Goal: Transaction & Acquisition: Purchase product/service

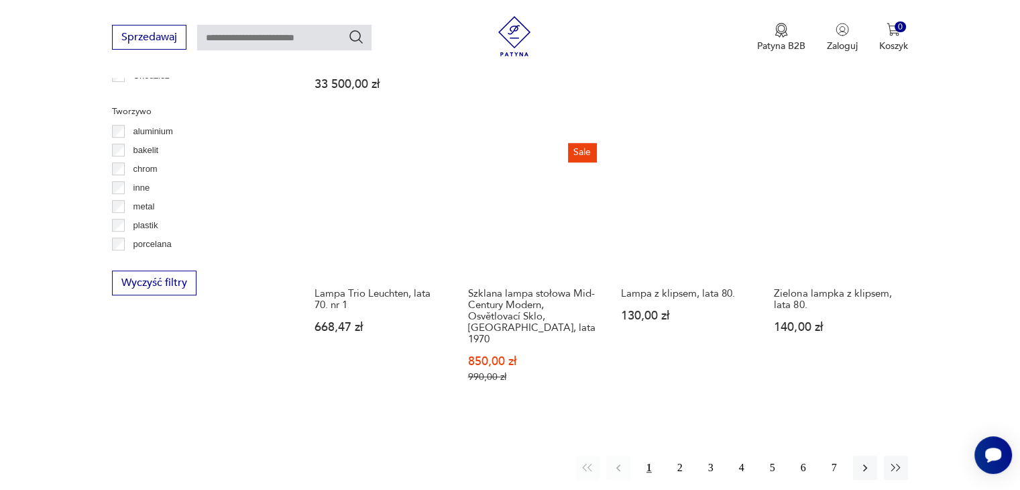
scroll to position [1039, 0]
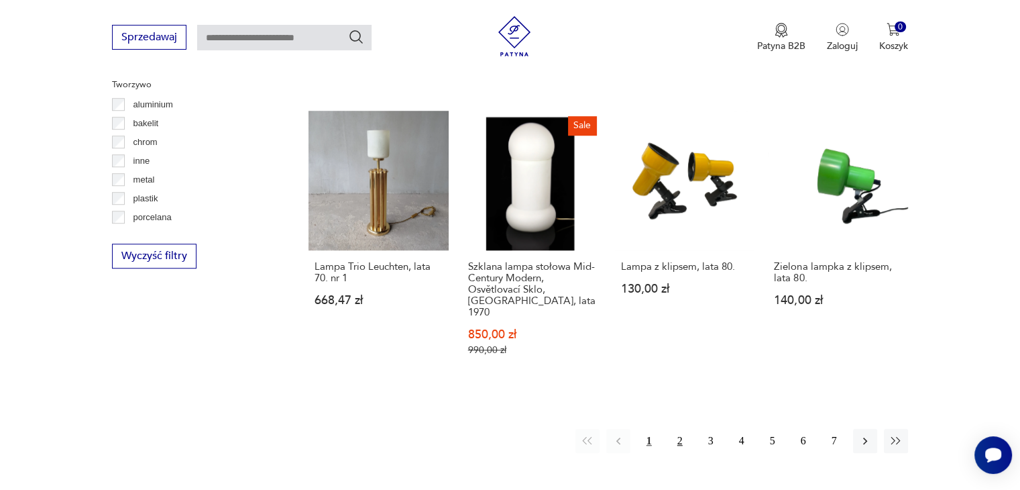
click at [679, 429] on button "2" at bounding box center [680, 441] width 24 height 24
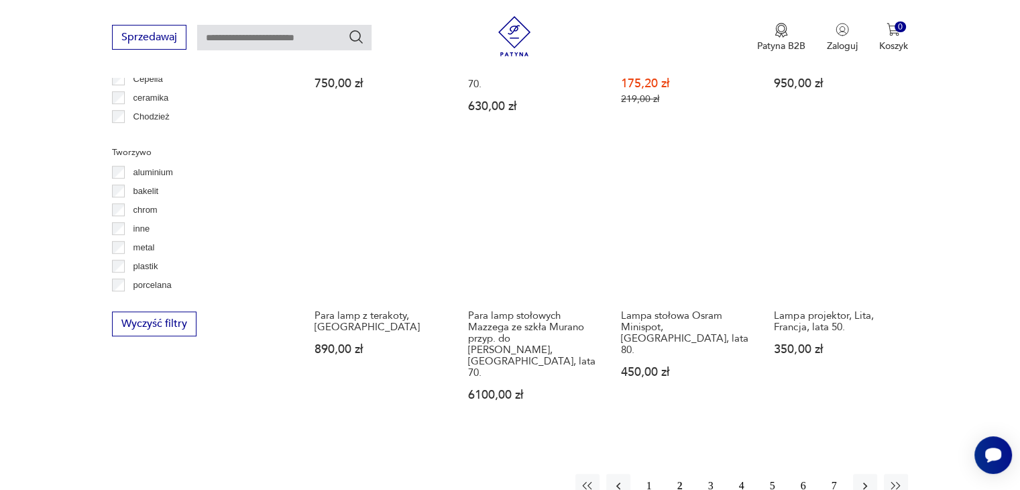
scroll to position [1005, 0]
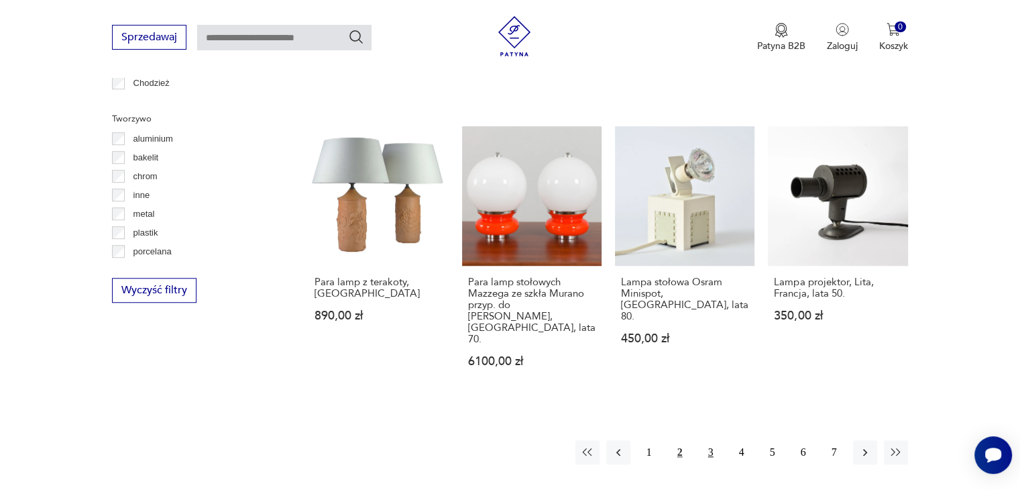
click at [703, 440] on button "3" at bounding box center [711, 452] width 24 height 24
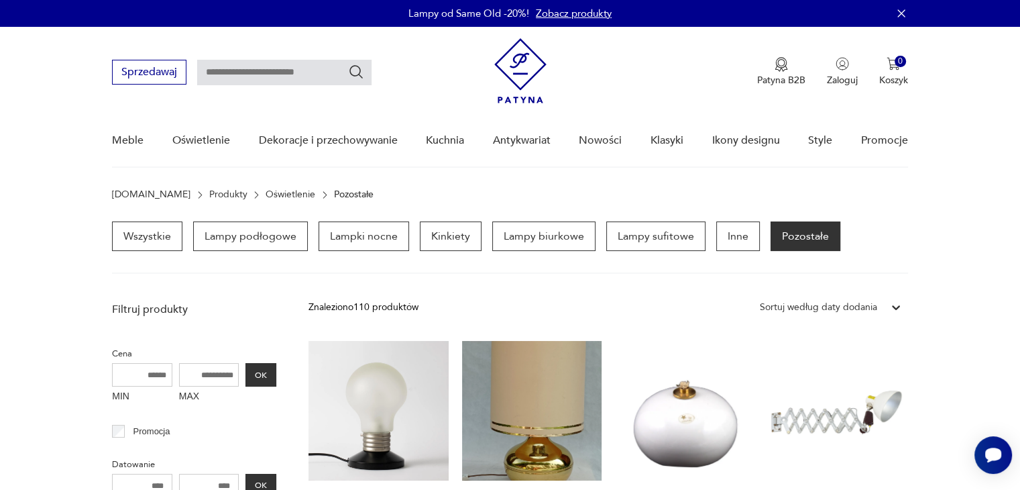
click at [283, 74] on input "text" at bounding box center [284, 72] width 174 height 25
type input "******"
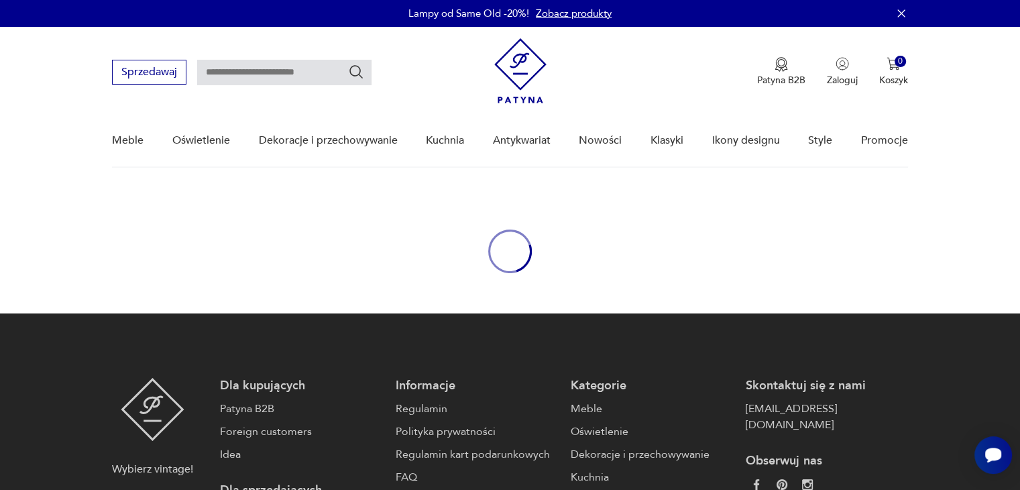
type input "******"
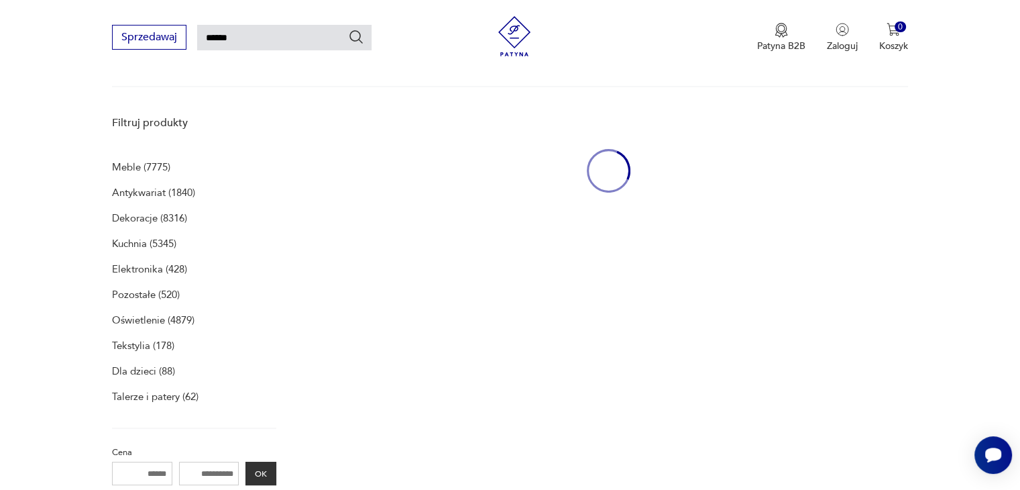
scroll to position [173, 0]
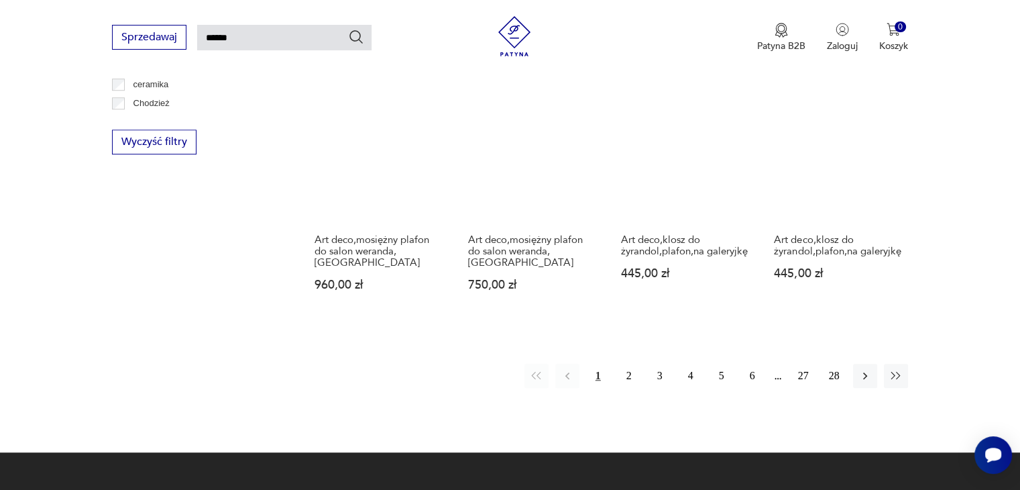
scroll to position [1059, 0]
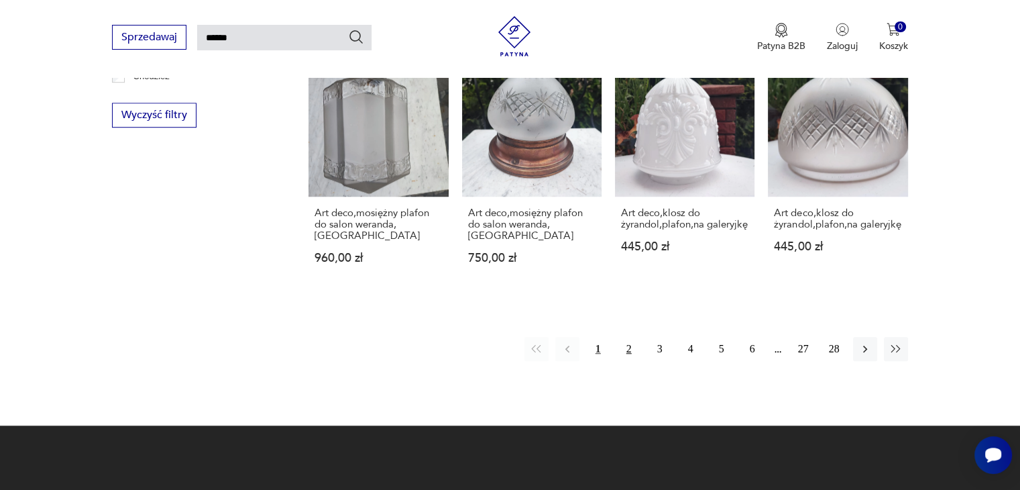
click at [631, 337] on button "2" at bounding box center [629, 349] width 24 height 24
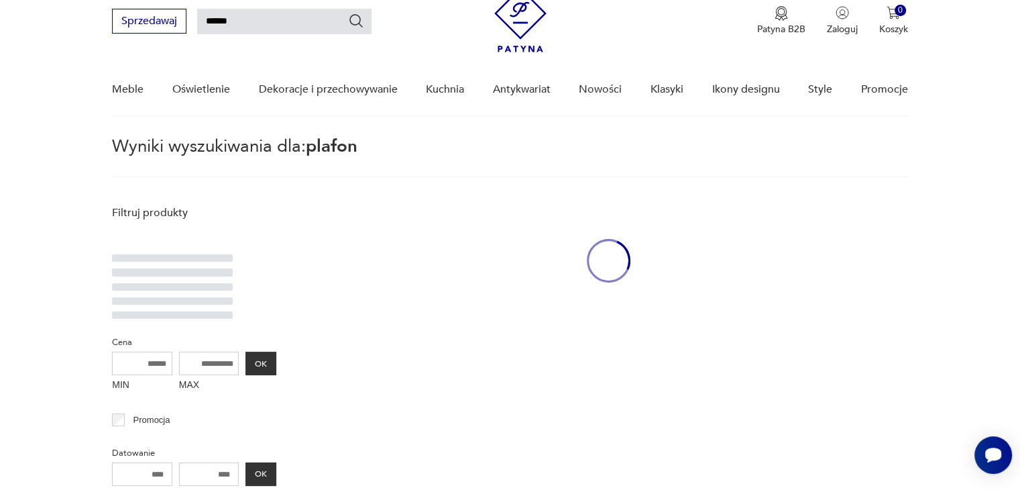
scroll to position [48, 0]
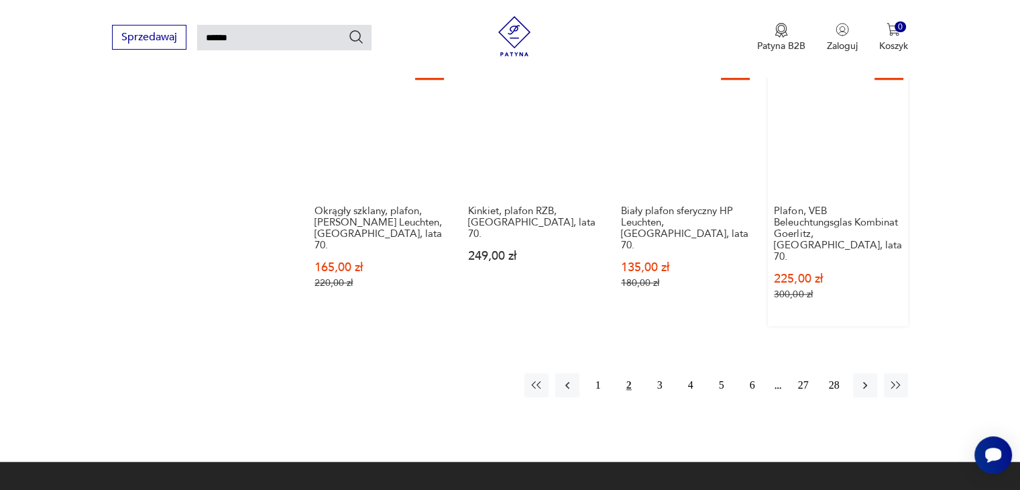
scroll to position [1148, 0]
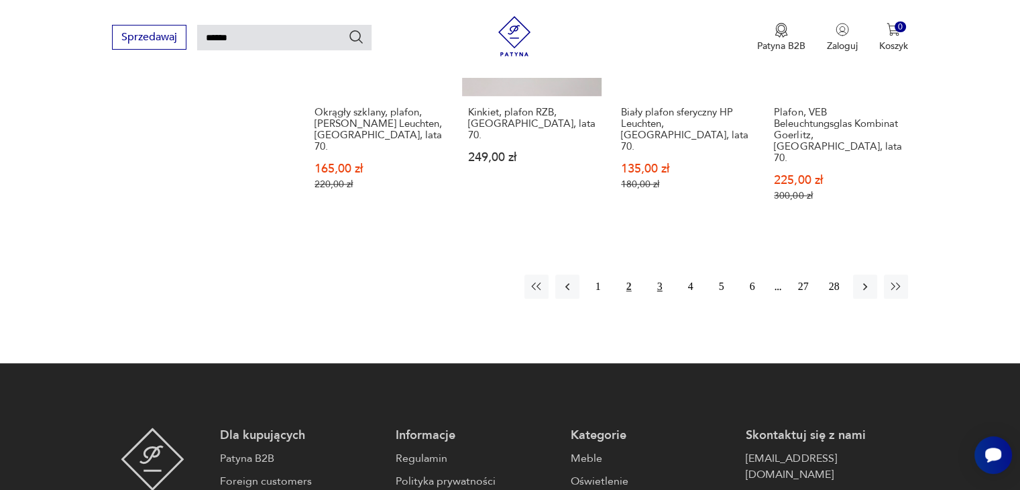
click at [663, 274] on button "3" at bounding box center [660, 286] width 24 height 24
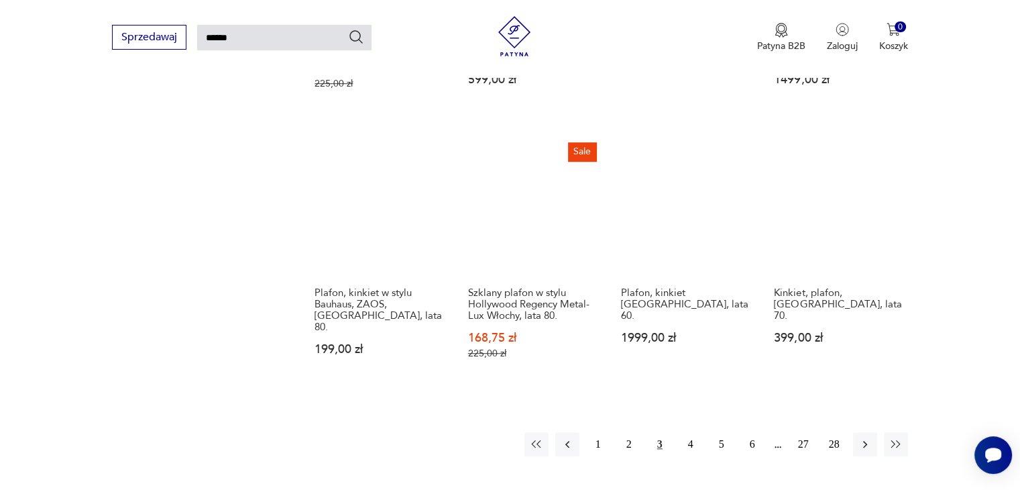
scroll to position [987, 0]
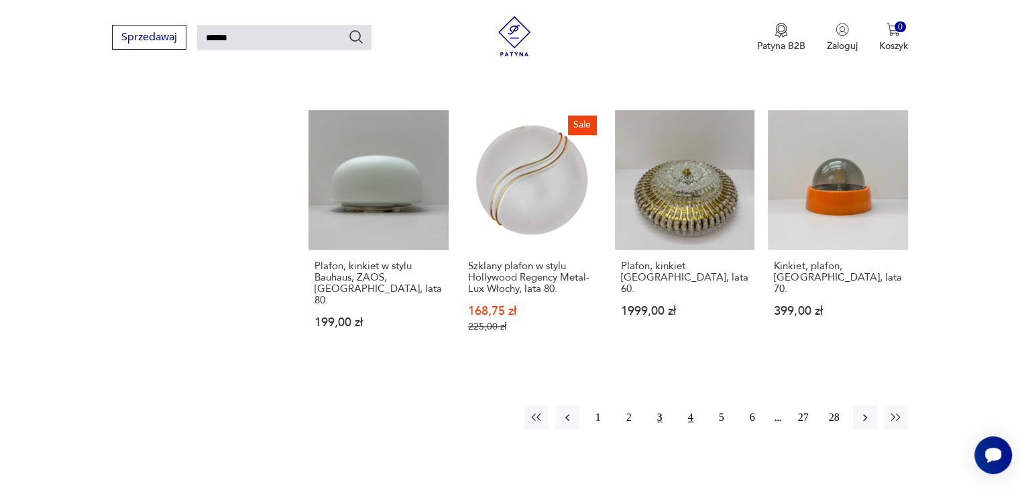
click at [692, 405] on button "4" at bounding box center [691, 417] width 24 height 24
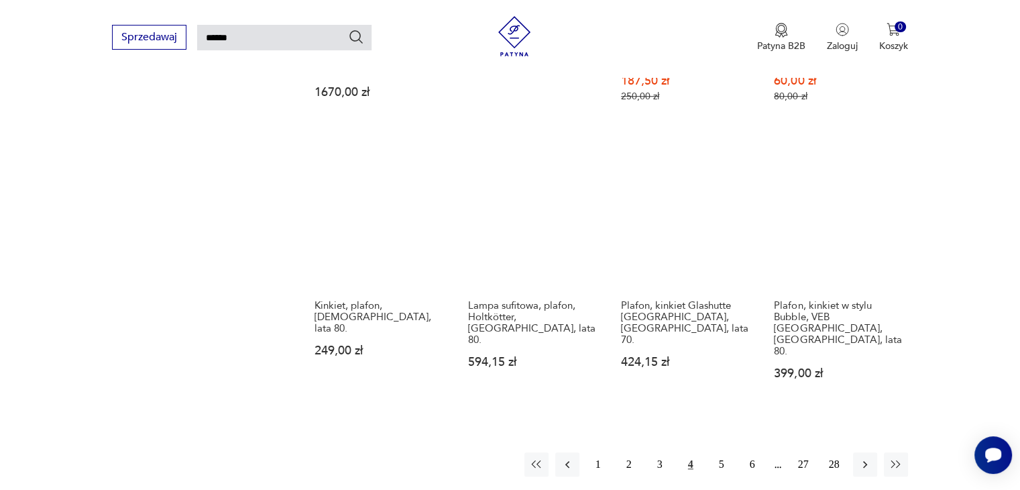
scroll to position [960, 0]
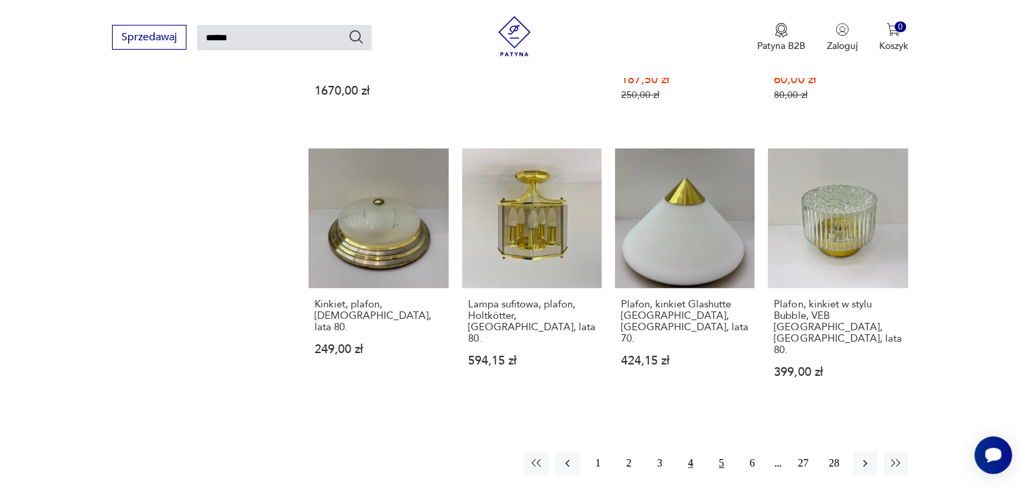
click at [715, 451] on button "5" at bounding box center [722, 463] width 24 height 24
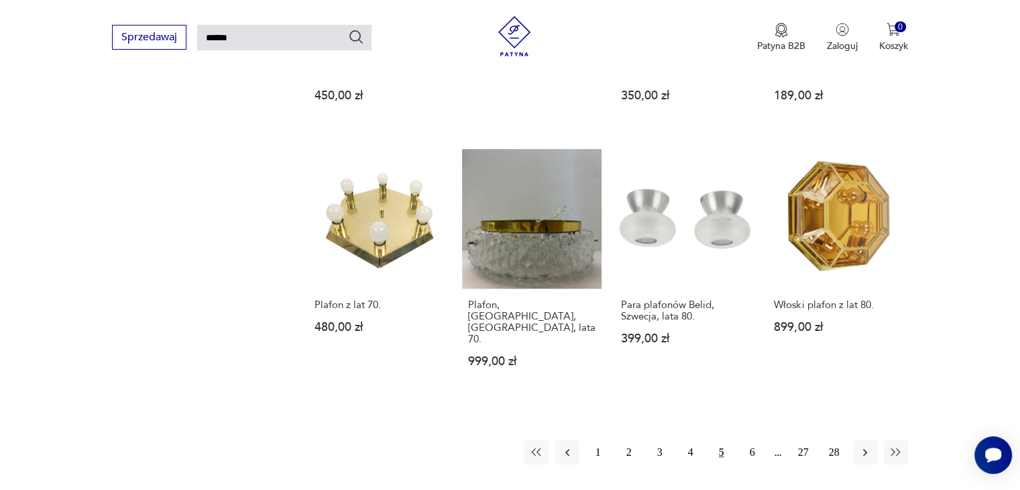
scroll to position [960, 0]
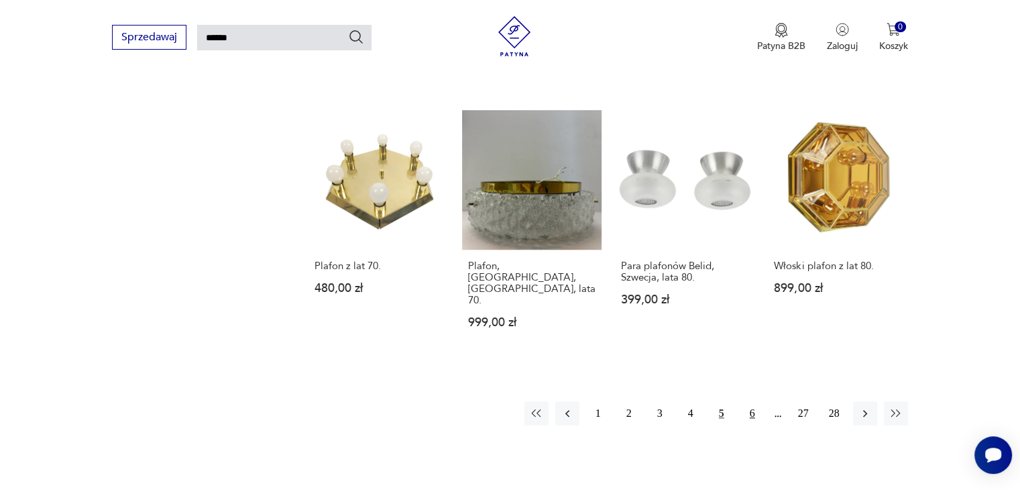
click at [753, 401] on button "6" at bounding box center [753, 413] width 24 height 24
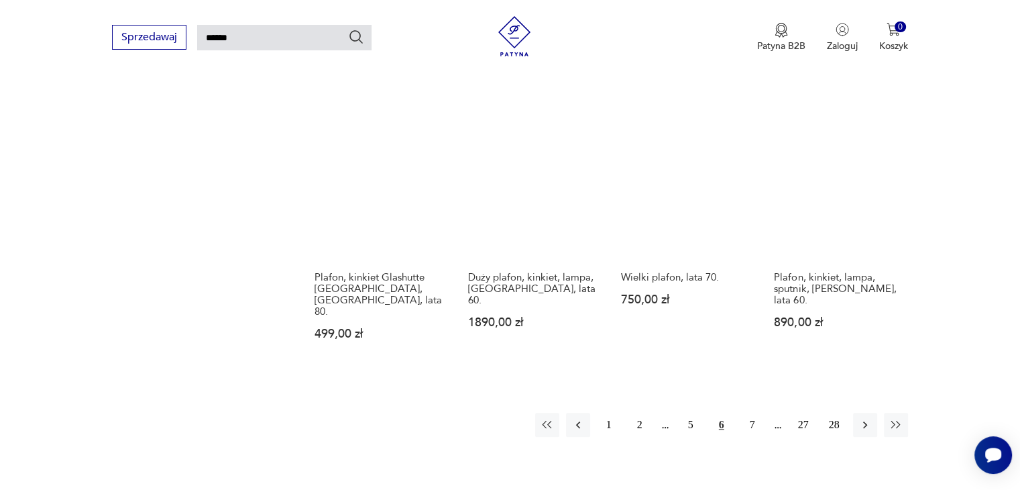
scroll to position [1014, 0]
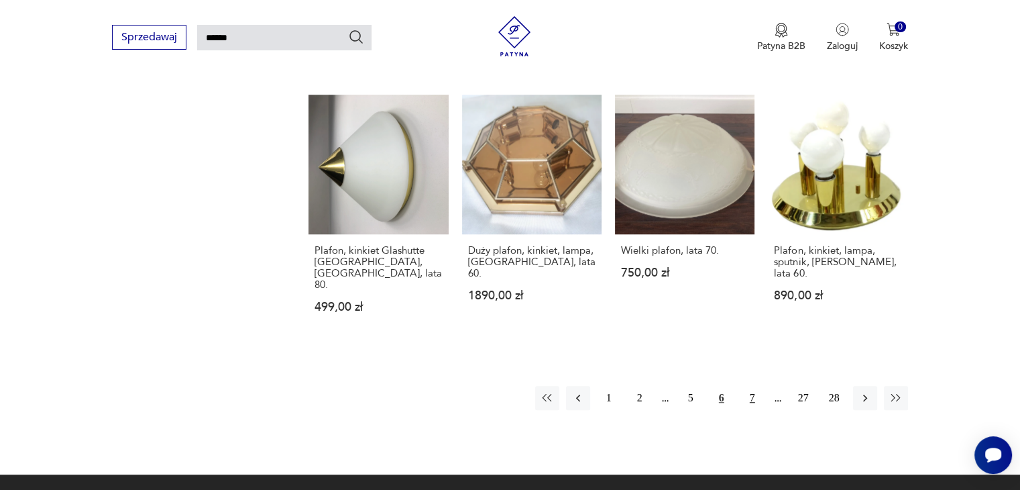
click at [751, 386] on button "7" at bounding box center [753, 398] width 24 height 24
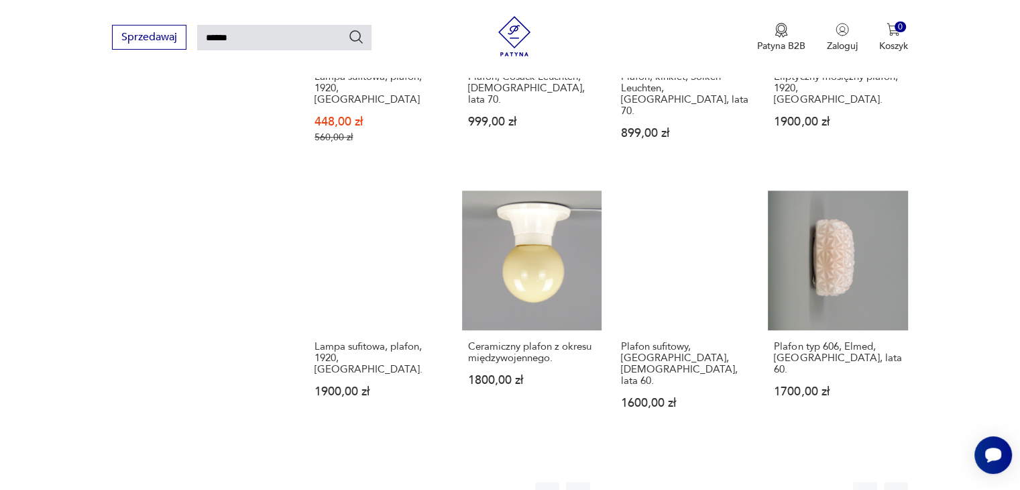
scroll to position [960, 0]
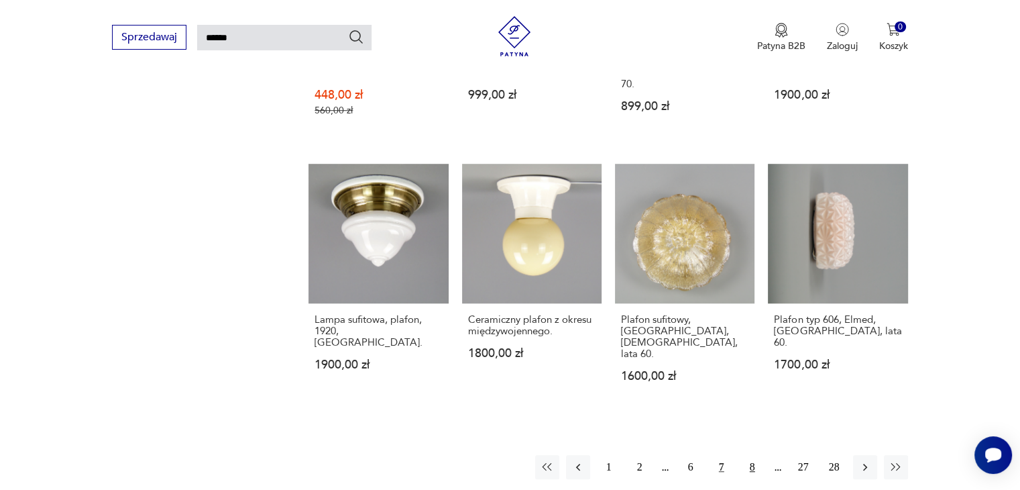
click at [757, 455] on button "8" at bounding box center [753, 467] width 24 height 24
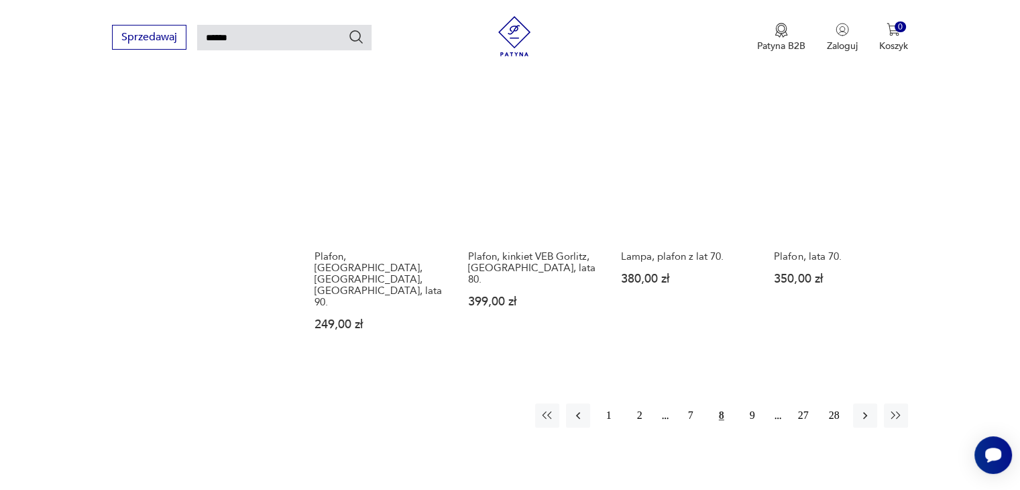
scroll to position [987, 0]
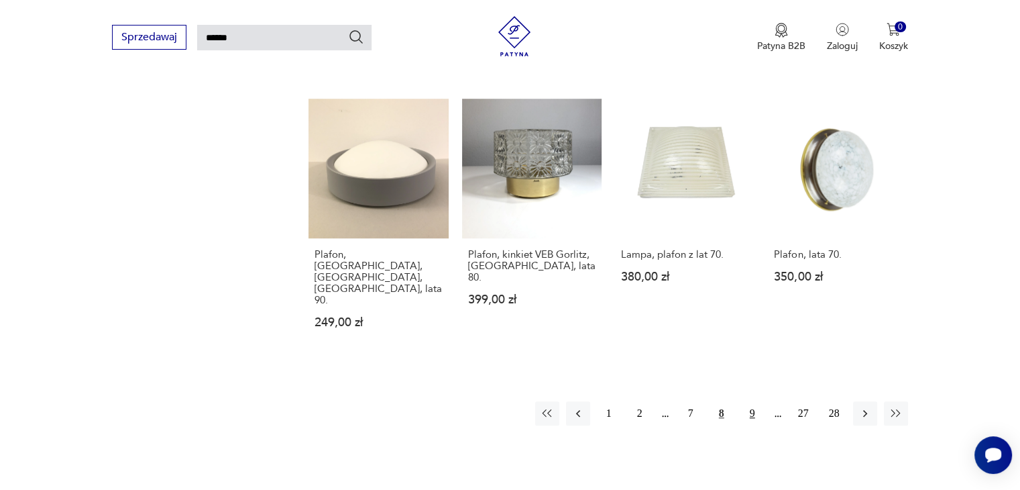
click at [749, 401] on button "9" at bounding box center [753, 413] width 24 height 24
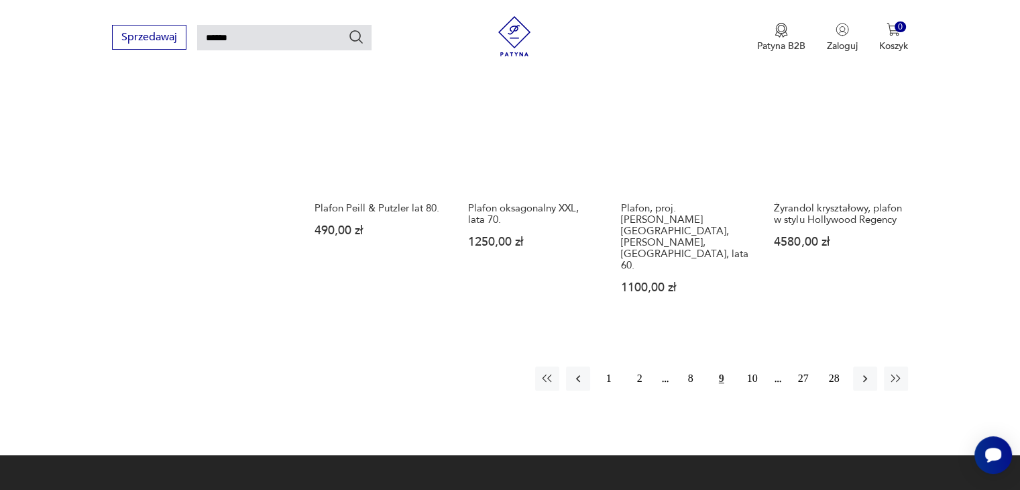
scroll to position [1094, 0]
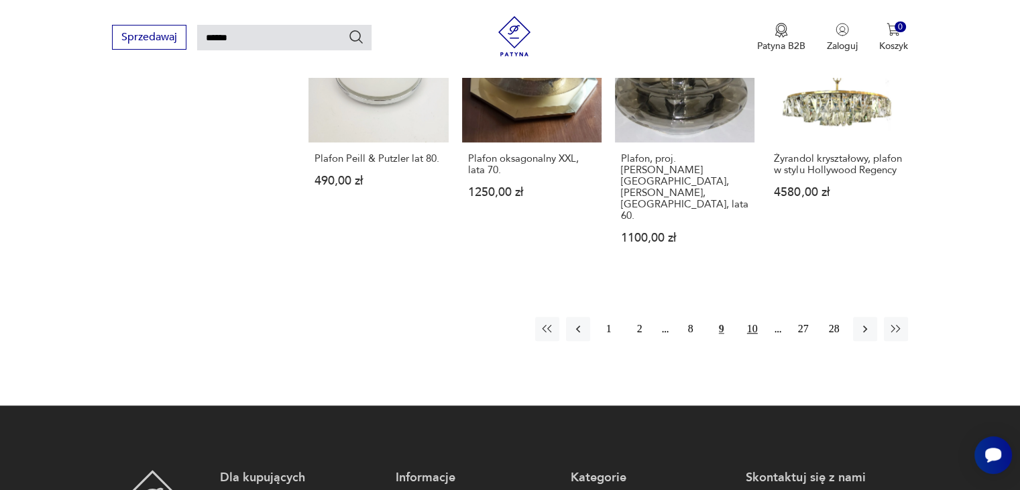
click at [757, 317] on button "10" at bounding box center [753, 329] width 24 height 24
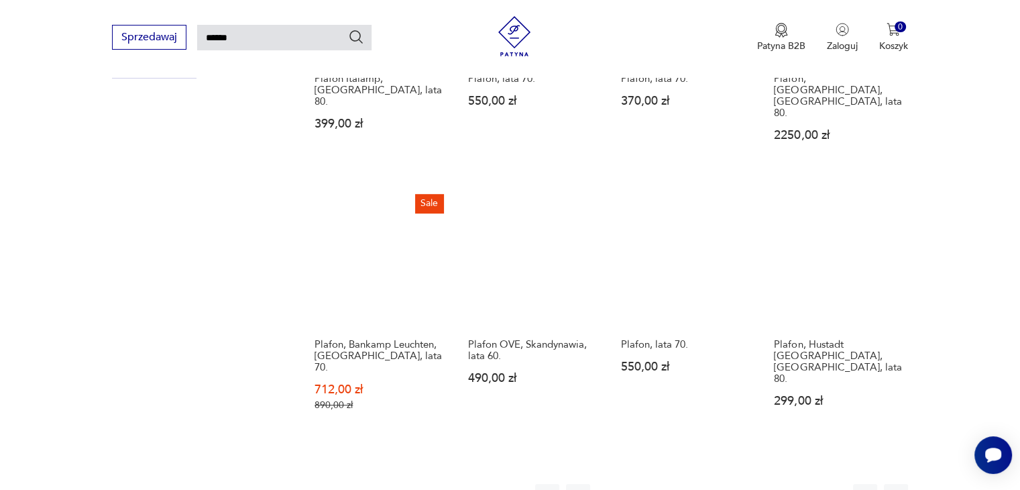
scroll to position [906, 0]
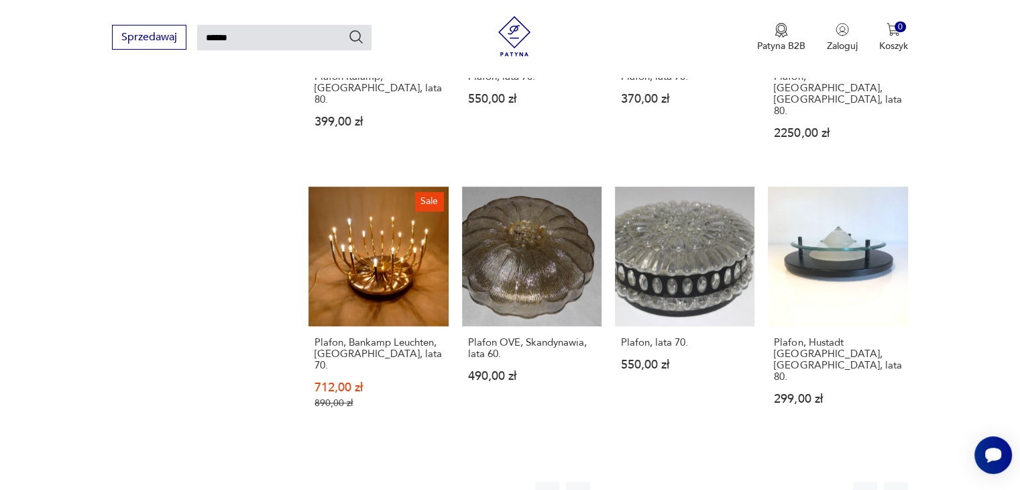
click at [754, 482] on button "11" at bounding box center [753, 494] width 24 height 24
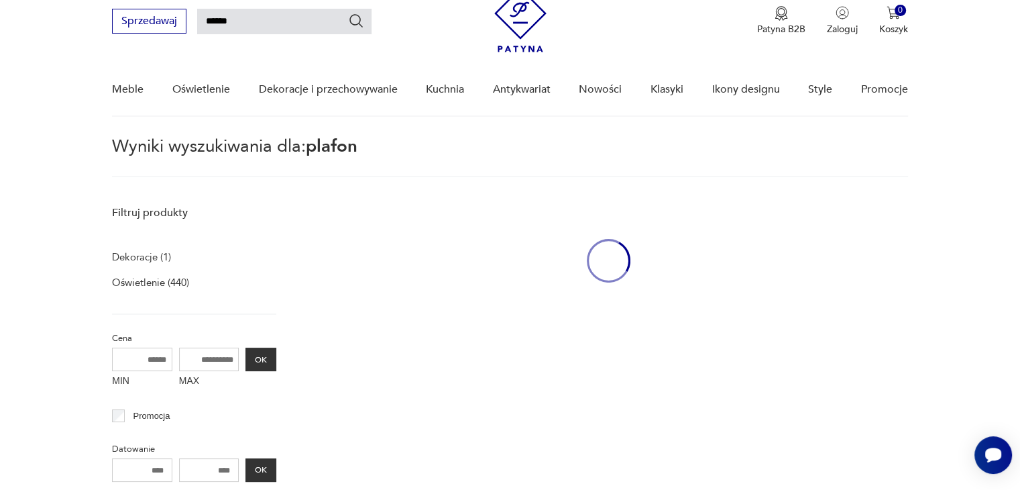
scroll to position [48, 0]
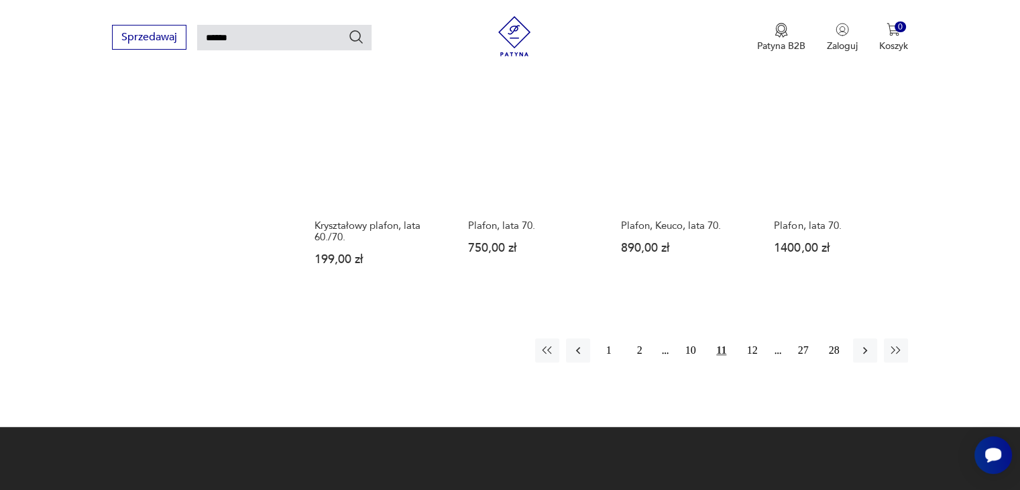
scroll to position [1041, 0]
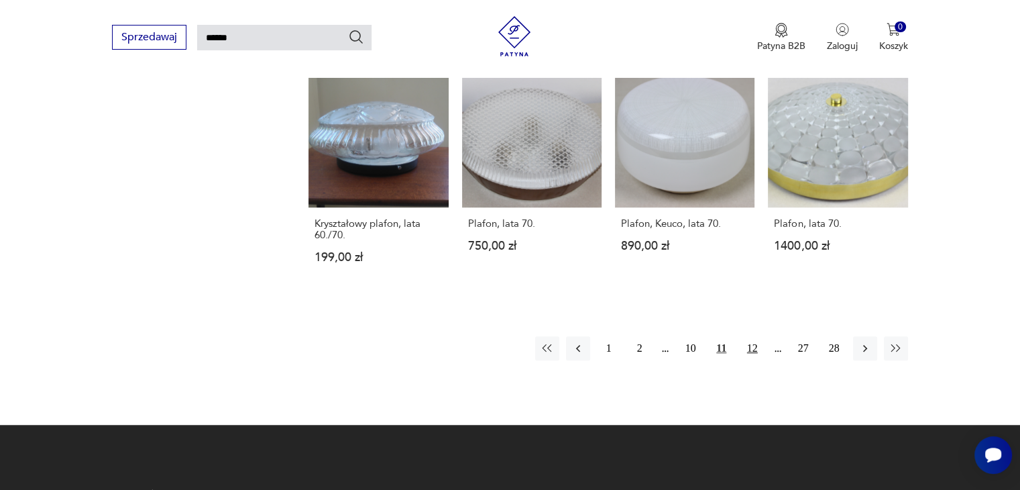
click at [754, 336] on button "12" at bounding box center [753, 348] width 24 height 24
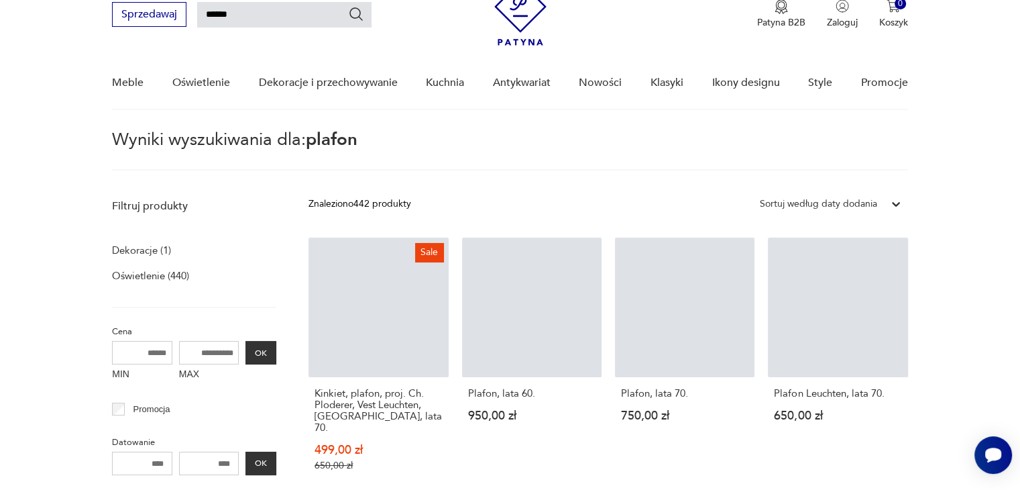
scroll to position [48, 0]
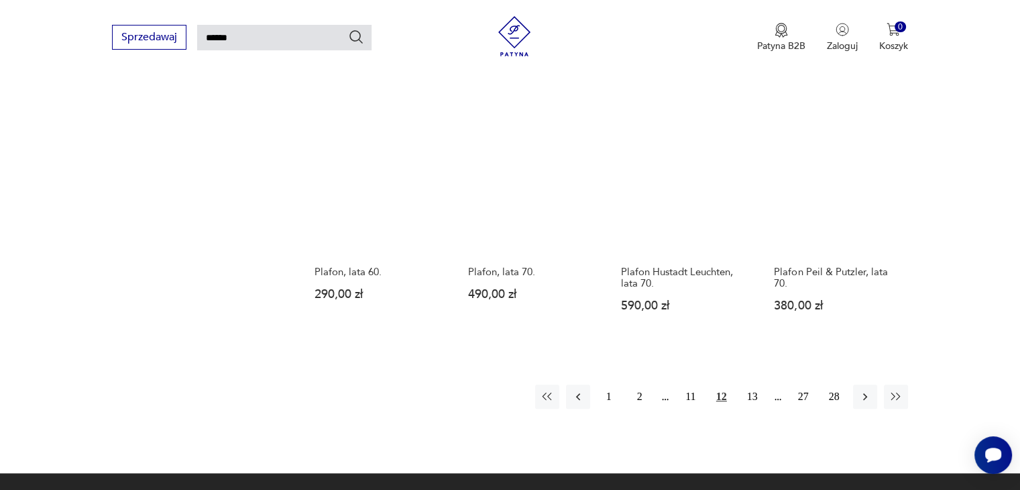
scroll to position [960, 0]
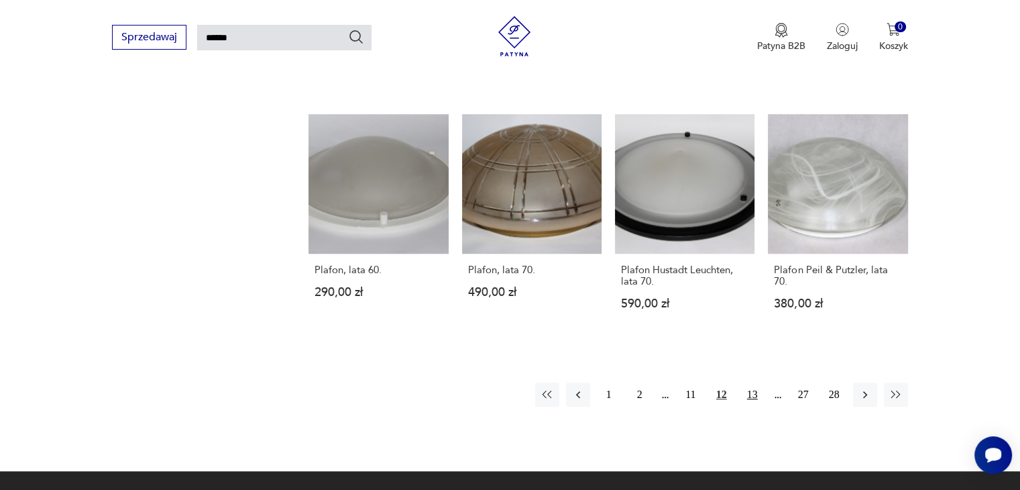
click at [747, 382] on button "13" at bounding box center [753, 394] width 24 height 24
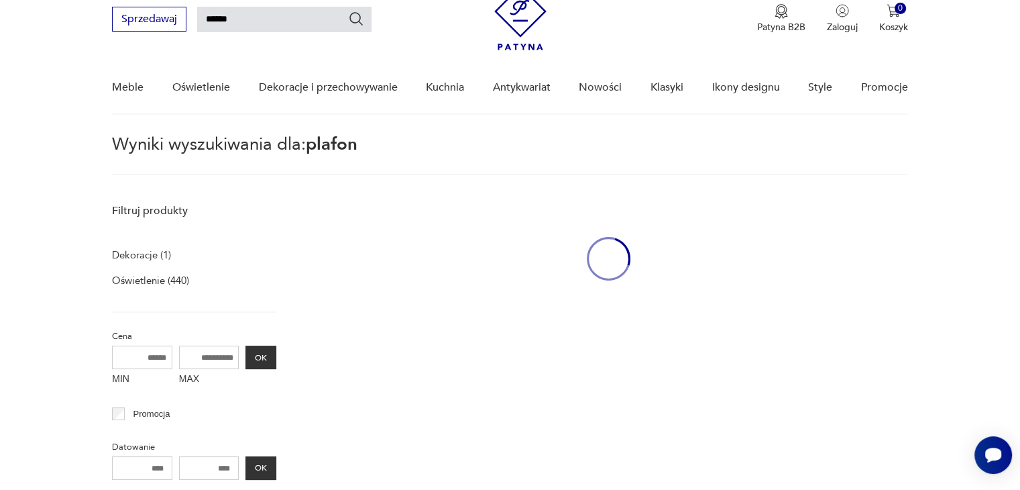
scroll to position [48, 0]
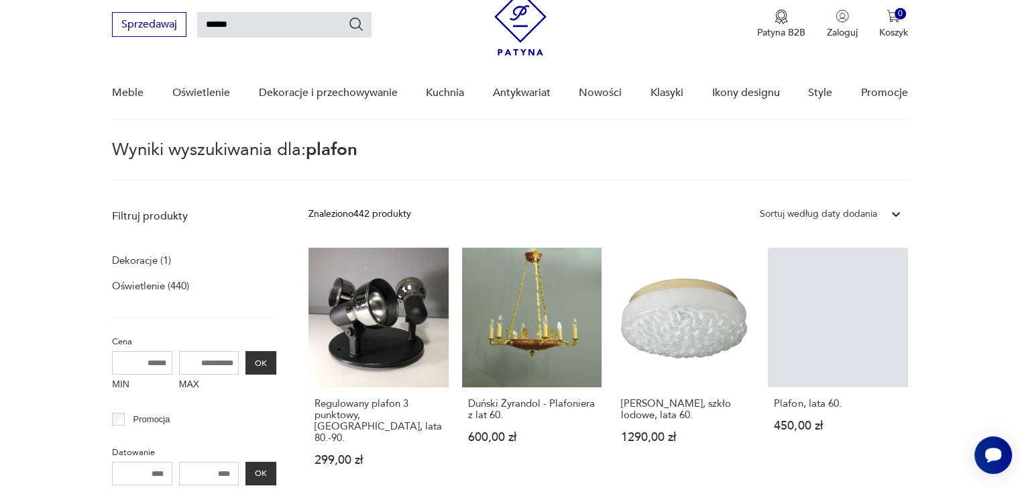
click at [1008, 158] on section "Wyniki wyszukiwania dla: plafon" at bounding box center [510, 161] width 1020 height 39
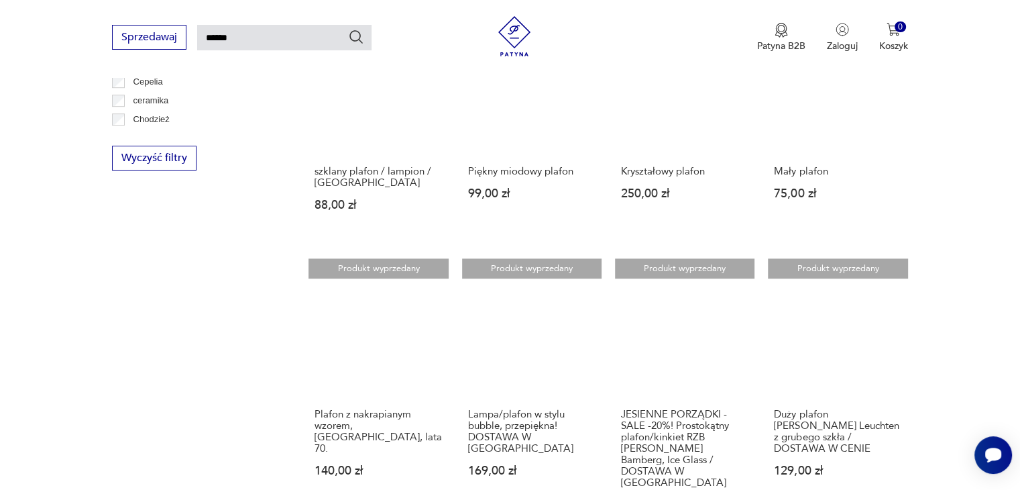
scroll to position [960, 0]
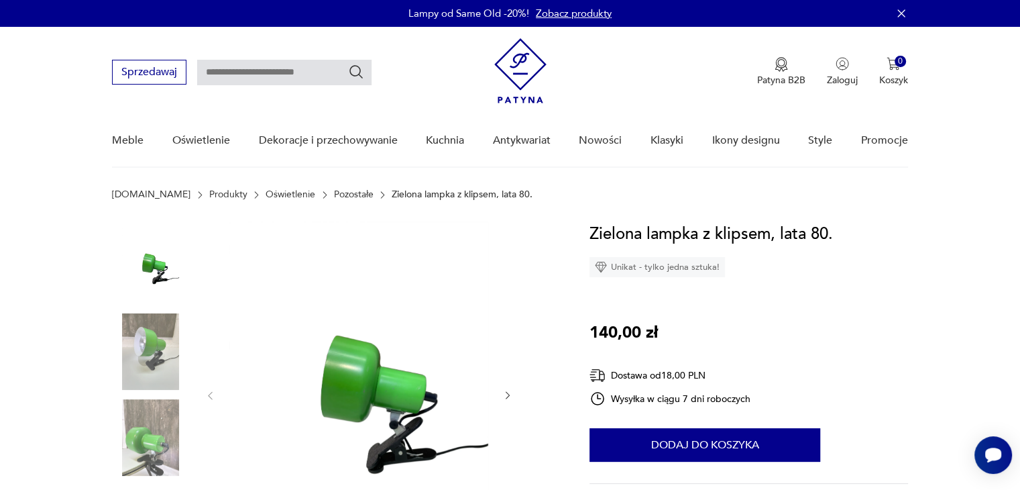
click at [157, 344] on img at bounding box center [150, 351] width 76 height 76
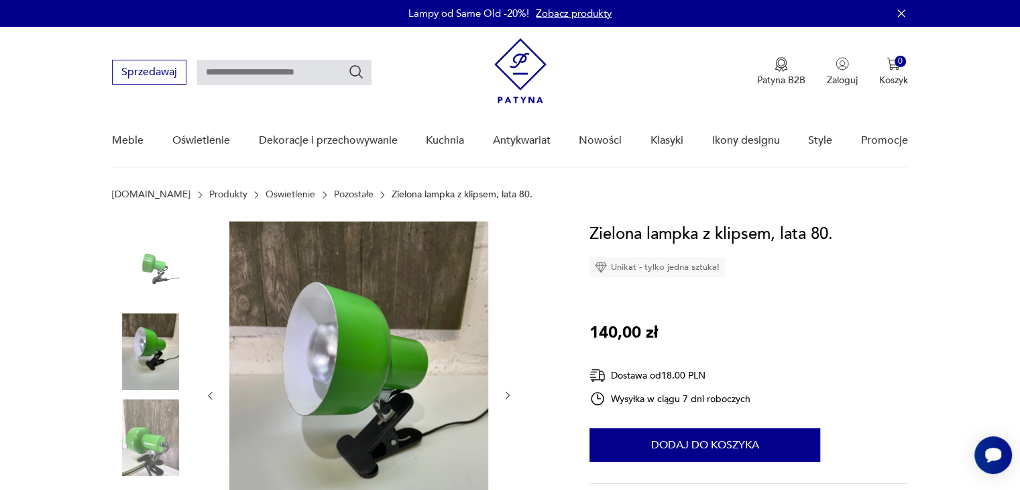
click at [402, 317] on img at bounding box center [358, 394] width 259 height 346
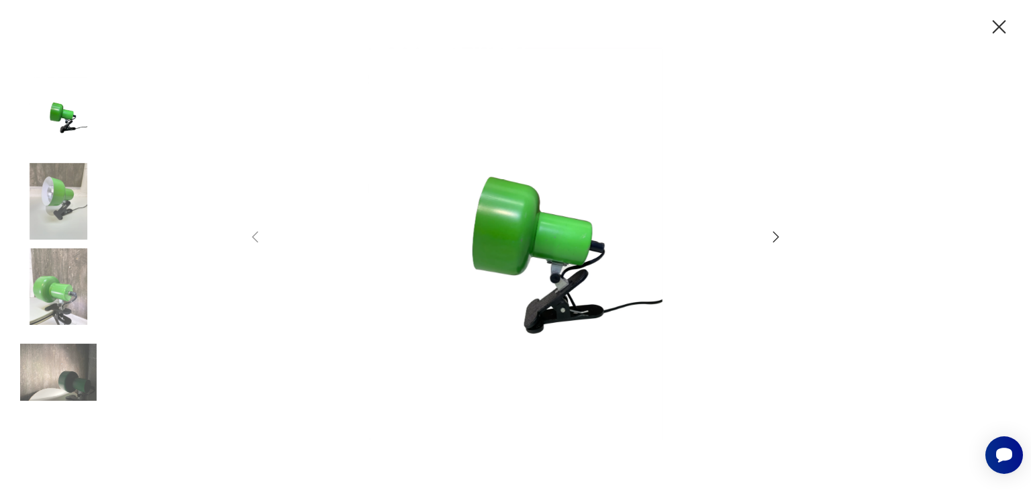
click at [67, 280] on img at bounding box center [58, 286] width 76 height 76
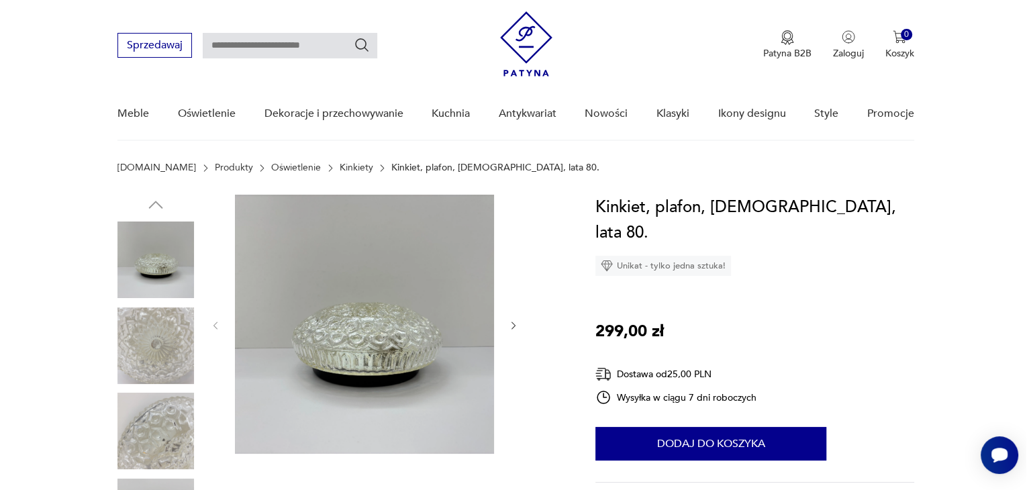
scroll to position [134, 0]
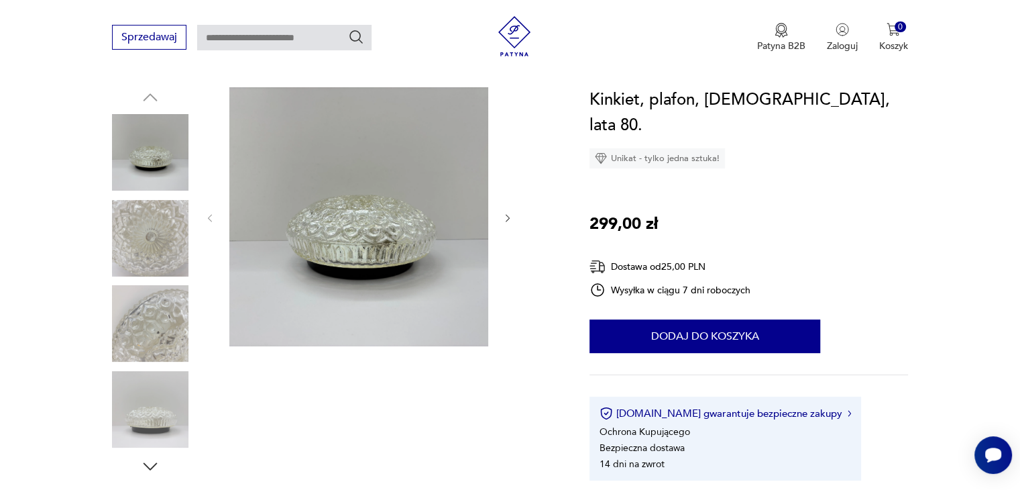
click at [383, 194] on img at bounding box center [358, 216] width 259 height 259
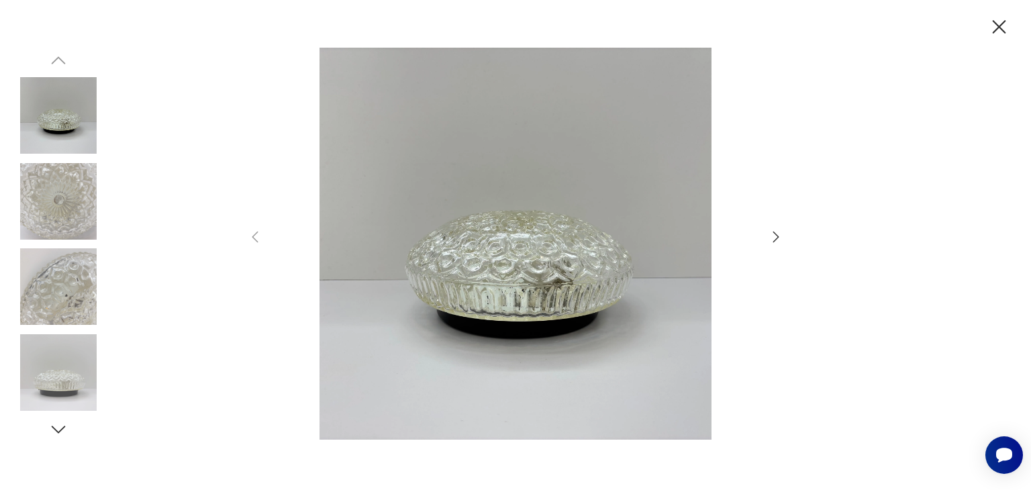
click at [67, 202] on img at bounding box center [58, 201] width 76 height 76
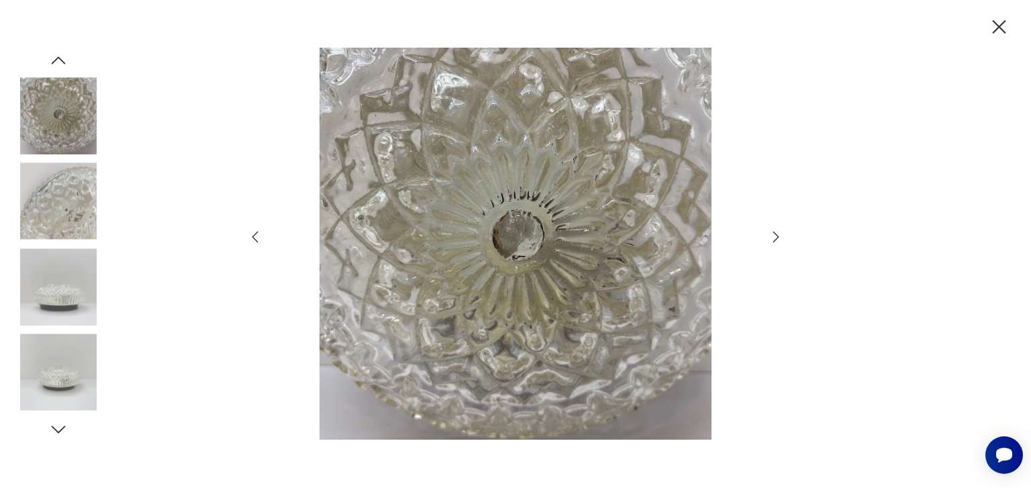
click at [56, 279] on img at bounding box center [58, 286] width 76 height 76
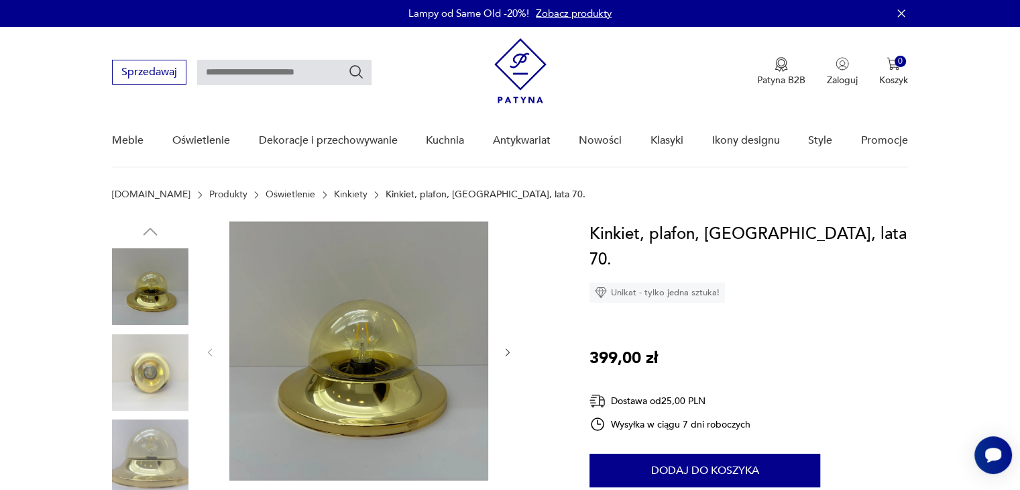
click at [164, 371] on img at bounding box center [150, 372] width 76 height 76
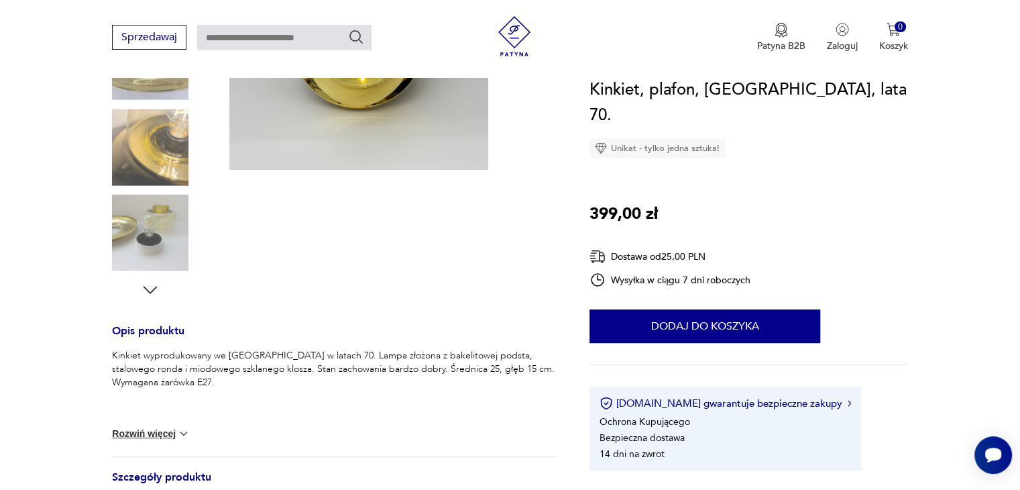
scroll to position [242, 0]
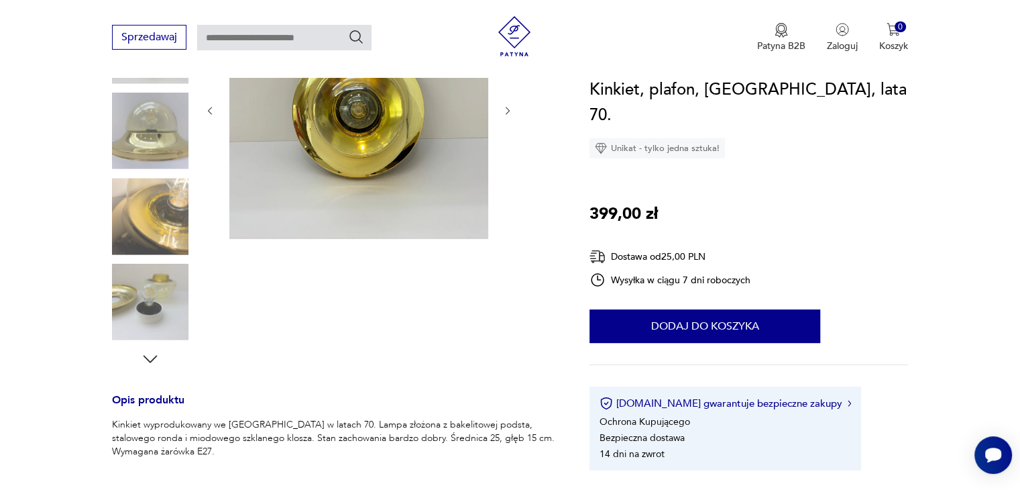
click at [154, 293] on img at bounding box center [150, 302] width 76 height 76
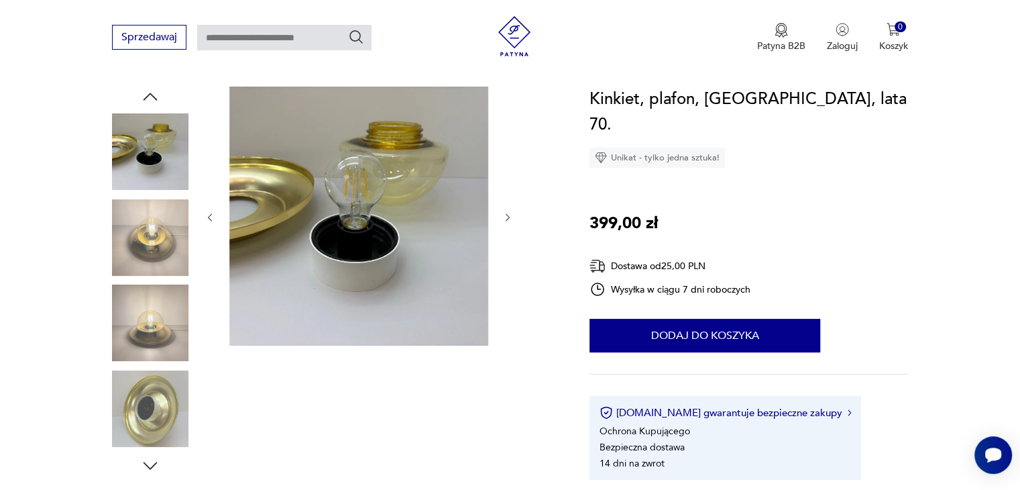
scroll to position [134, 0]
click at [143, 327] on img at bounding box center [150, 323] width 76 height 76
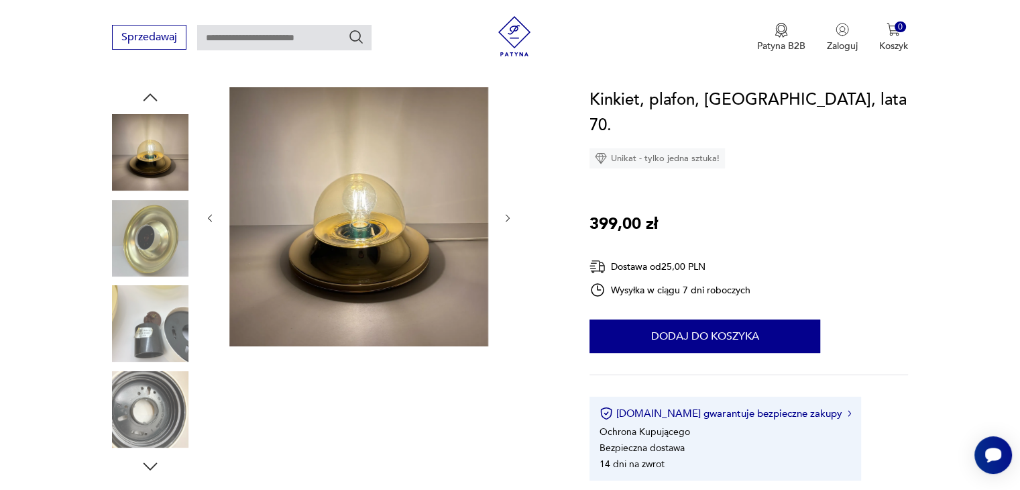
click at [146, 223] on img at bounding box center [150, 238] width 76 height 76
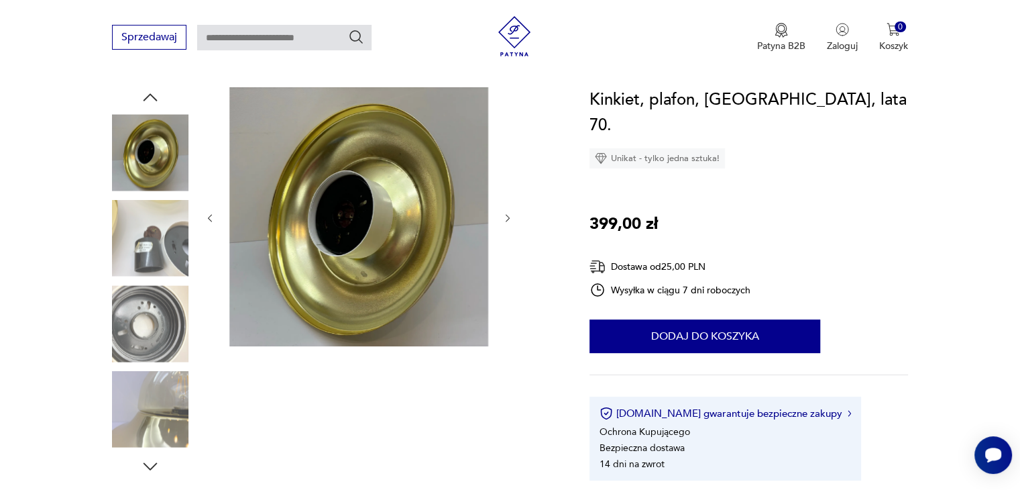
click at [148, 134] on img at bounding box center [150, 152] width 76 height 76
click at [150, 100] on icon "button" at bounding box center [150, 97] width 20 height 20
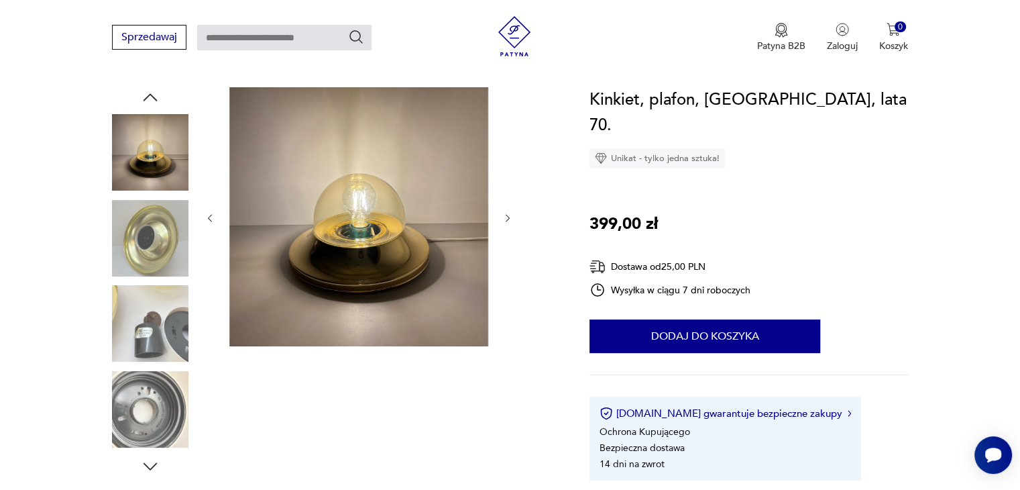
click at [158, 155] on img at bounding box center [150, 152] width 76 height 76
click at [146, 156] on img at bounding box center [150, 152] width 76 height 76
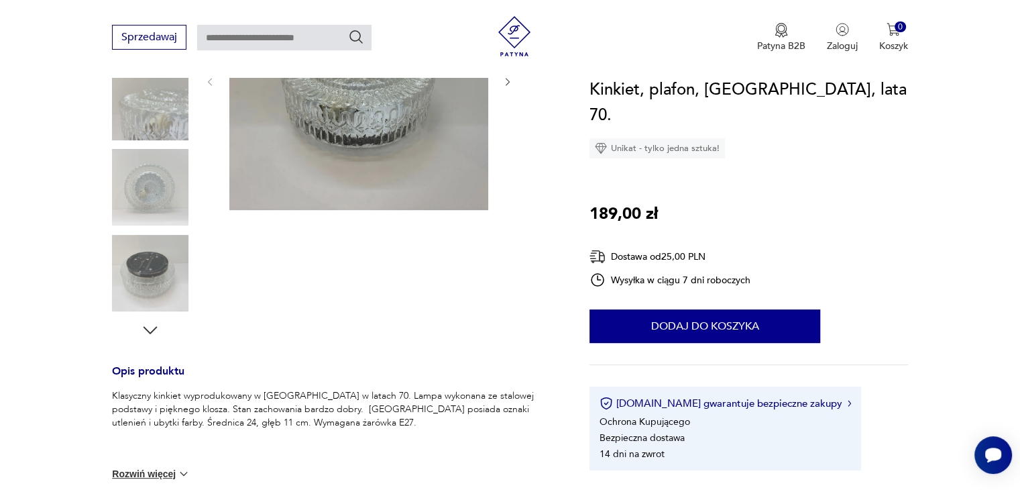
scroll to position [268, 0]
click at [153, 284] on img at bounding box center [150, 275] width 76 height 76
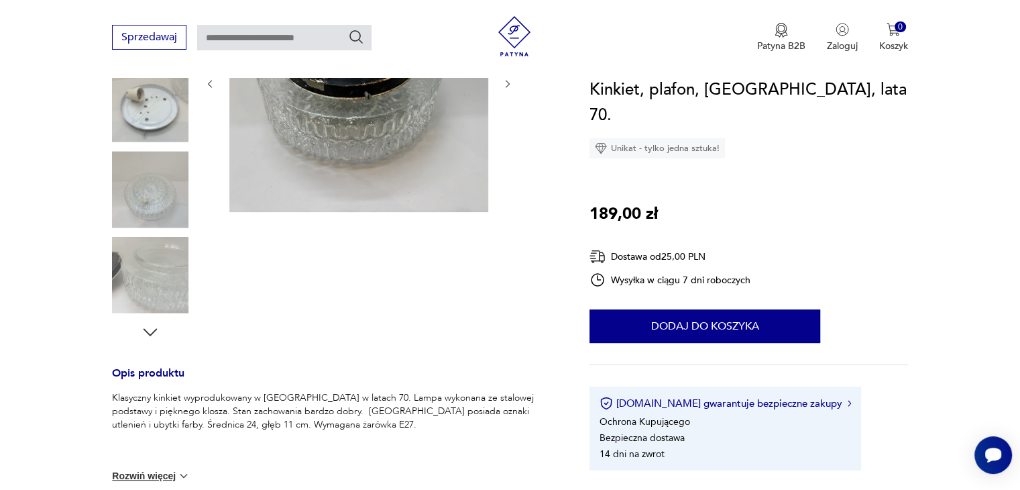
click at [153, 191] on img at bounding box center [150, 189] width 76 height 76
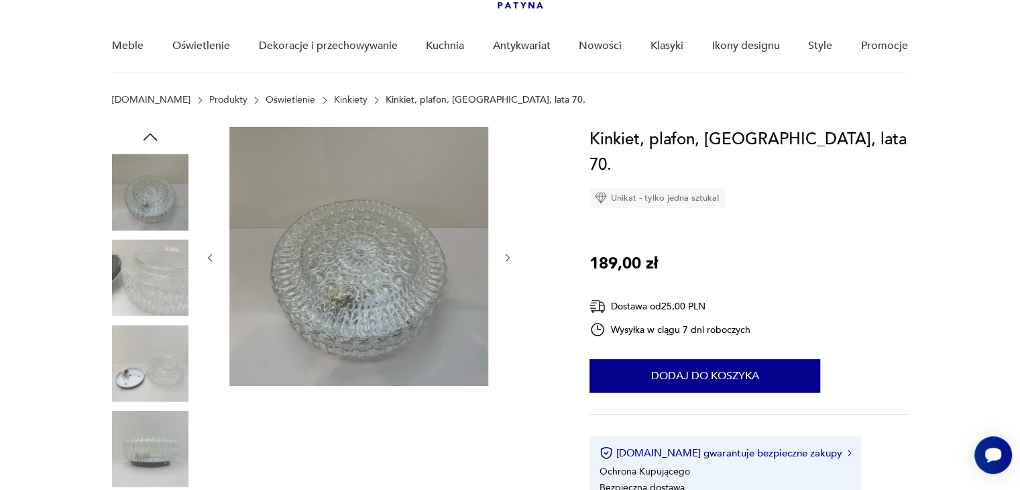
scroll to position [0, 0]
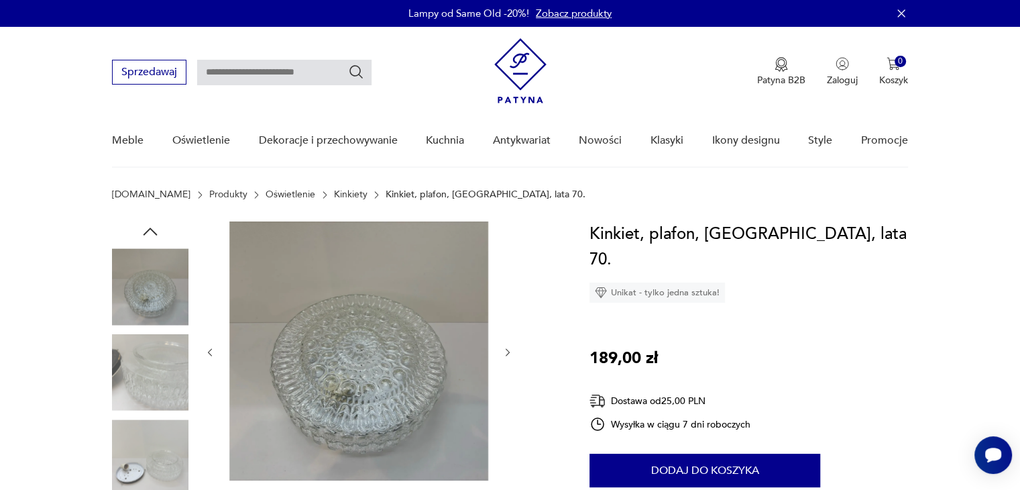
click at [148, 319] on img at bounding box center [150, 286] width 76 height 76
click at [159, 364] on img at bounding box center [150, 372] width 76 height 76
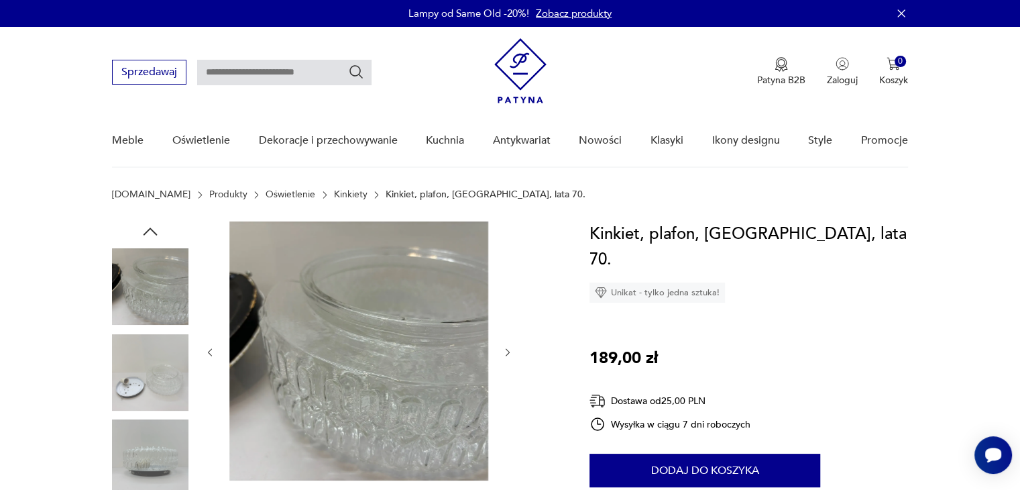
click at [163, 395] on img at bounding box center [150, 372] width 76 height 76
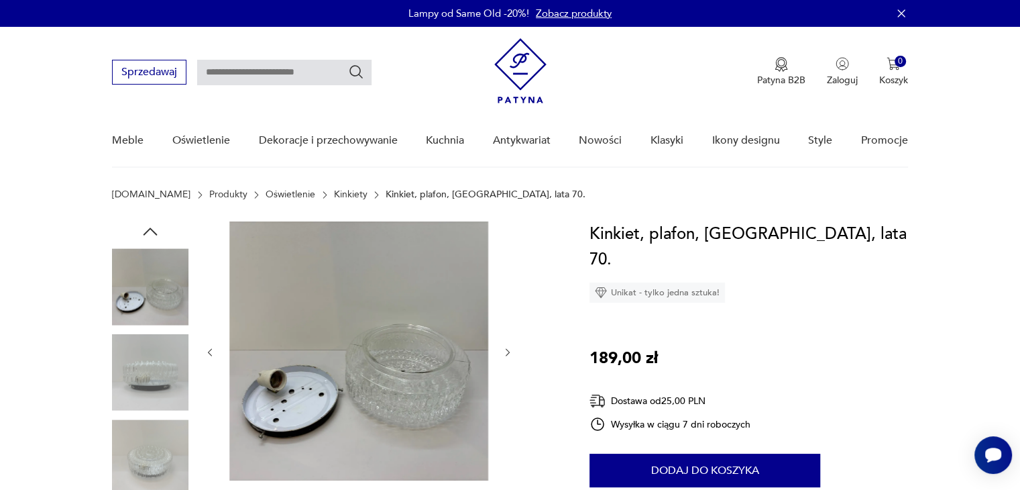
click at [163, 395] on img at bounding box center [150, 372] width 76 height 76
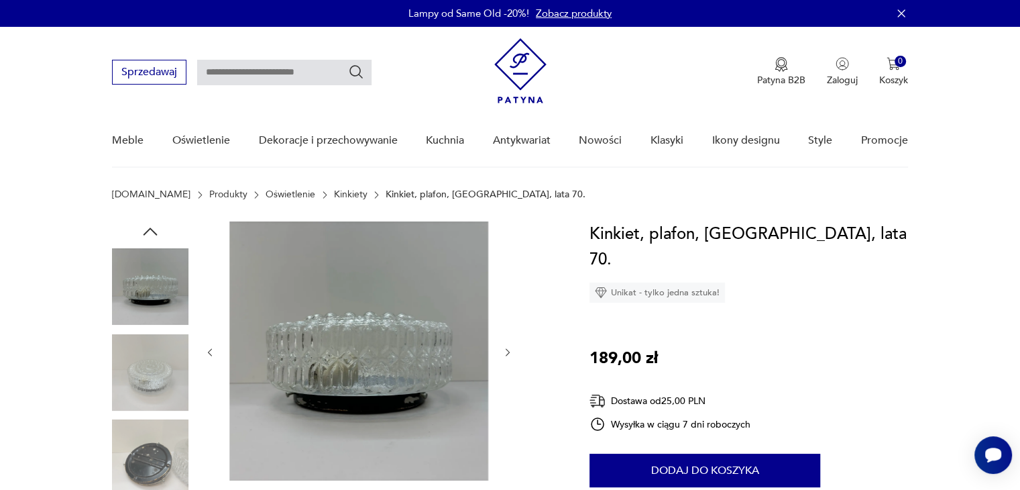
click at [163, 395] on img at bounding box center [150, 372] width 76 height 76
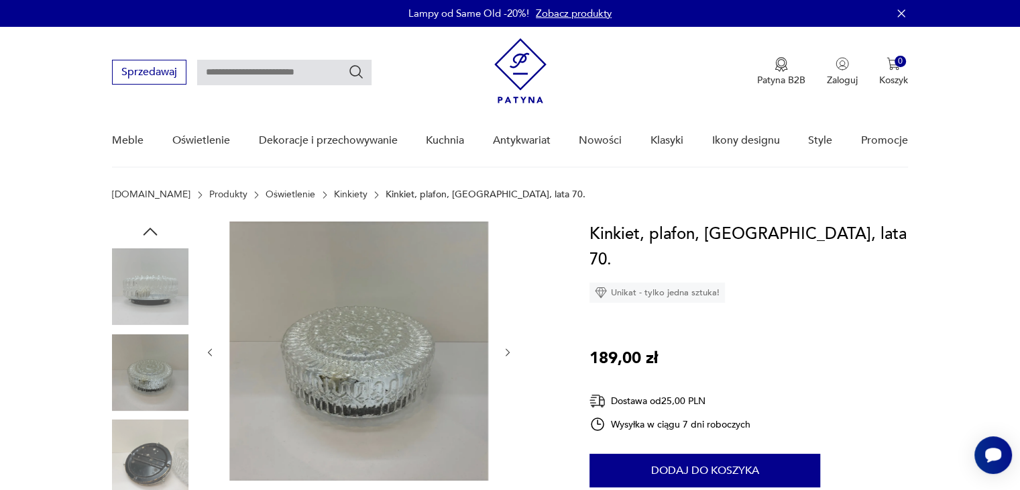
click at [165, 456] on img at bounding box center [150, 457] width 76 height 76
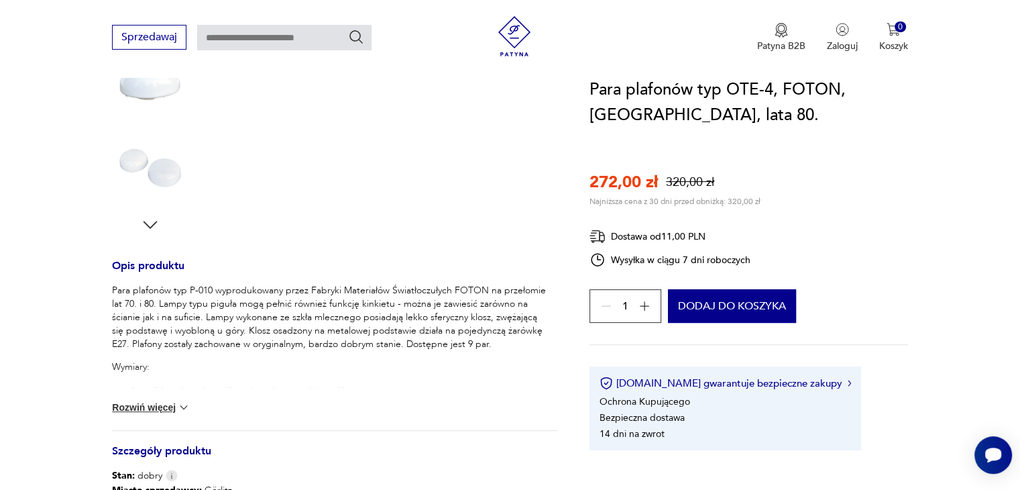
scroll to position [483, 0]
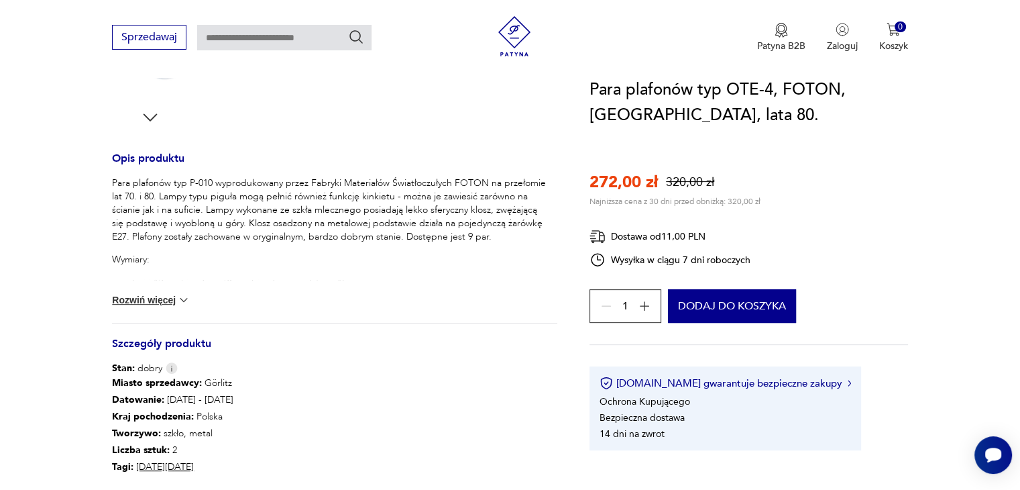
click at [154, 303] on button "Rozwiń więcej" at bounding box center [151, 299] width 78 height 13
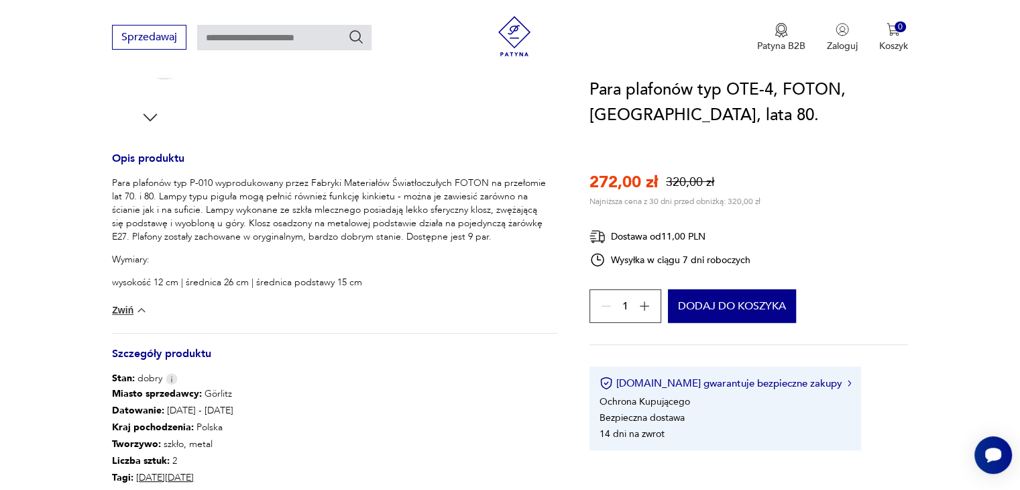
click at [66, 264] on section "Sale Opis produktu Para plafonów typ P-010 wyprodukowany przez Fabryki Materiał…" at bounding box center [510, 169] width 1020 height 862
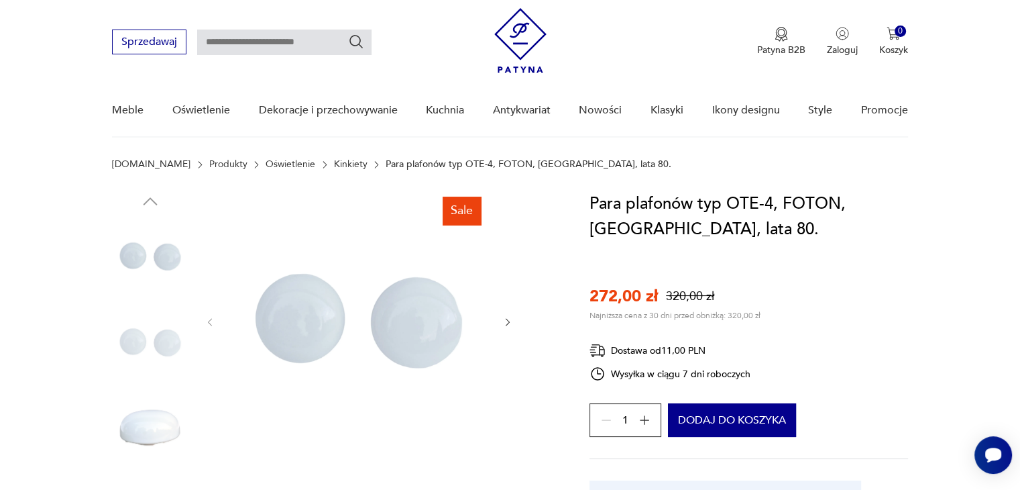
scroll to position [27, 0]
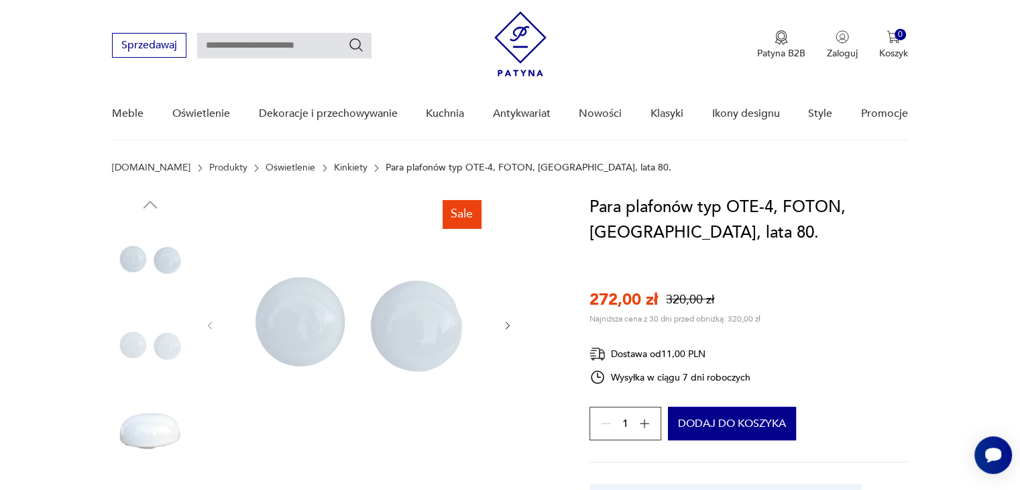
click at [134, 258] on img at bounding box center [150, 259] width 76 height 76
click at [505, 328] on icon "button" at bounding box center [508, 325] width 11 height 11
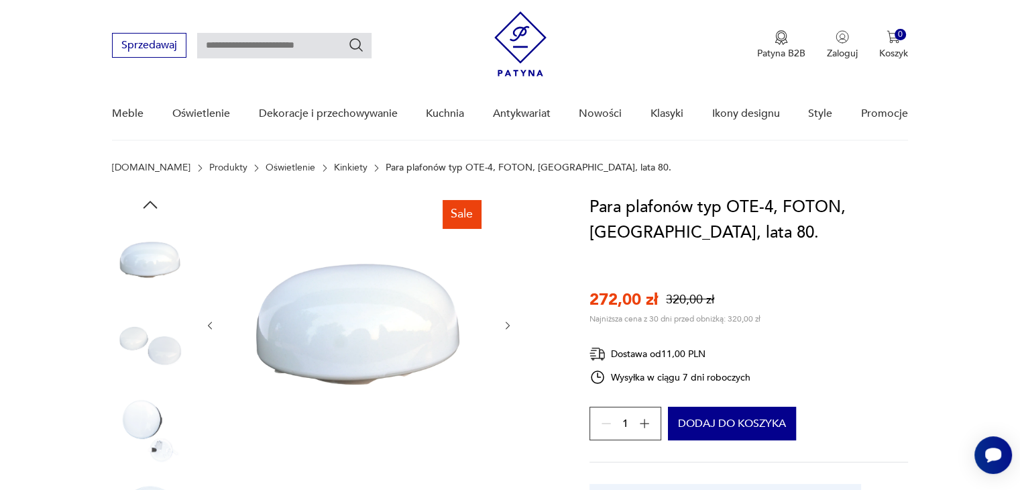
click at [505, 328] on icon "button" at bounding box center [508, 325] width 11 height 11
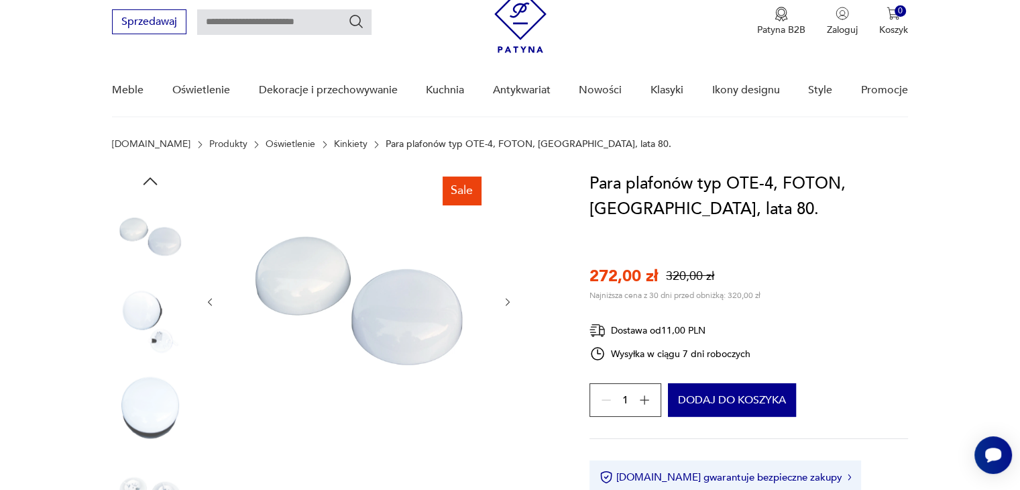
scroll to position [0, 0]
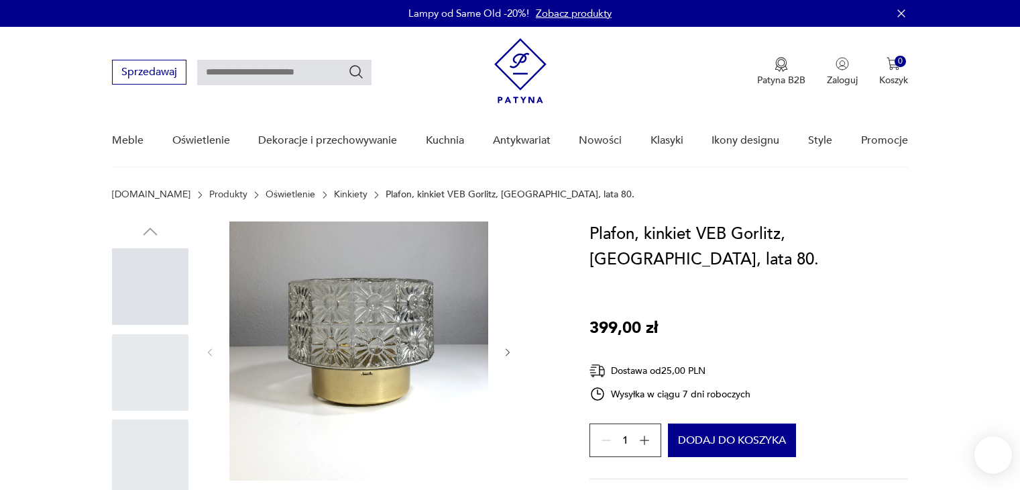
click at [982, 213] on section "[DOMAIN_NAME] Produkty Oświetlenie Kinkiety Plafon, kinkiet VEB Gorlitz, [GEOGR…" at bounding box center [510, 205] width 1020 height 32
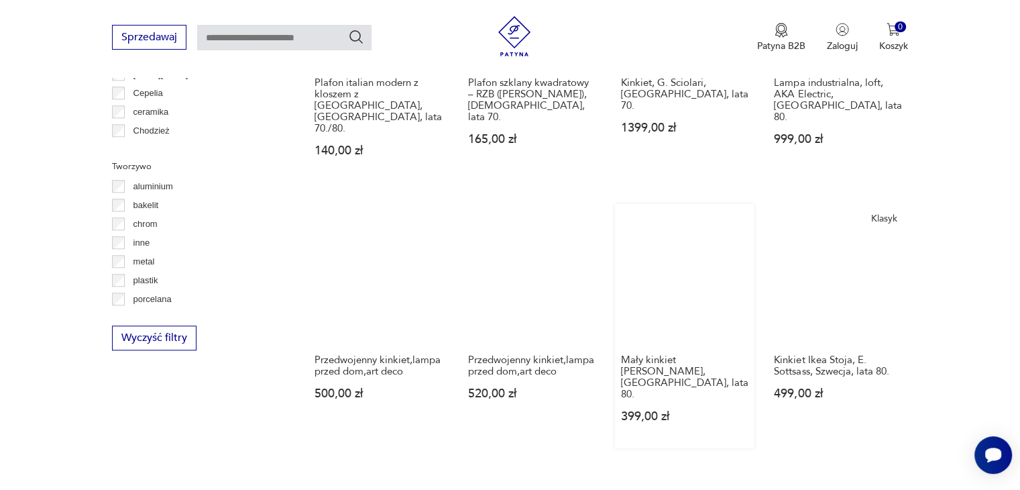
scroll to position [1173, 0]
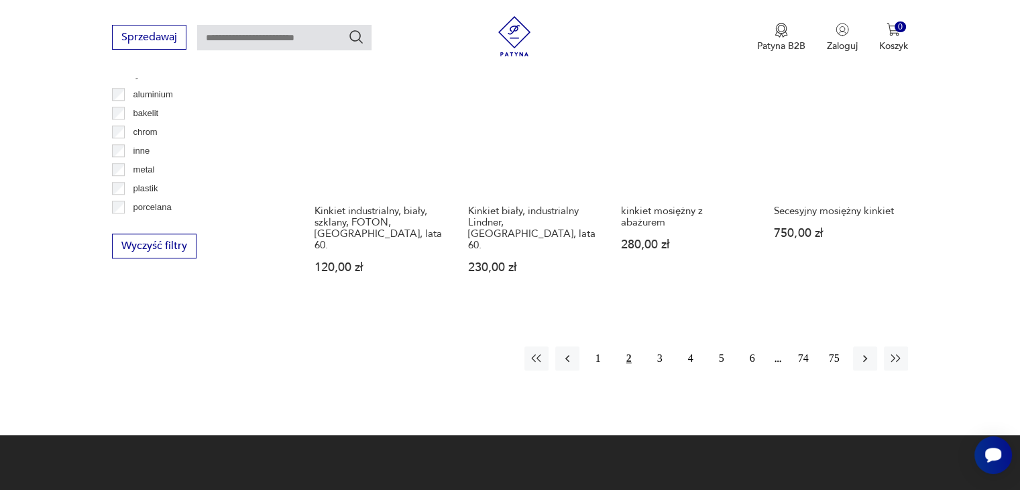
scroll to position [1282, 0]
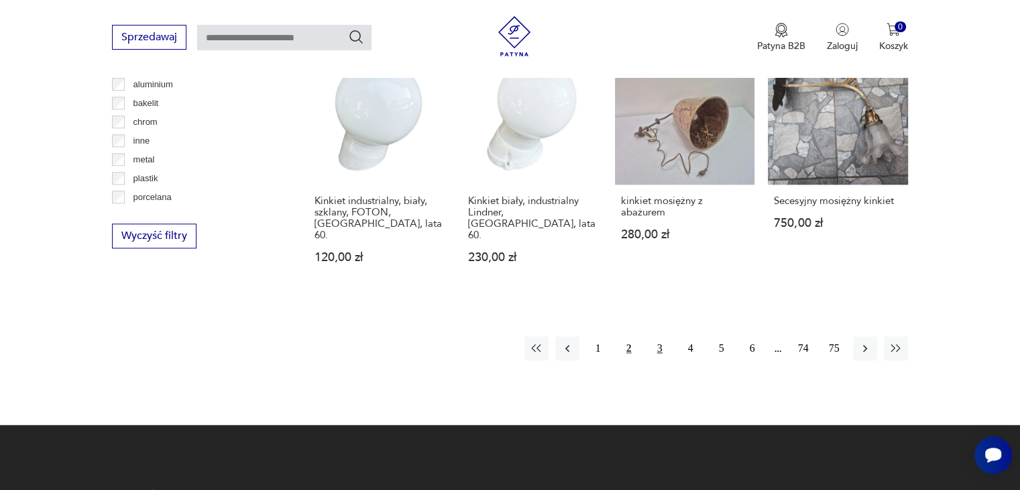
click at [664, 336] on button "3" at bounding box center [660, 348] width 24 height 24
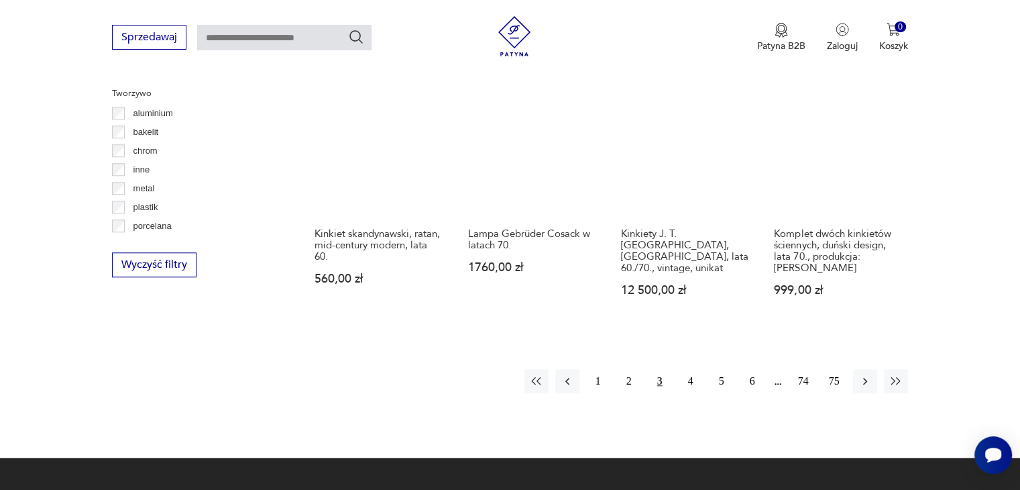
scroll to position [1281, 0]
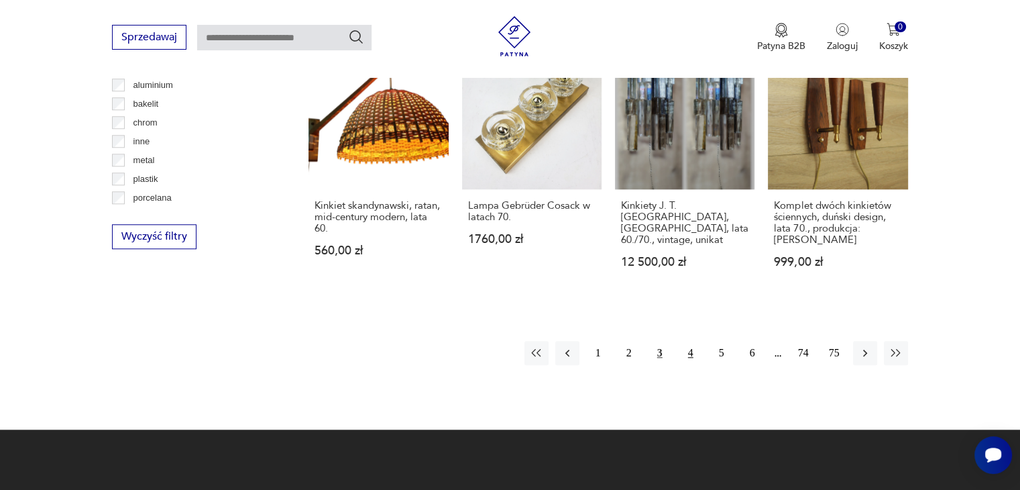
click at [690, 343] on button "4" at bounding box center [691, 353] width 24 height 24
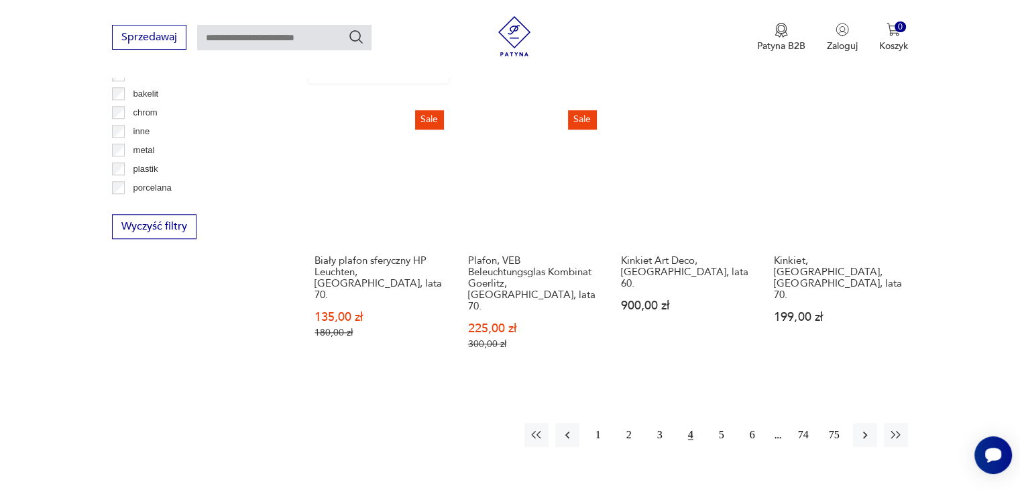
scroll to position [1336, 0]
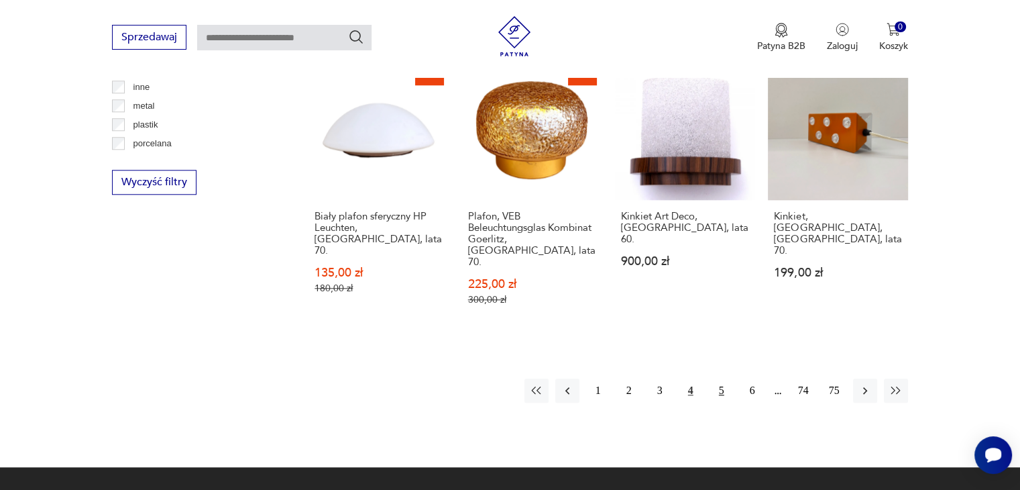
click at [723, 378] on button "5" at bounding box center [722, 390] width 24 height 24
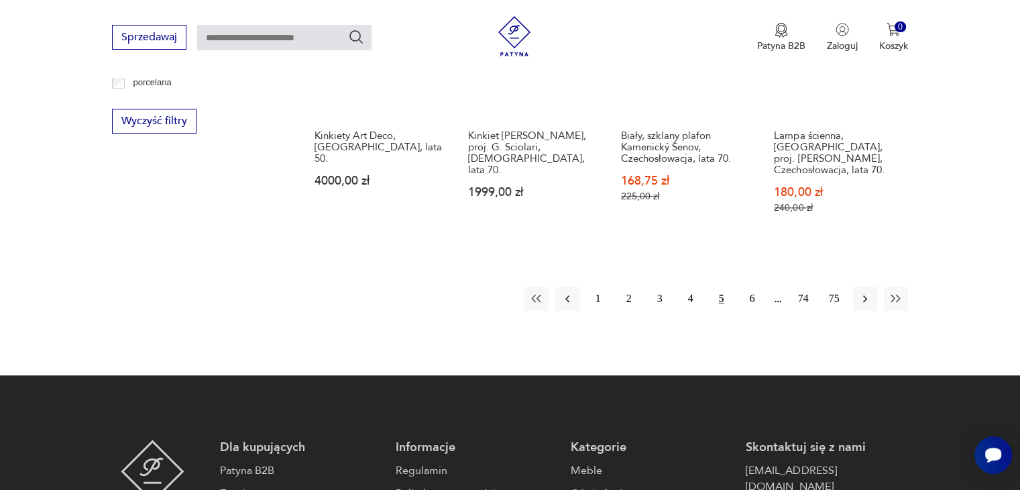
scroll to position [1416, 0]
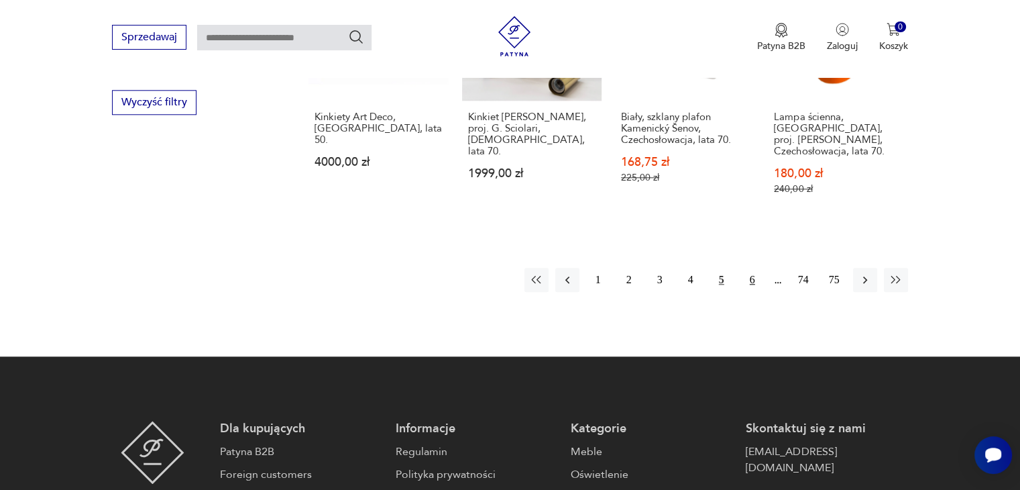
click at [751, 268] on button "6" at bounding box center [753, 280] width 24 height 24
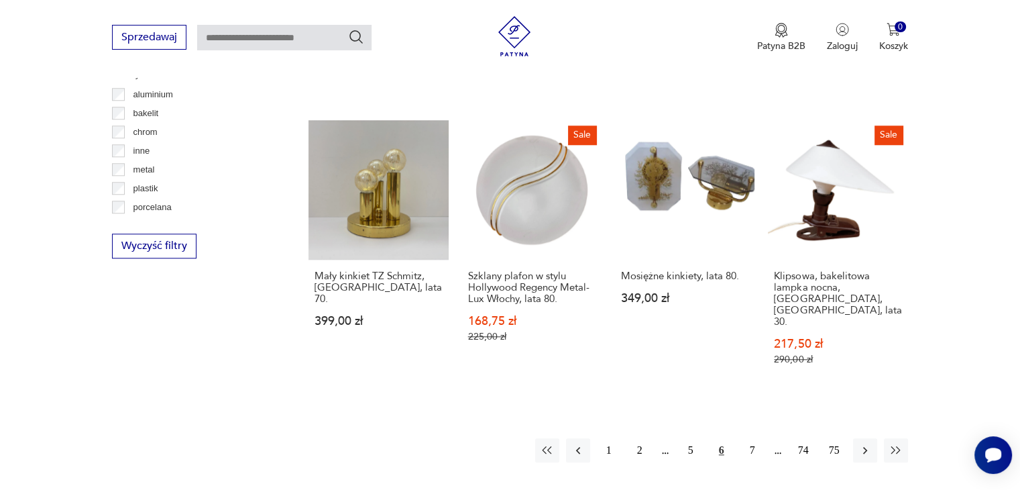
scroll to position [1389, 0]
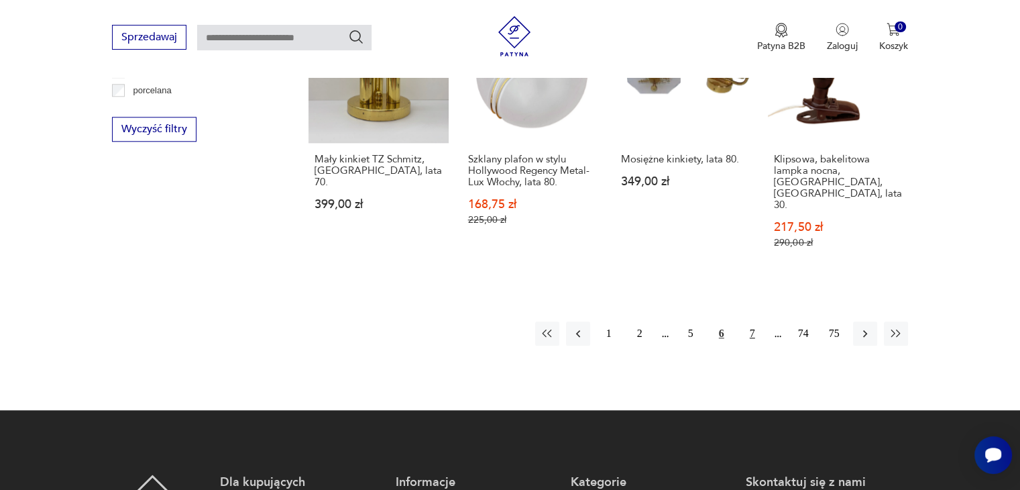
click at [752, 321] on button "7" at bounding box center [753, 333] width 24 height 24
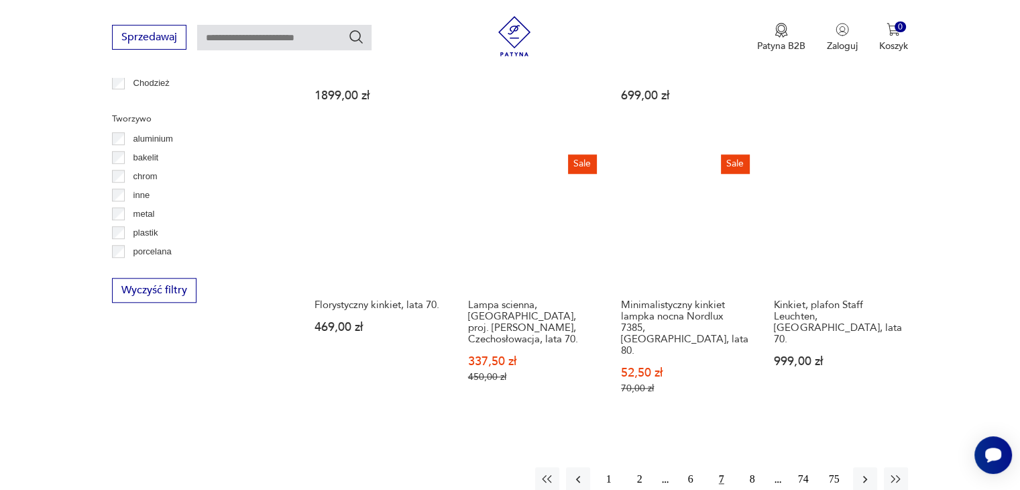
scroll to position [1255, 0]
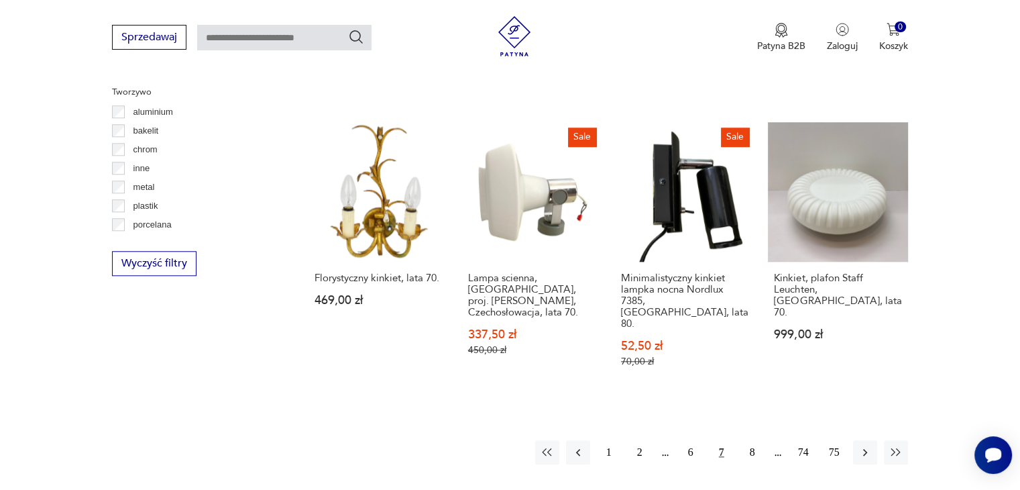
click at [755, 440] on button "8" at bounding box center [753, 452] width 24 height 24
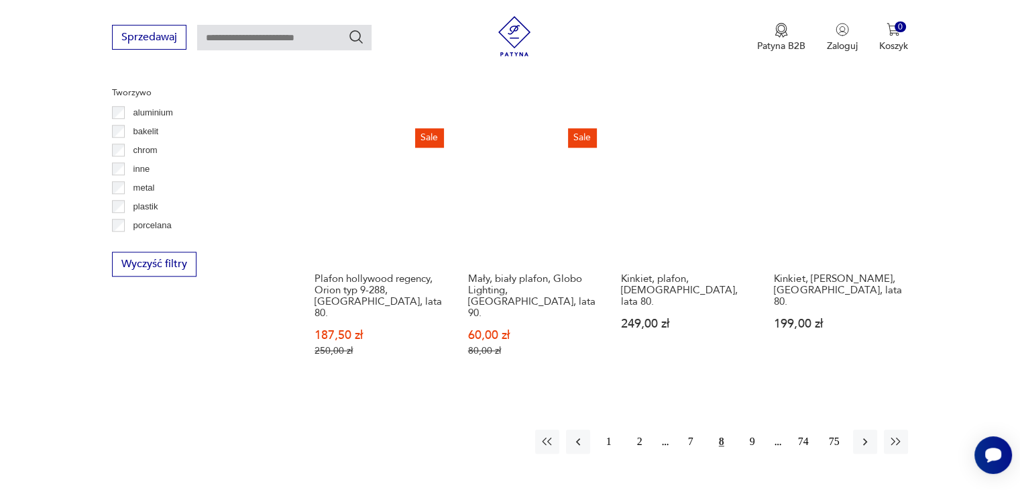
scroll to position [1255, 0]
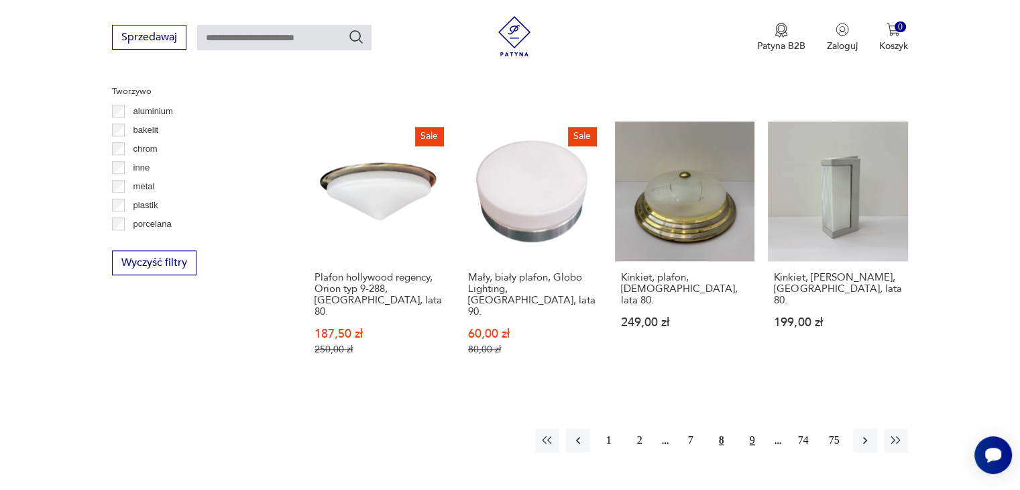
click at [753, 428] on button "9" at bounding box center [753, 440] width 24 height 24
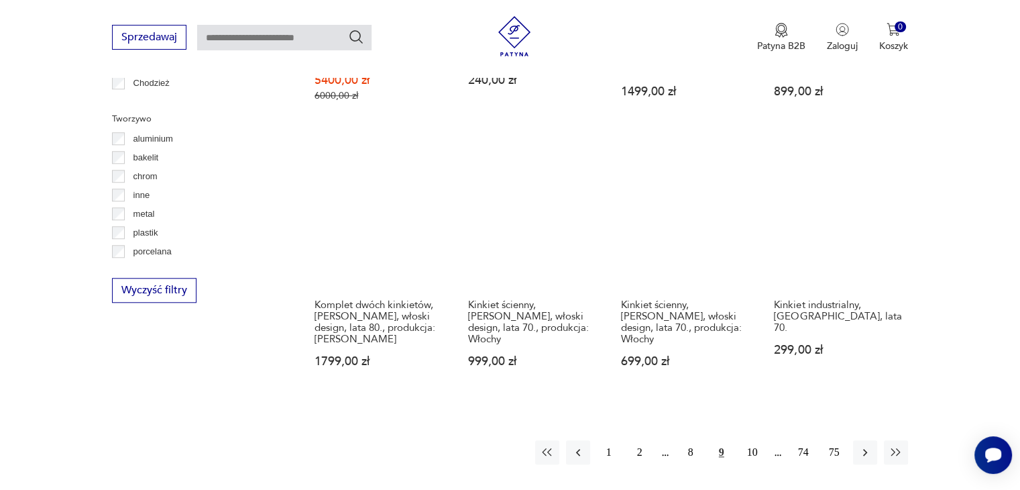
scroll to position [1255, 0]
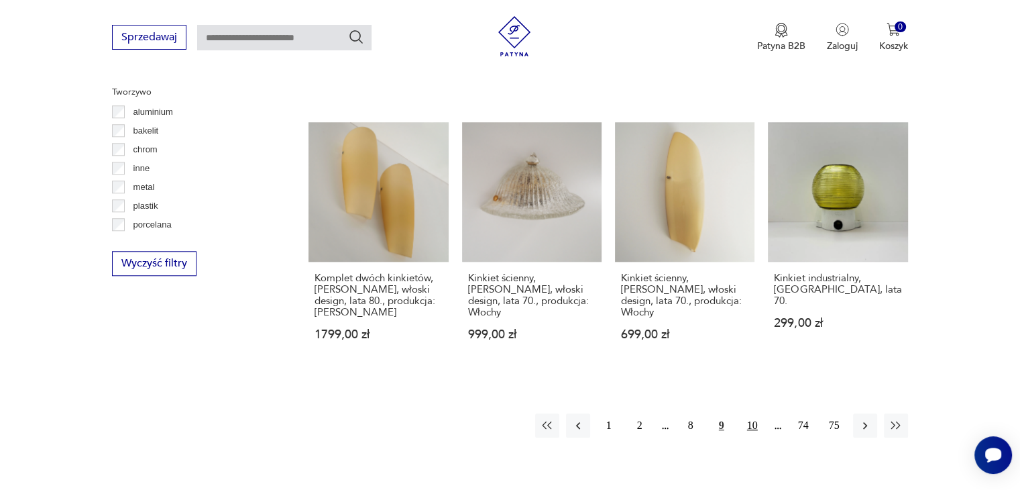
click at [759, 413] on button "10" at bounding box center [753, 425] width 24 height 24
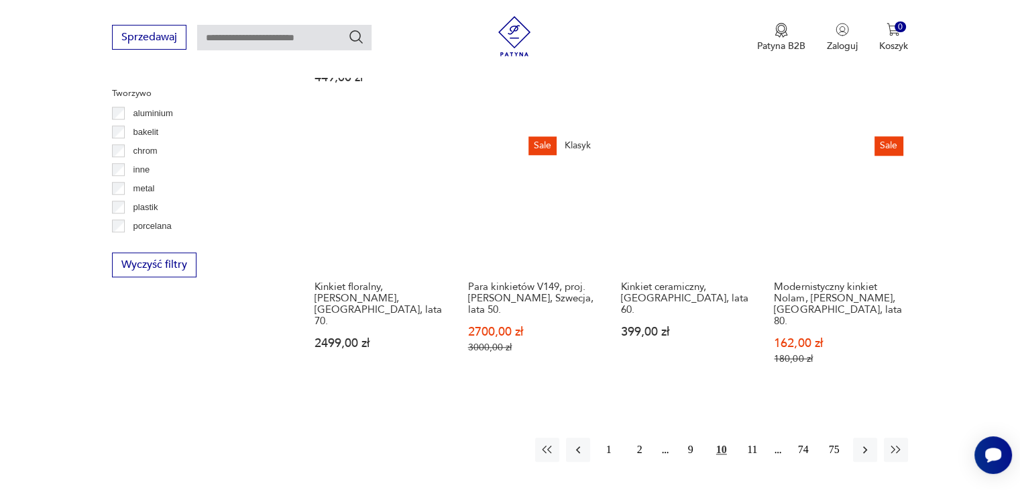
scroll to position [1255, 0]
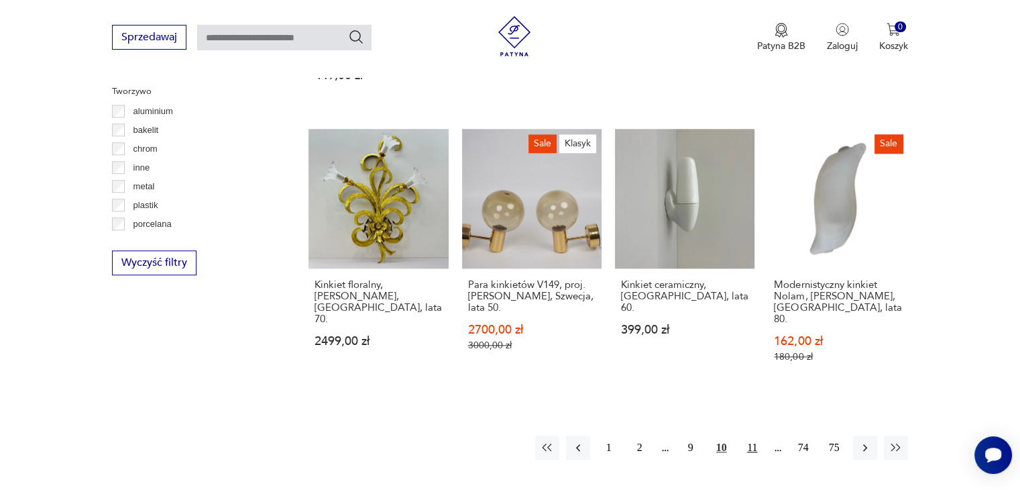
click at [754, 435] on button "11" at bounding box center [753, 447] width 24 height 24
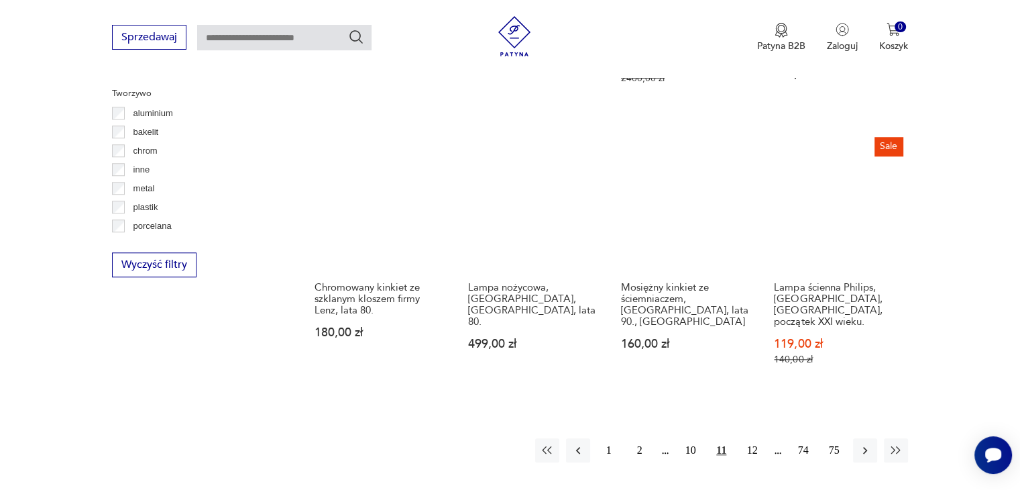
scroll to position [1255, 0]
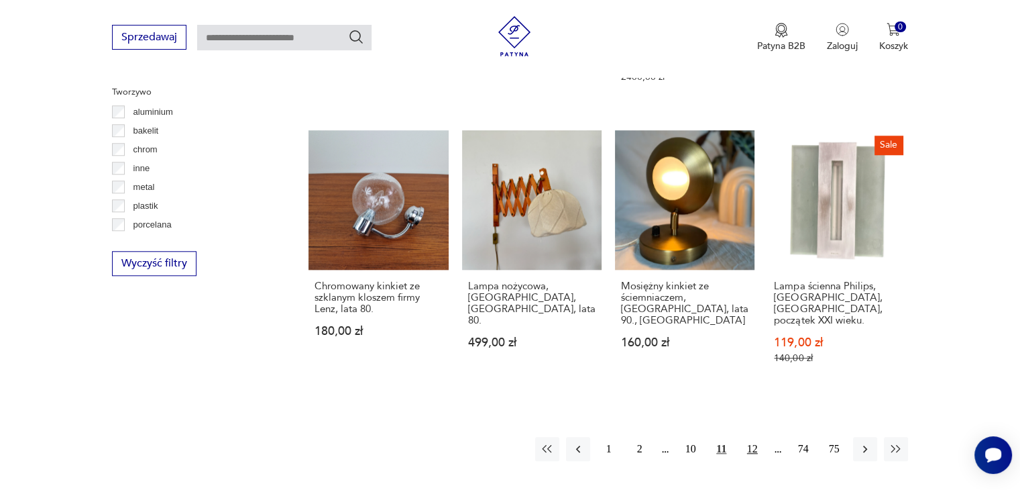
click at [753, 437] on button "12" at bounding box center [753, 449] width 24 height 24
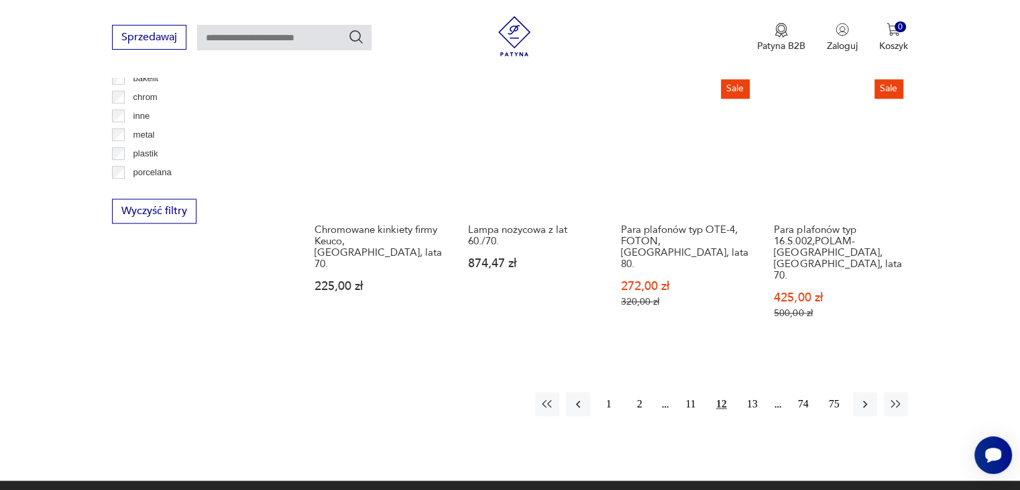
scroll to position [1309, 0]
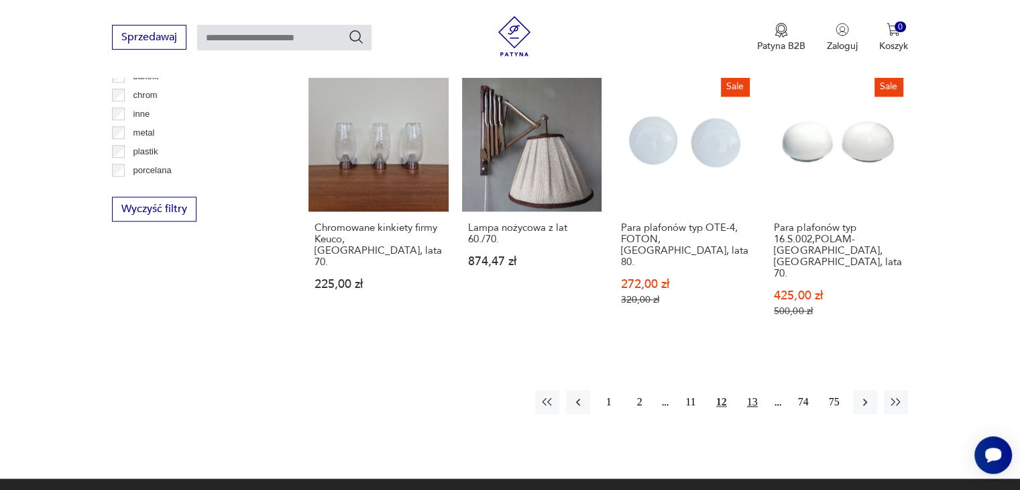
click at [757, 390] on button "13" at bounding box center [753, 402] width 24 height 24
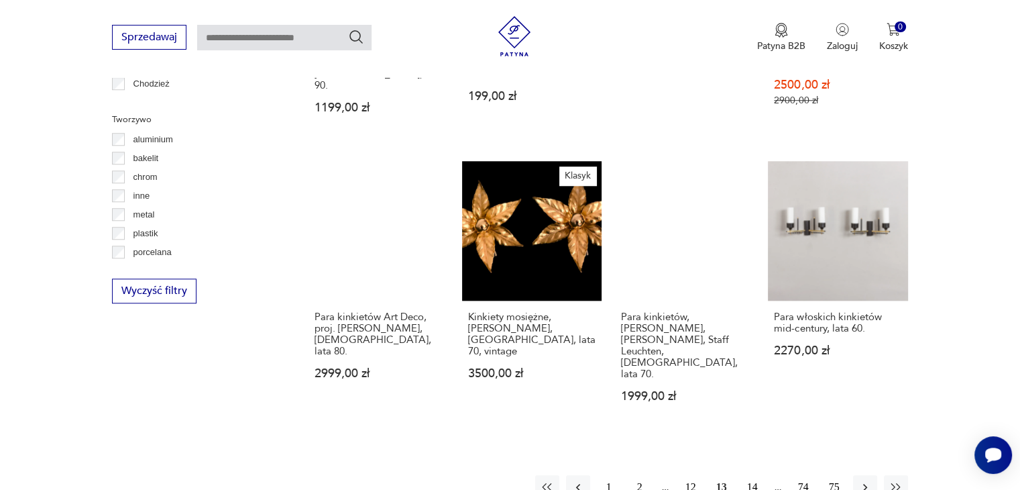
scroll to position [1228, 0]
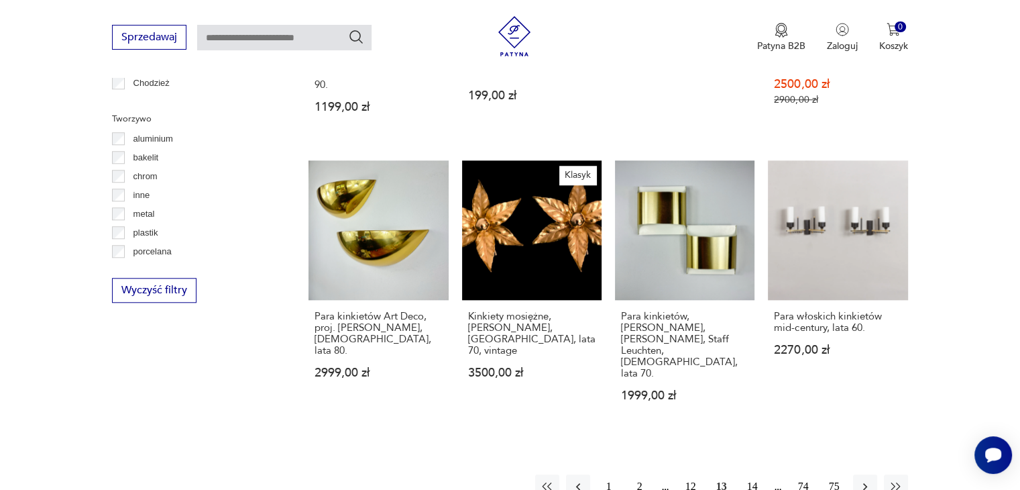
click at [754, 474] on button "14" at bounding box center [753, 486] width 24 height 24
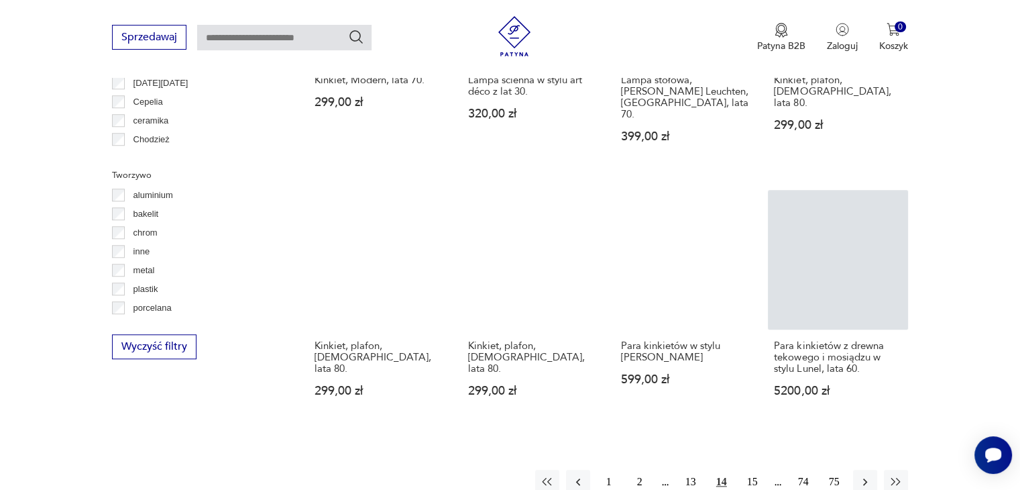
scroll to position [1175, 0]
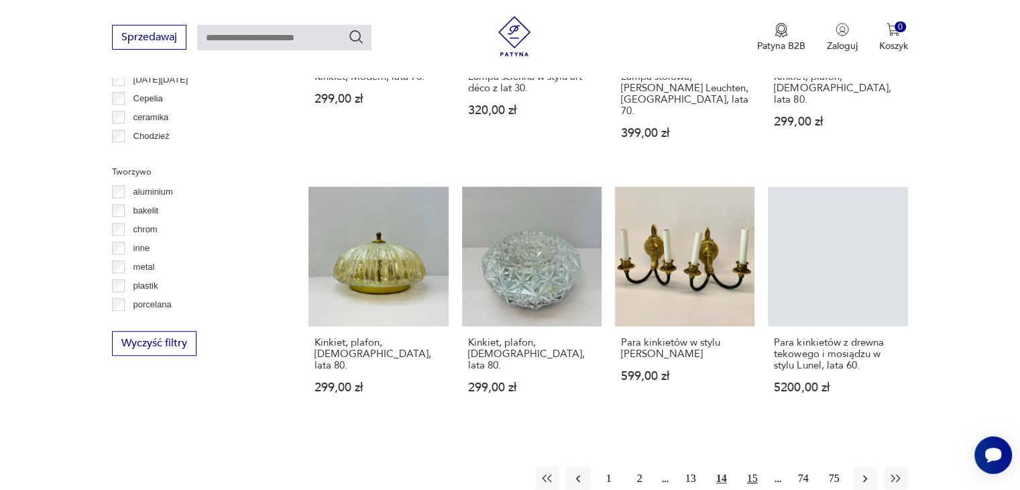
click at [751, 466] on button "15" at bounding box center [753, 478] width 24 height 24
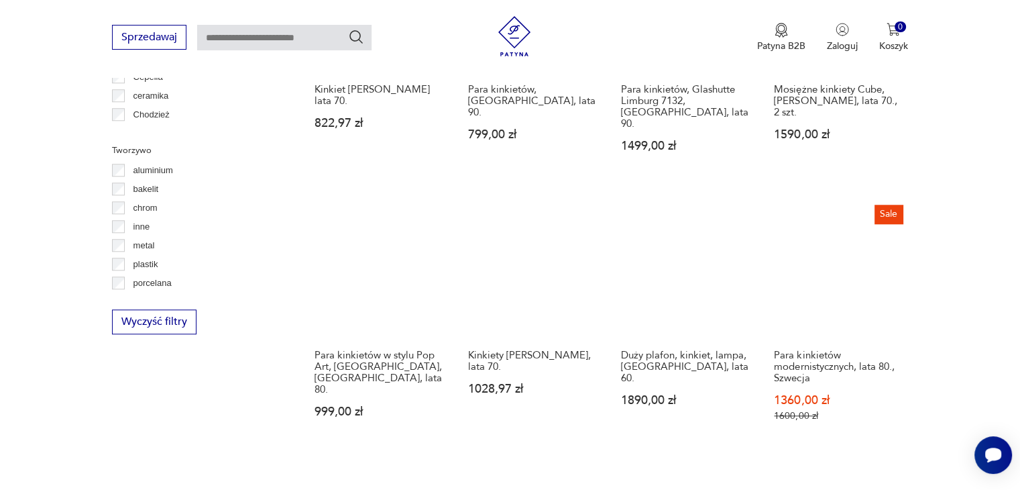
scroll to position [1362, 0]
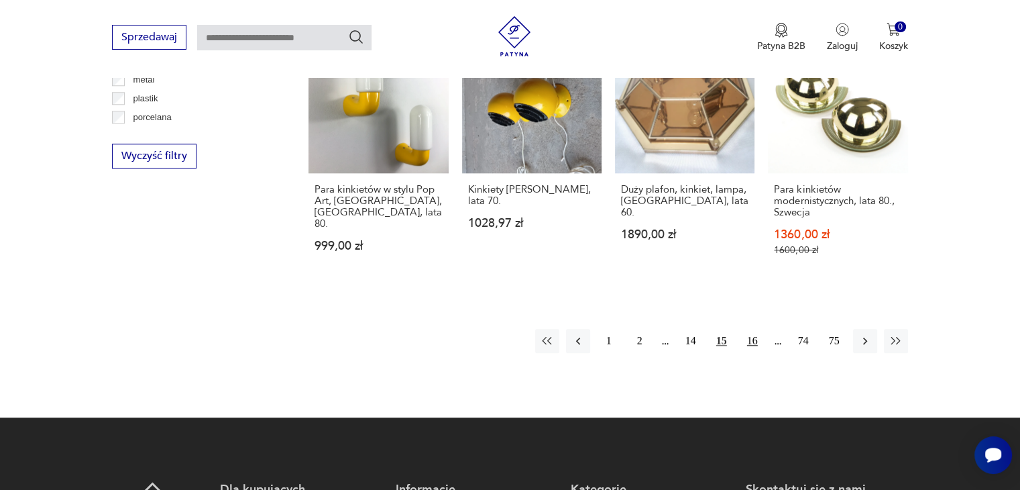
click at [756, 329] on button "16" at bounding box center [753, 341] width 24 height 24
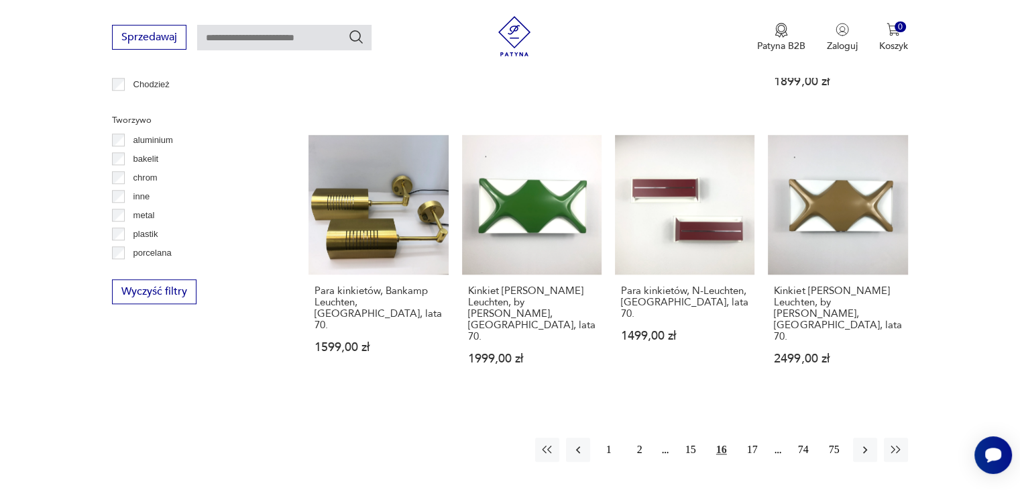
scroll to position [1282, 0]
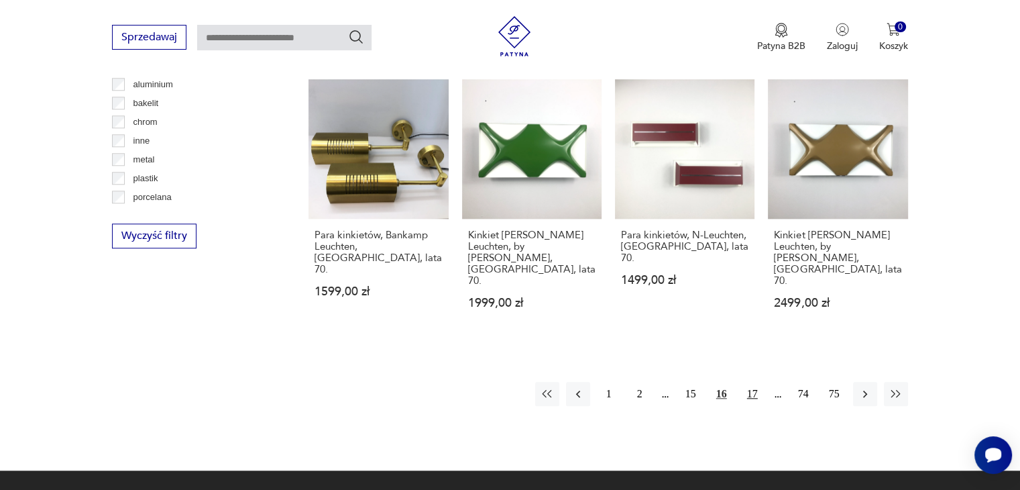
click at [752, 382] on button "17" at bounding box center [753, 394] width 24 height 24
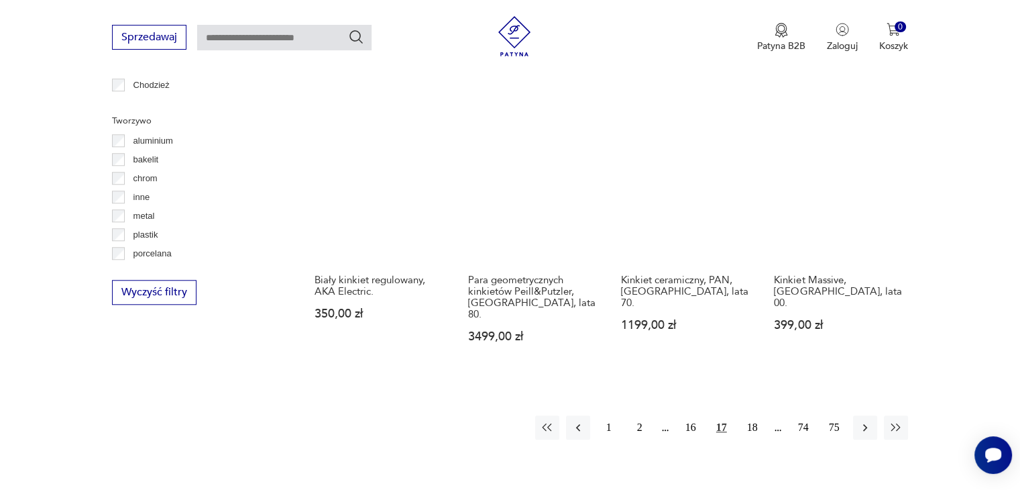
scroll to position [1228, 0]
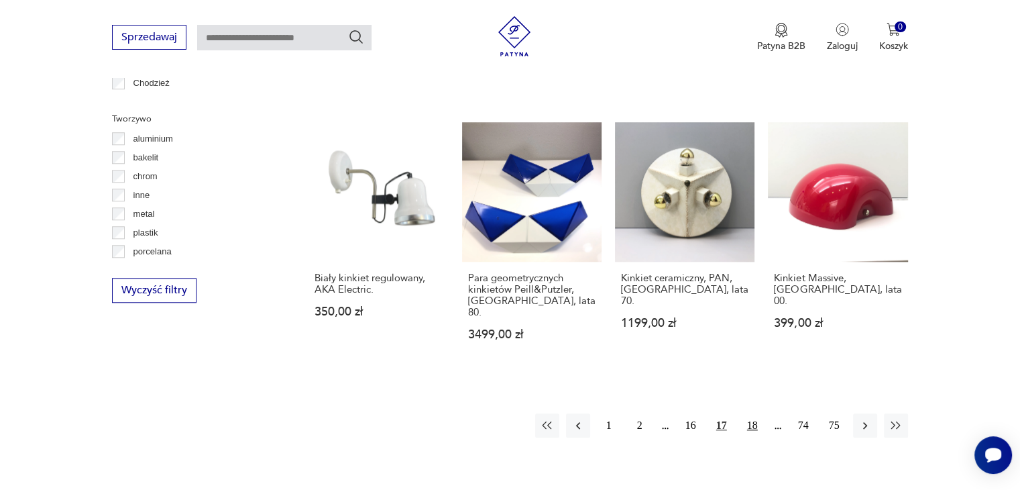
click at [757, 413] on button "18" at bounding box center [753, 425] width 24 height 24
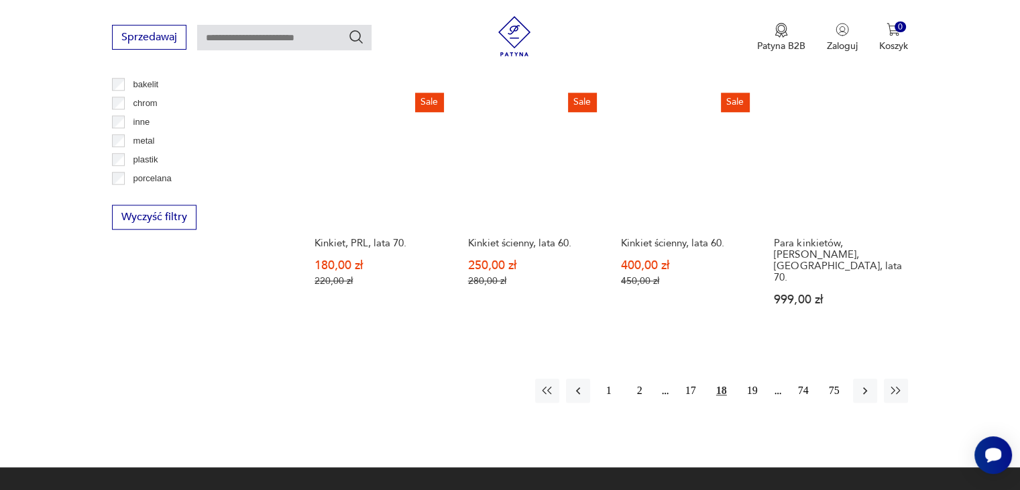
scroll to position [1309, 0]
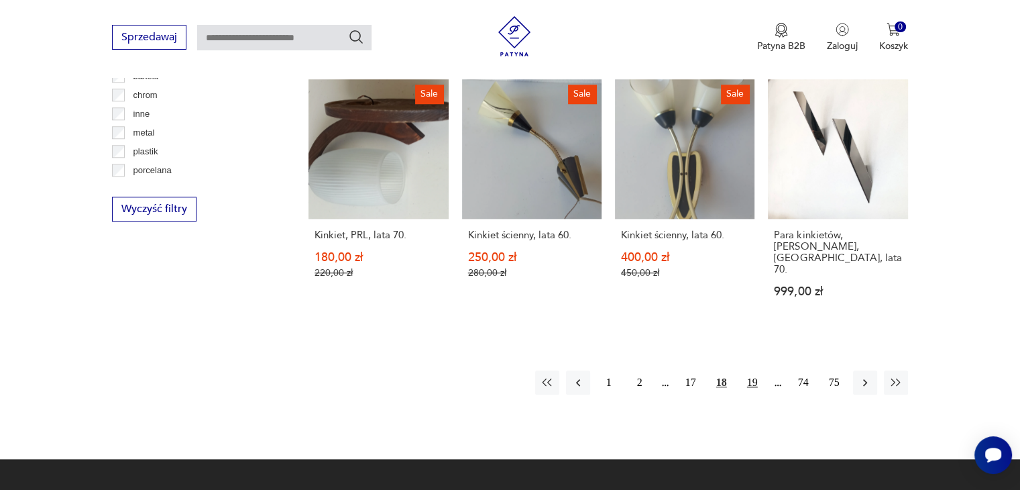
click at [754, 370] on button "19" at bounding box center [753, 382] width 24 height 24
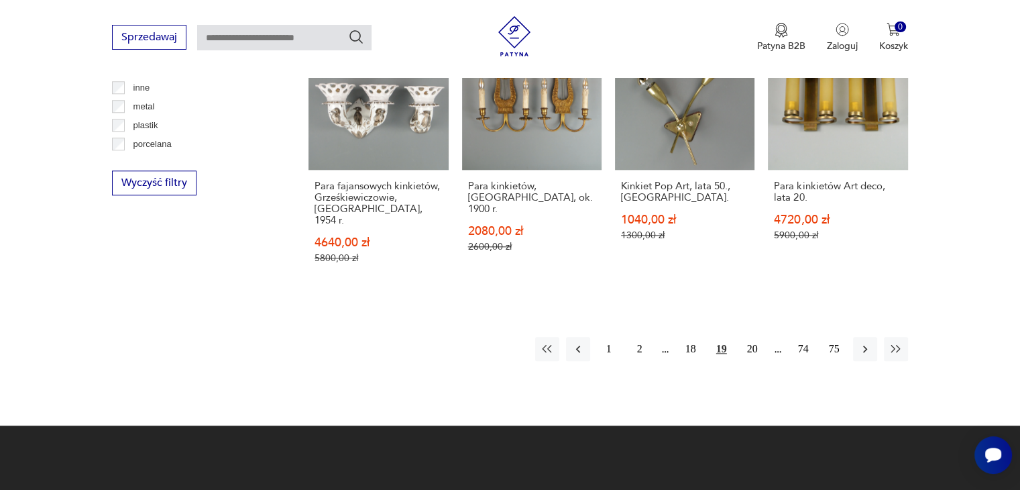
scroll to position [1362, 0]
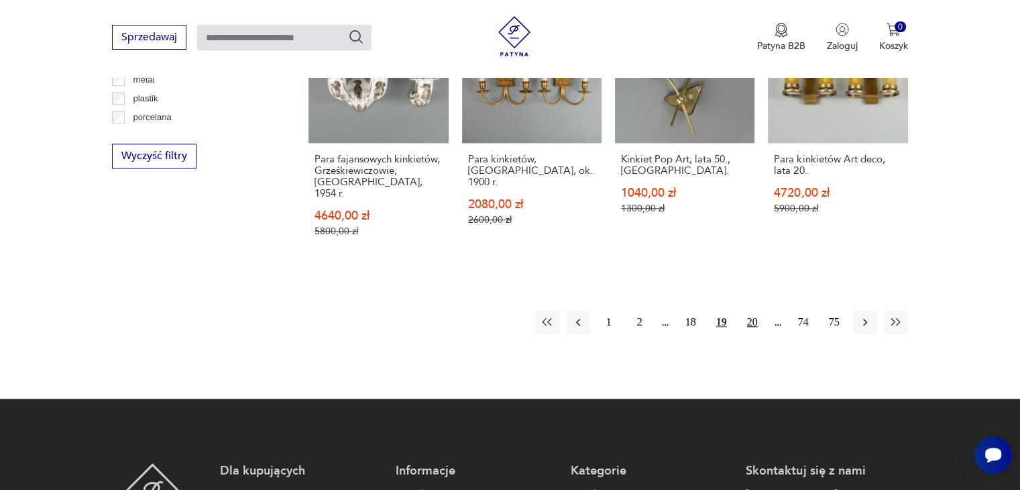
click at [754, 310] on button "20" at bounding box center [753, 322] width 24 height 24
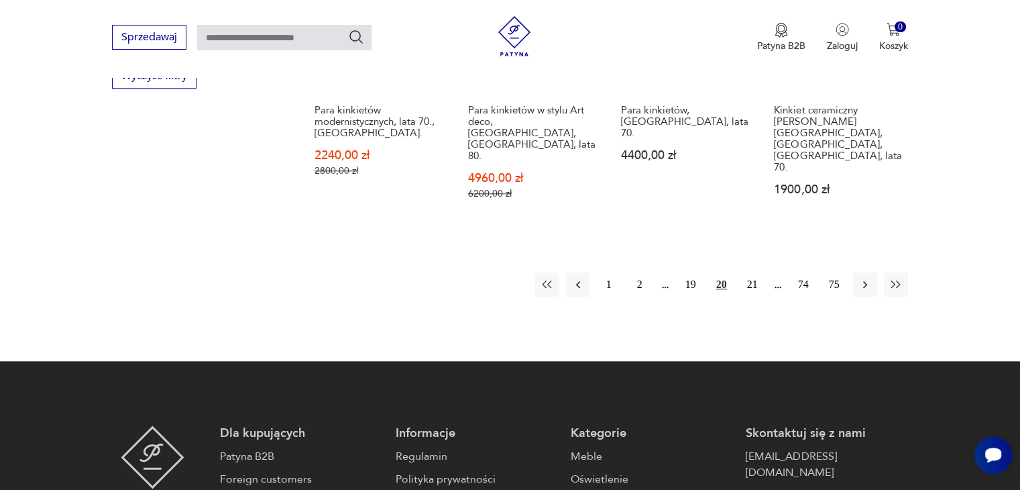
scroll to position [1443, 0]
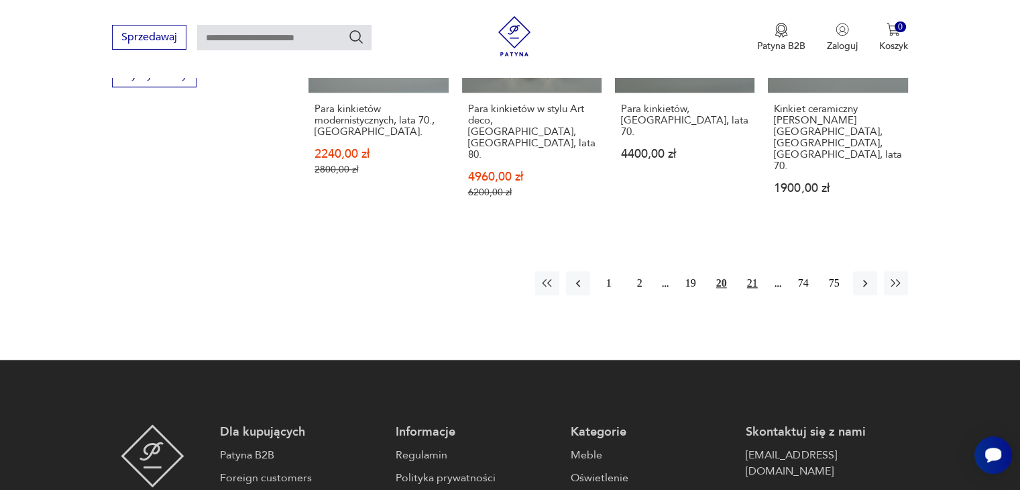
click at [753, 271] on button "21" at bounding box center [753, 283] width 24 height 24
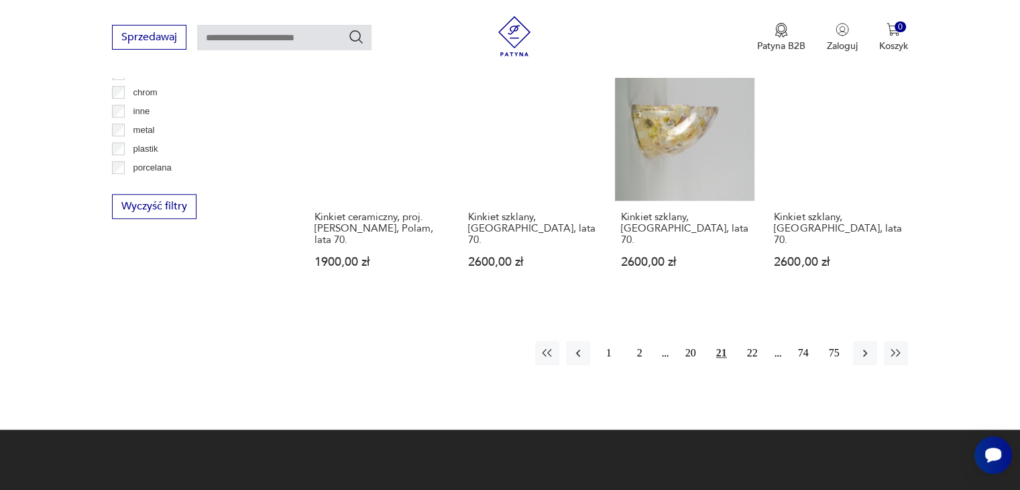
scroll to position [1389, 0]
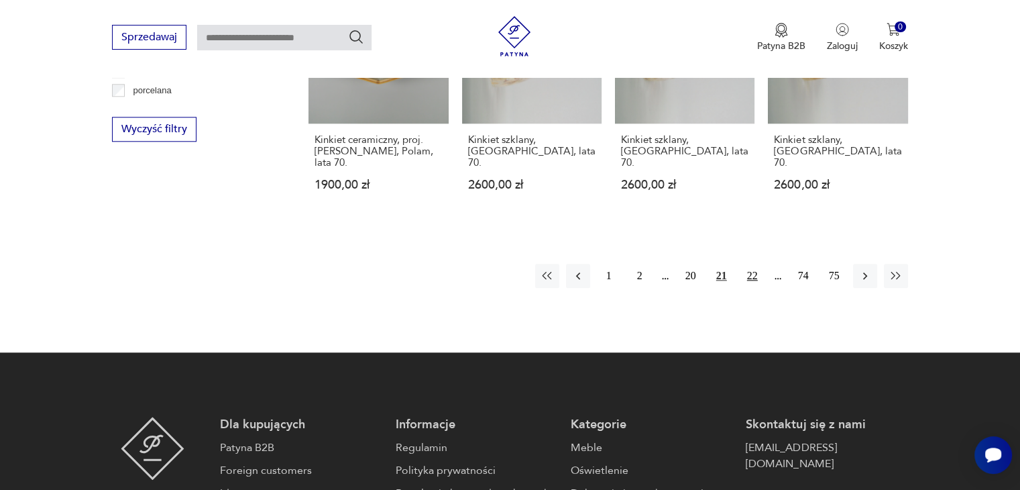
click at [754, 264] on button "22" at bounding box center [753, 276] width 24 height 24
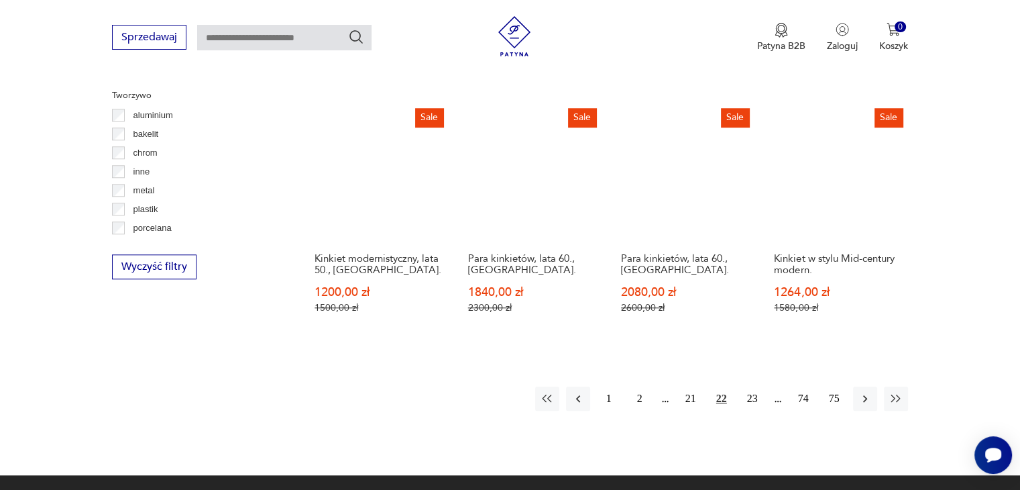
scroll to position [1255, 0]
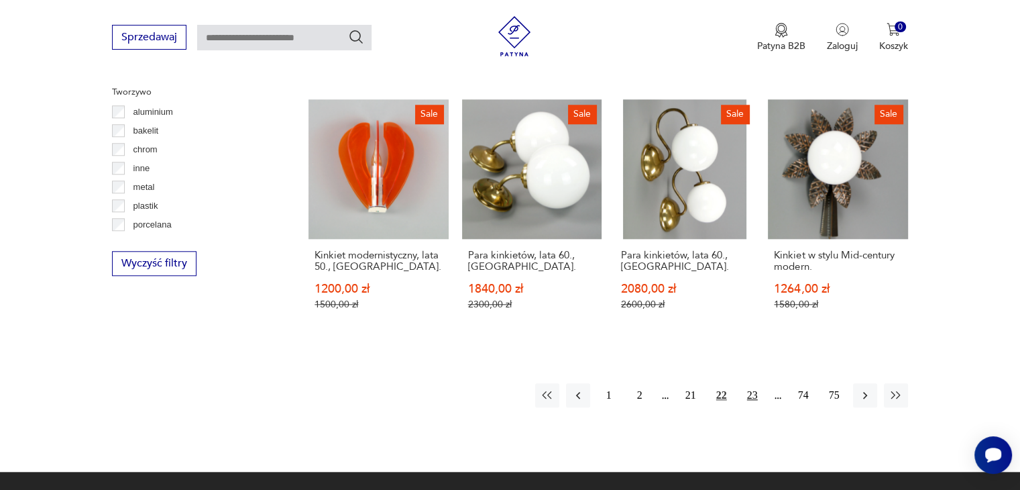
click at [759, 383] on button "23" at bounding box center [753, 395] width 24 height 24
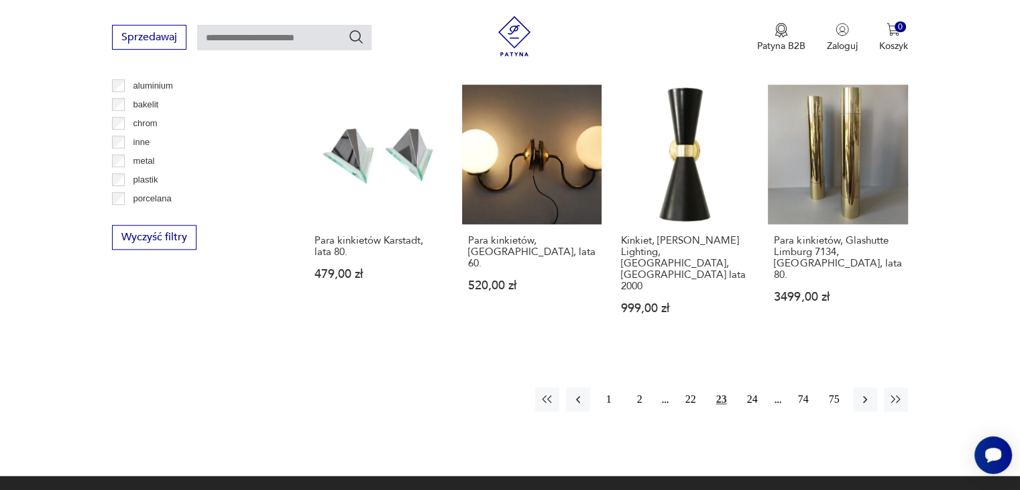
scroll to position [1282, 0]
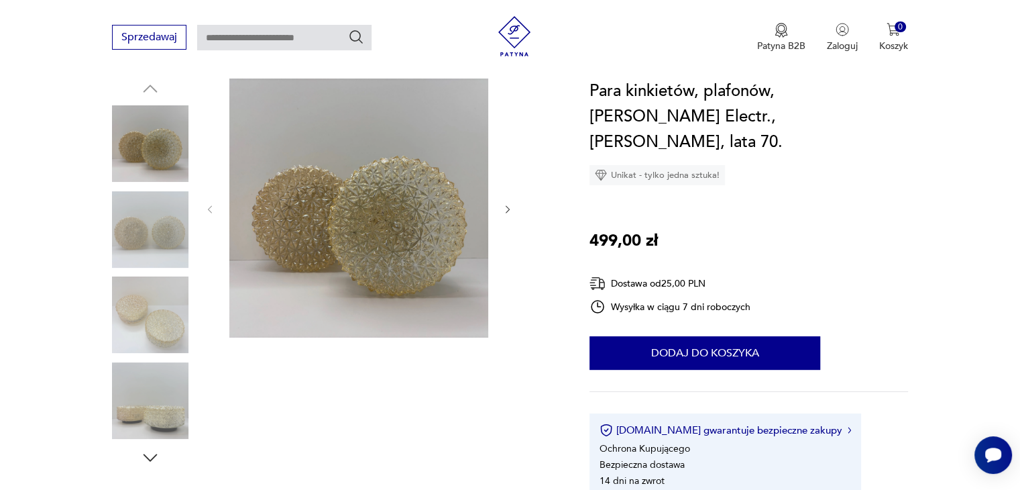
scroll to position [188, 0]
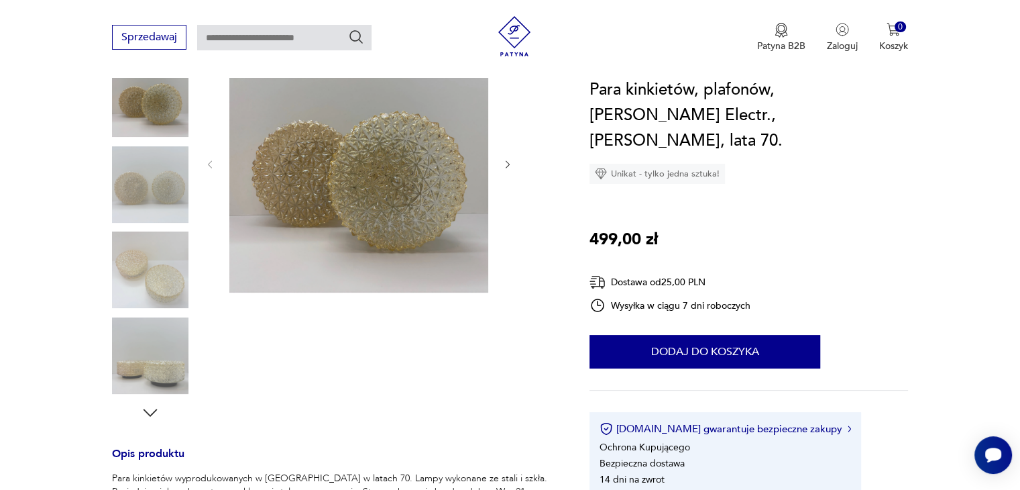
click at [508, 165] on icon "button" at bounding box center [508, 164] width 4 height 8
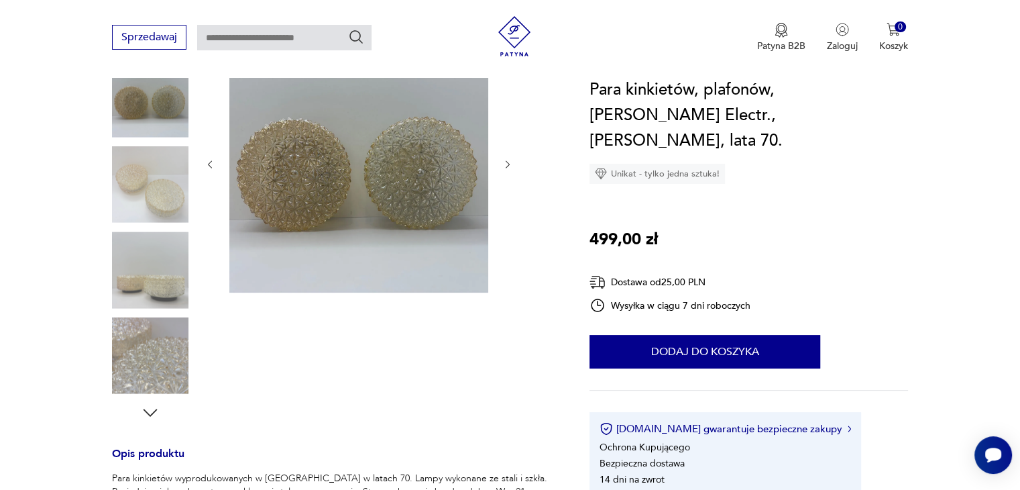
click at [508, 165] on icon "button" at bounding box center [508, 164] width 4 height 8
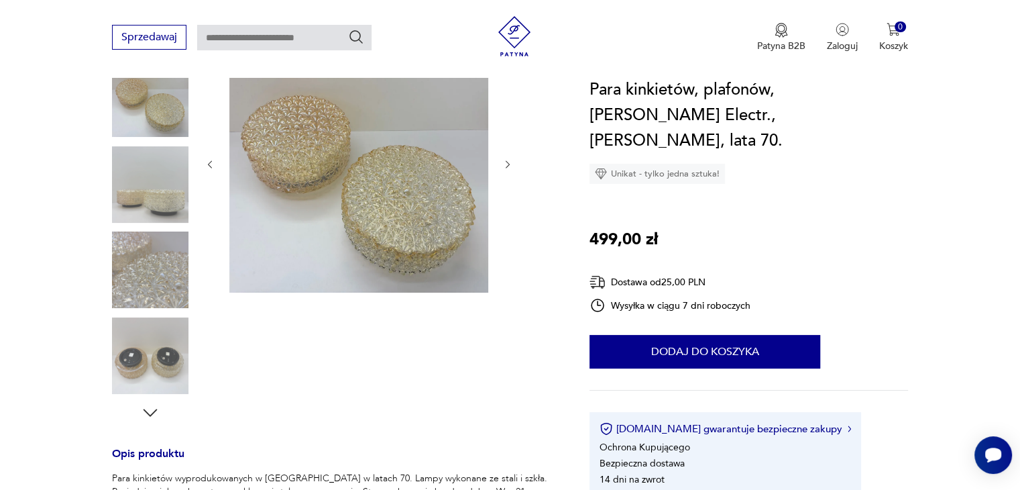
click at [508, 165] on icon "button" at bounding box center [508, 164] width 4 height 8
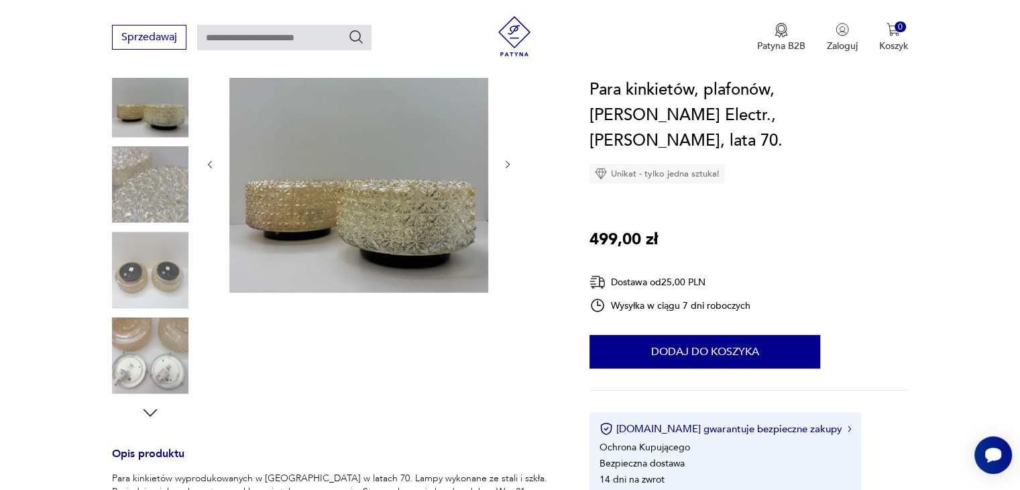
click at [508, 165] on icon "button" at bounding box center [508, 164] width 4 height 8
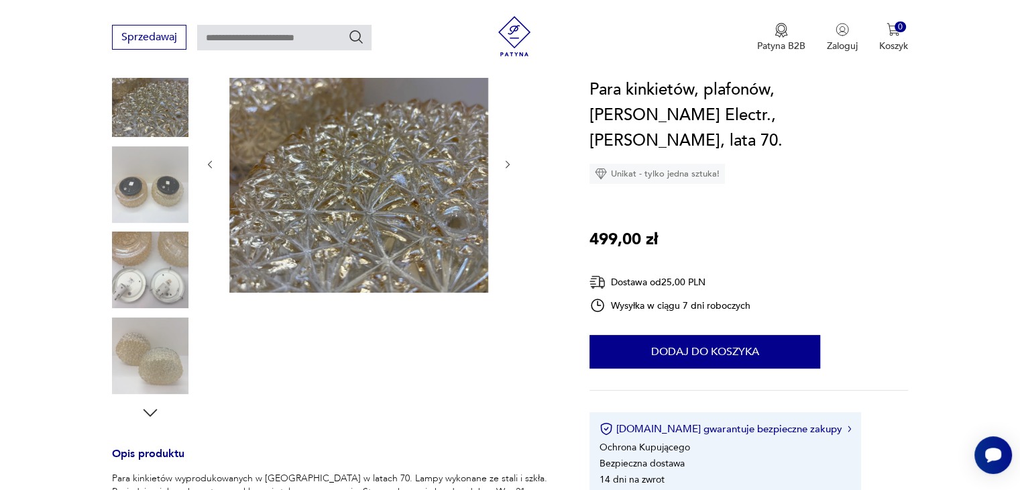
click at [508, 165] on icon "button" at bounding box center [508, 164] width 4 height 8
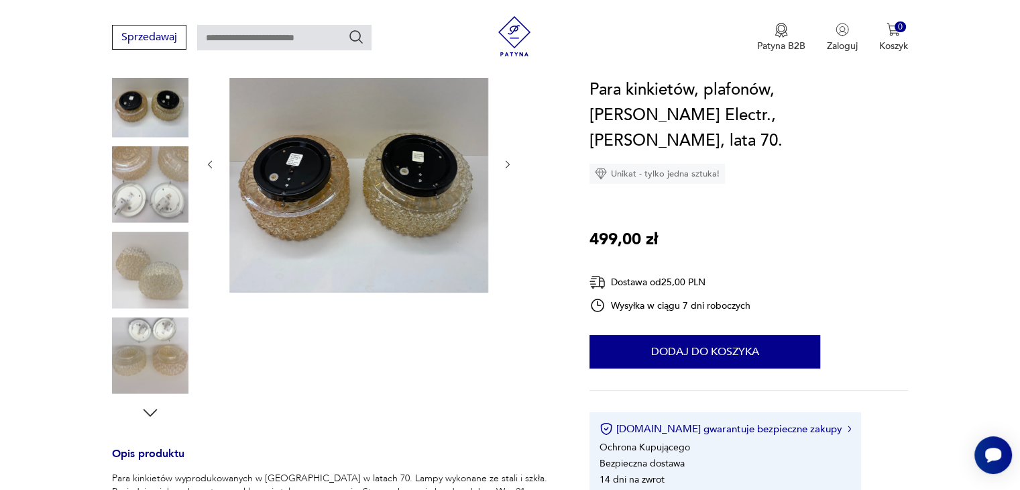
click at [384, 186] on img at bounding box center [358, 163] width 259 height 259
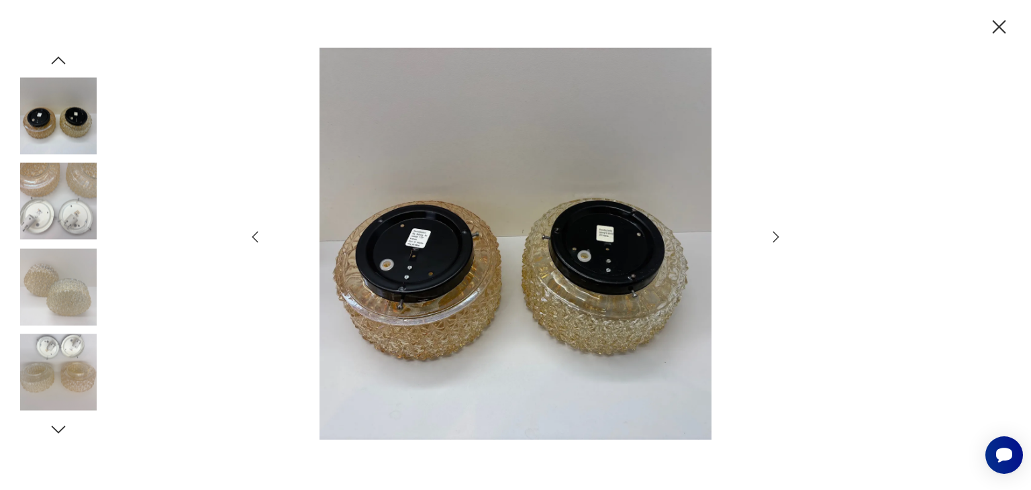
click at [772, 233] on icon "button" at bounding box center [776, 237] width 16 height 16
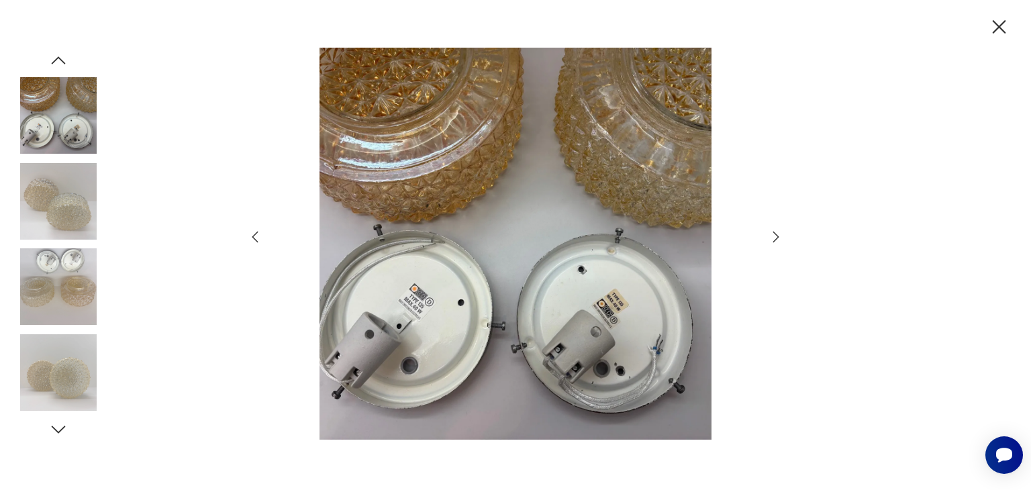
click at [772, 233] on icon "button" at bounding box center [776, 237] width 16 height 16
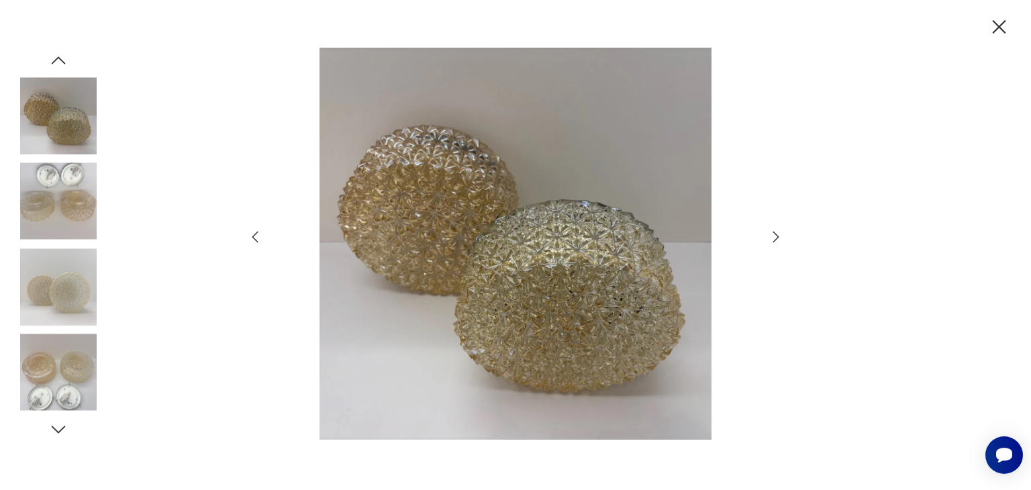
click at [999, 18] on icon "button" at bounding box center [998, 26] width 23 height 23
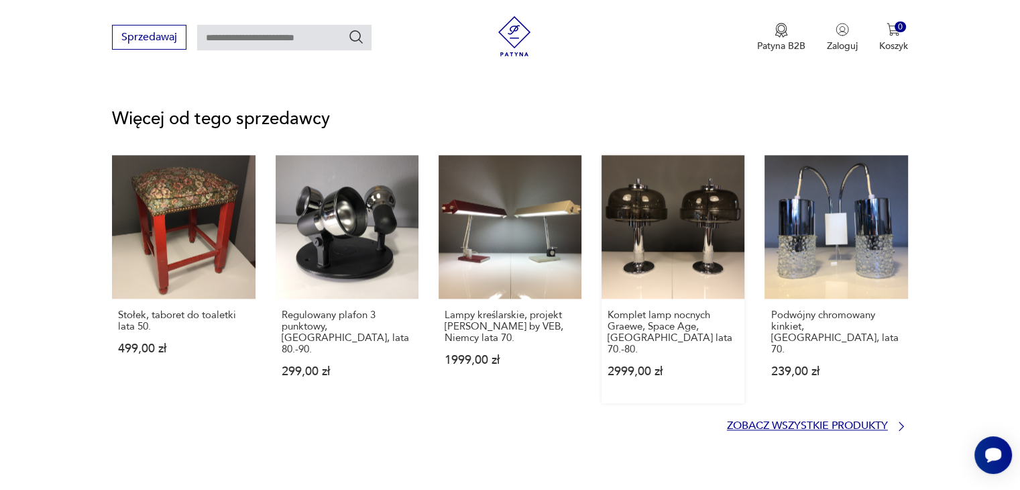
scroll to position [0, 0]
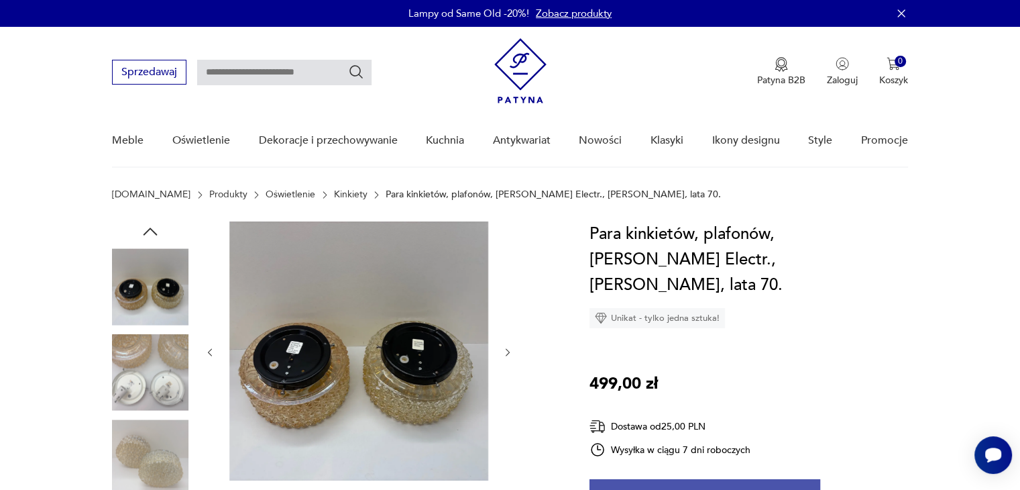
click at [691, 479] on button "Dodaj do koszyka" at bounding box center [705, 496] width 231 height 34
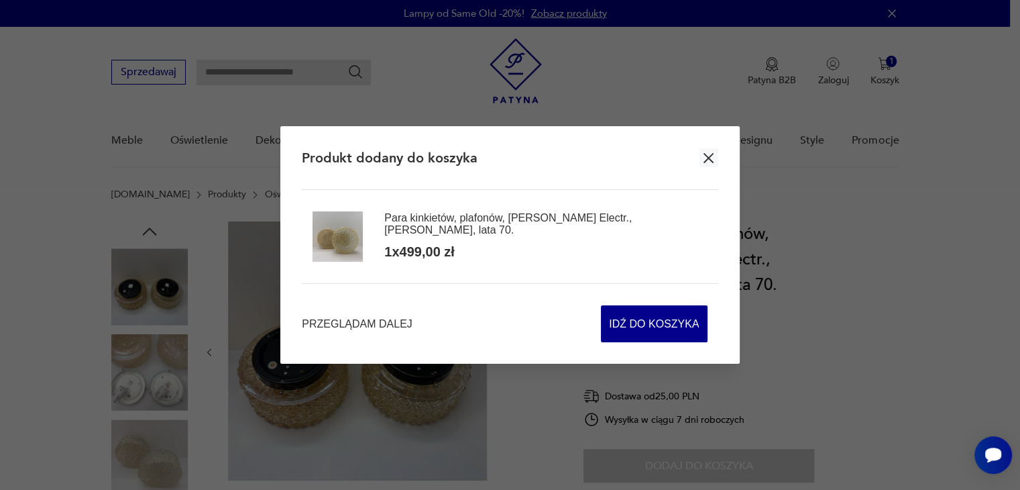
click at [711, 159] on icon "button" at bounding box center [708, 158] width 17 height 17
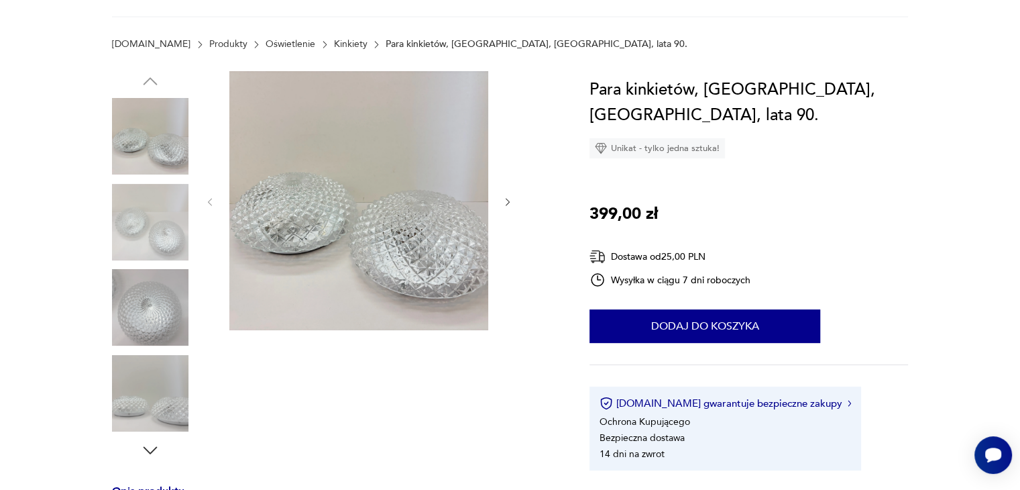
scroll to position [161, 0]
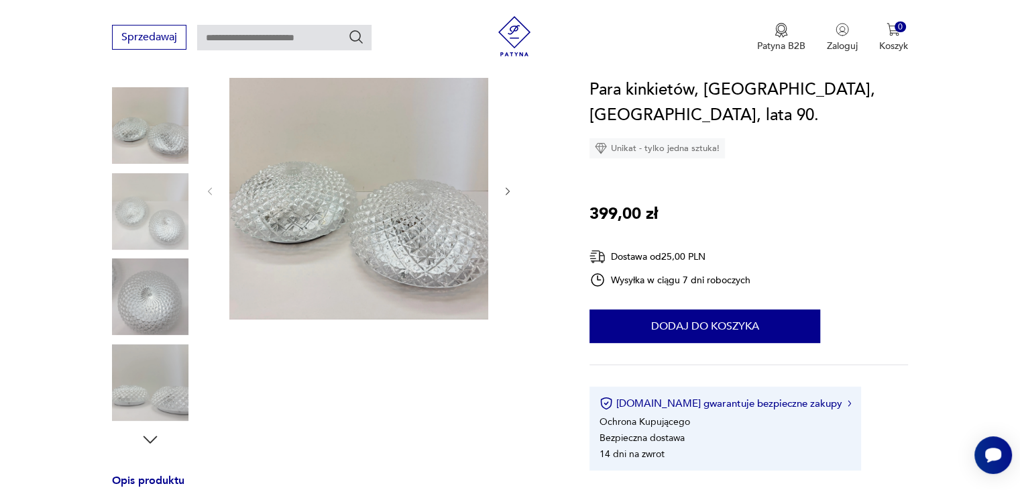
drag, startPoint x: 505, startPoint y: 191, endPoint x: 397, endPoint y: 427, distance: 258.8
click at [505, 191] on icon "button" at bounding box center [508, 191] width 11 height 11
click at [148, 441] on icon "button" at bounding box center [150, 439] width 20 height 20
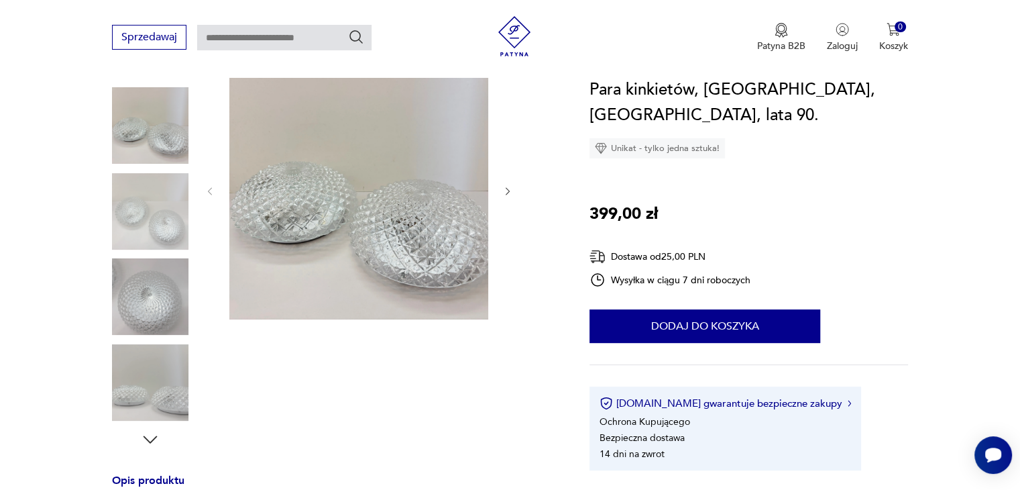
click at [397, 427] on div at bounding box center [359, 254] width 309 height 389
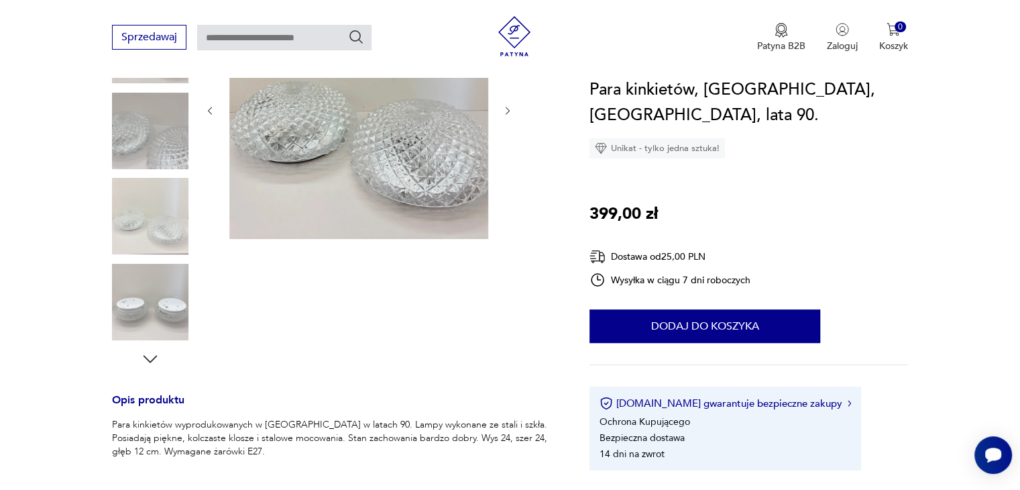
scroll to position [215, 0]
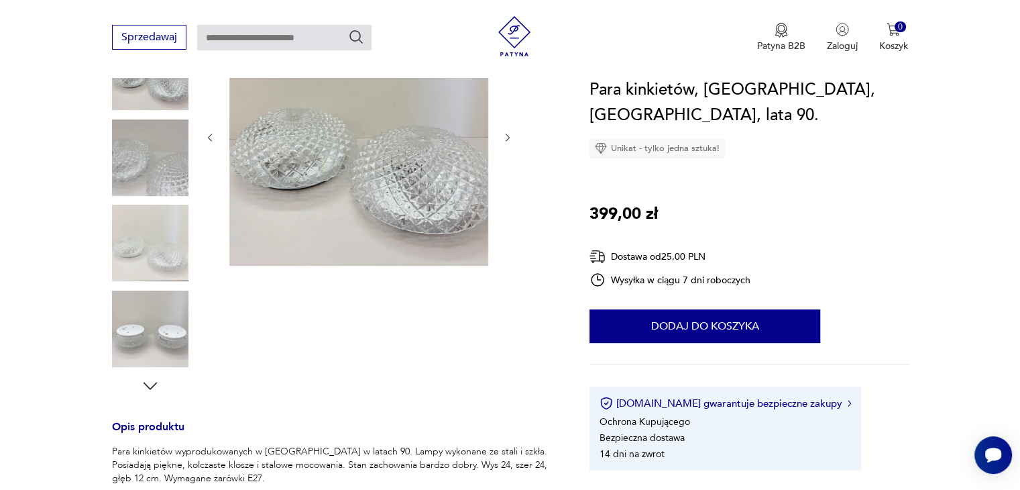
click at [147, 388] on icon "button" at bounding box center [150, 386] width 20 height 20
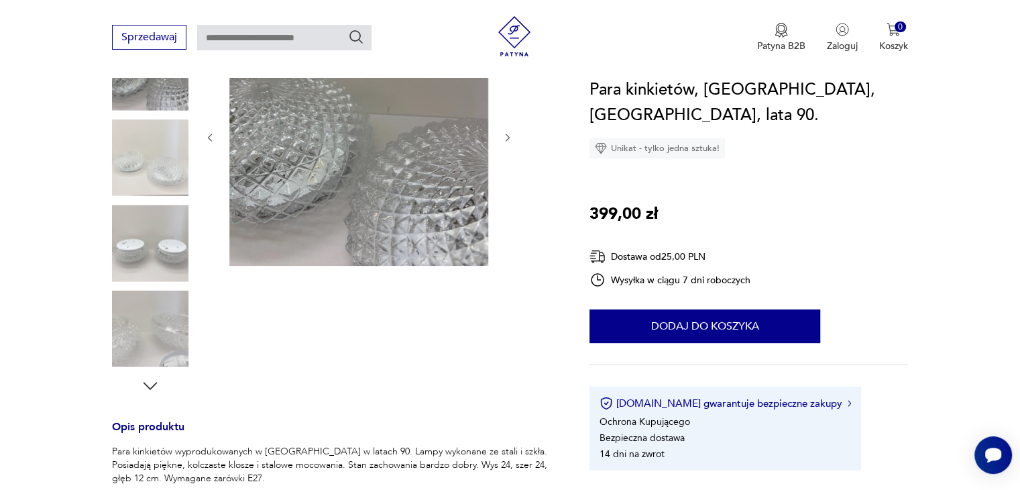
click at [147, 388] on icon "button" at bounding box center [150, 386] width 20 height 20
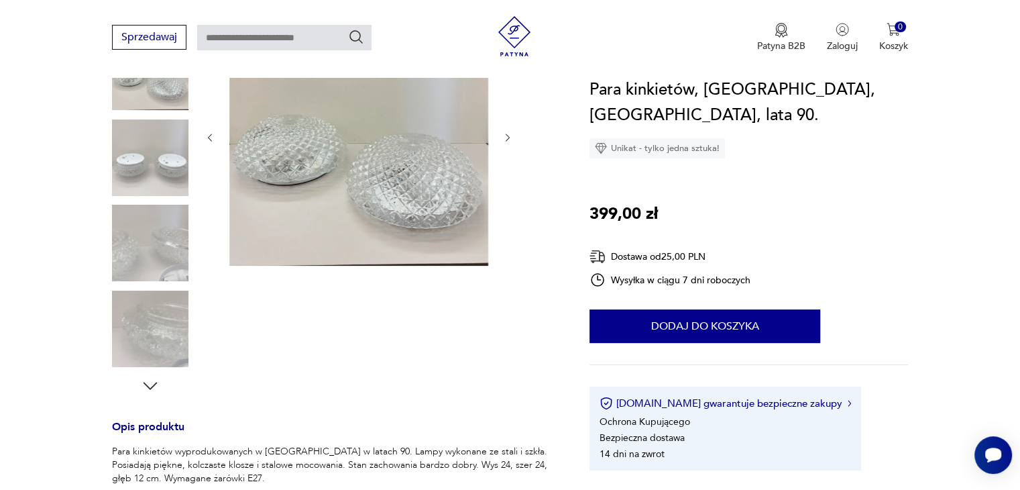
click at [147, 388] on icon "button" at bounding box center [150, 386] width 20 height 20
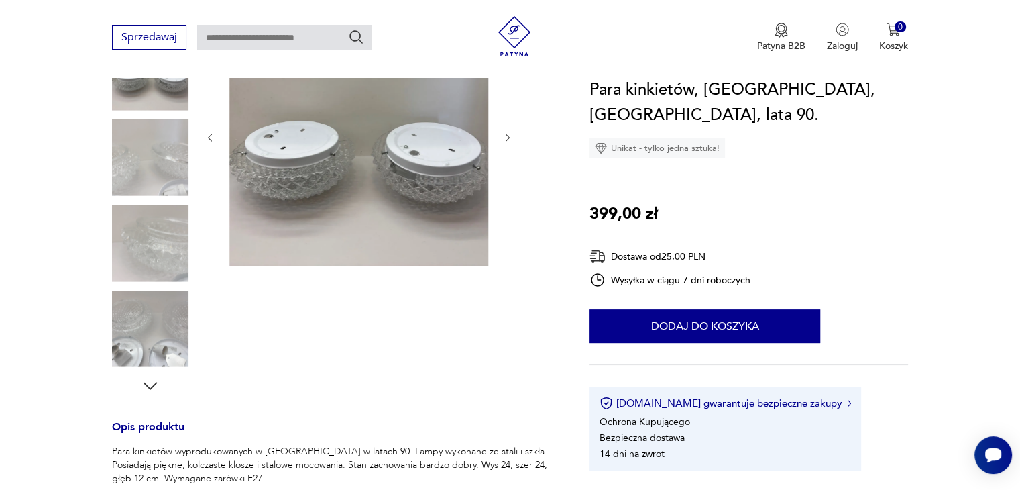
click at [147, 388] on icon "button" at bounding box center [150, 386] width 20 height 20
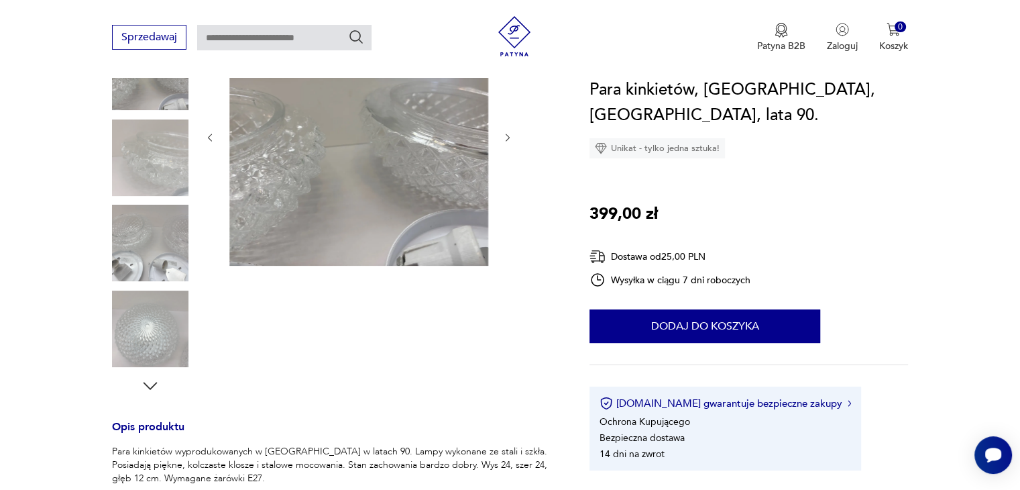
click at [142, 313] on img at bounding box center [150, 329] width 76 height 76
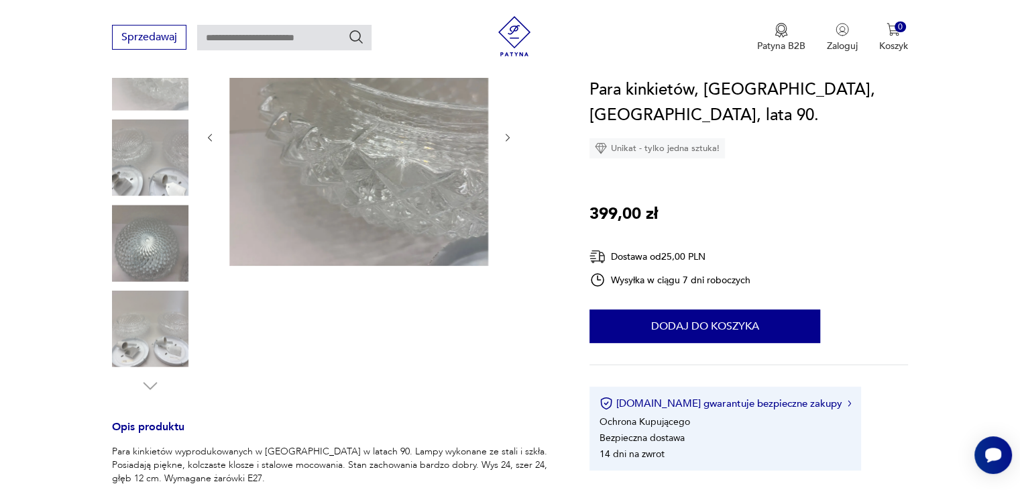
click at [160, 350] on img at bounding box center [150, 329] width 76 height 76
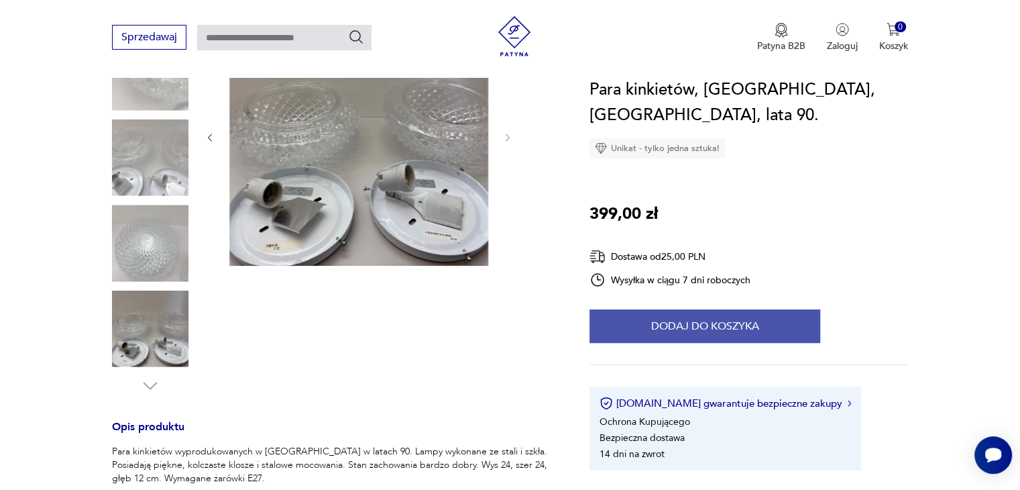
click at [726, 309] on button "Dodaj do koszyka" at bounding box center [705, 326] width 231 height 34
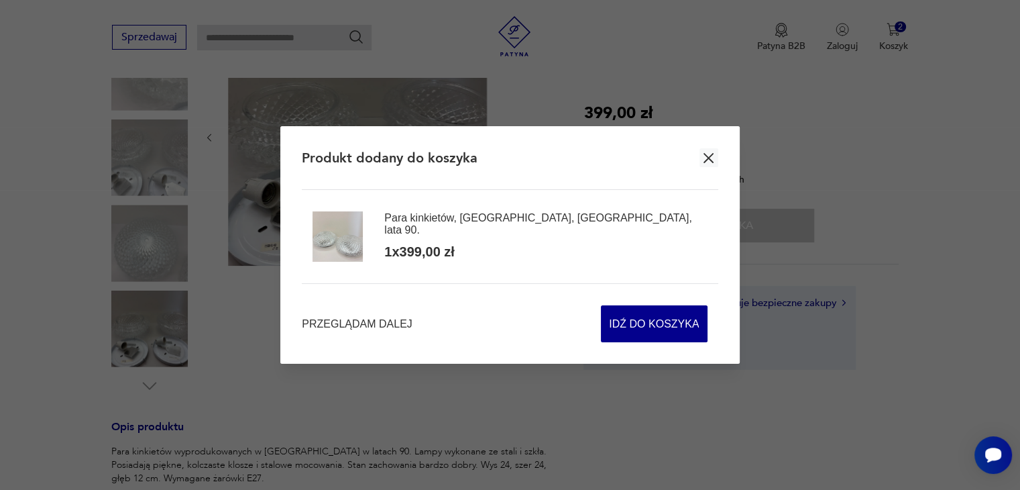
click at [708, 160] on icon "button" at bounding box center [708, 158] width 17 height 17
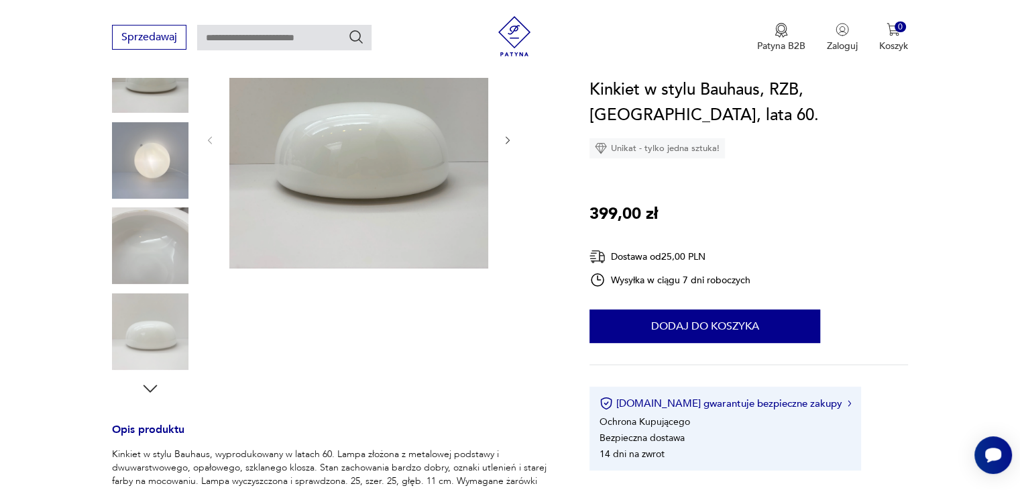
scroll to position [215, 0]
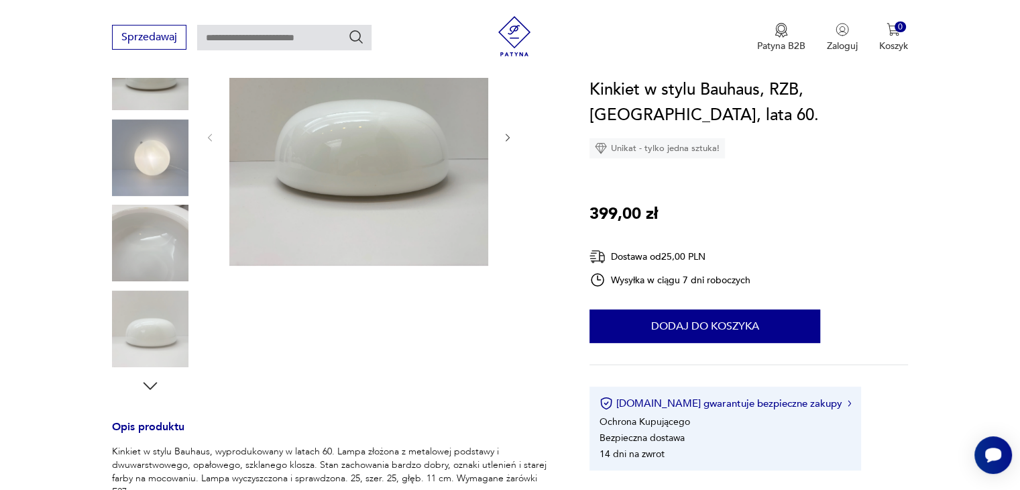
click at [152, 153] on img at bounding box center [150, 157] width 76 height 76
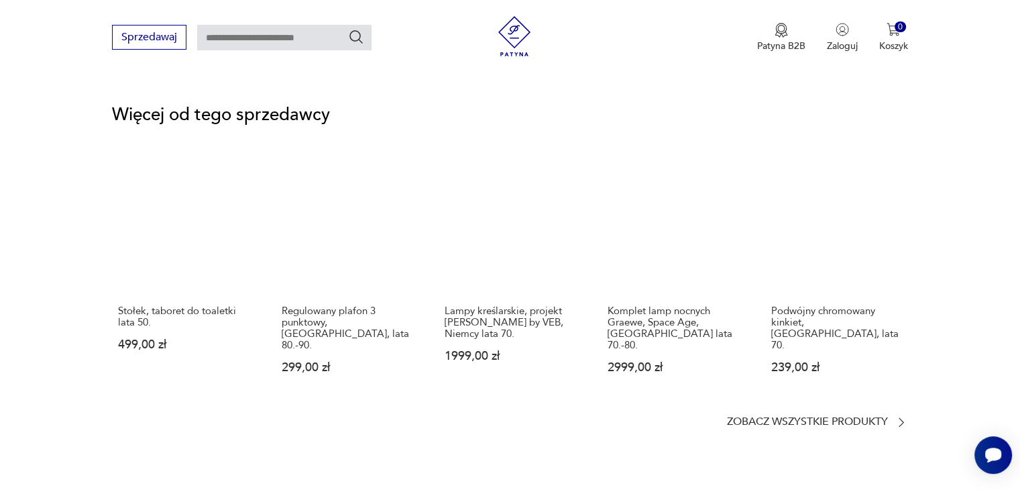
scroll to position [1744, 0]
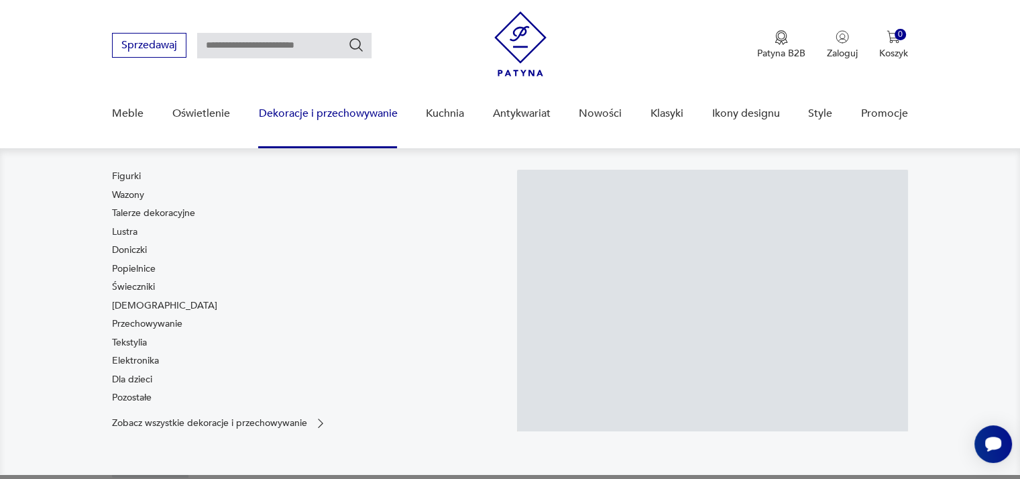
click at [1004, 117] on nav "Sprzedawaj Patyna B2B Zaloguj 0 Koszyk Twój koszyk ( 0 ) Brak produktów w koszy…" at bounding box center [510, 75] width 1020 height 150
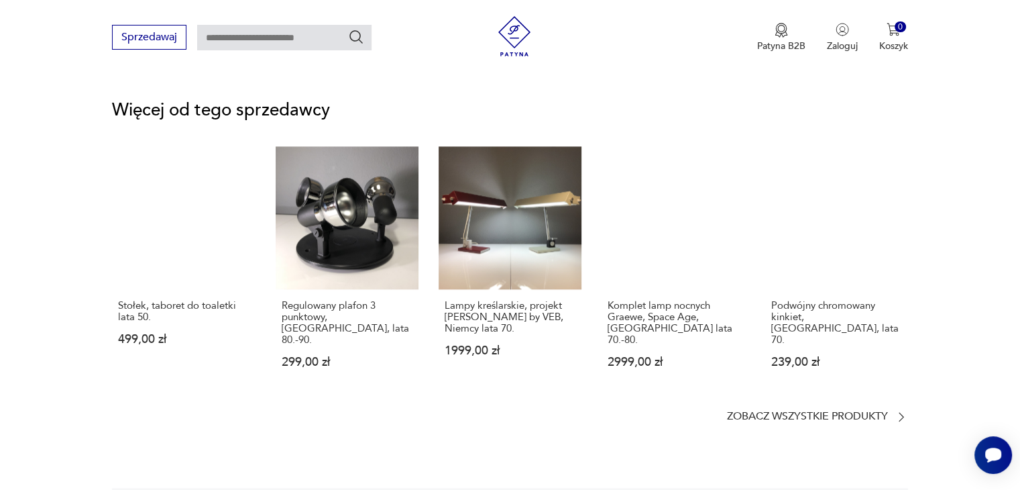
scroll to position [1718, 0]
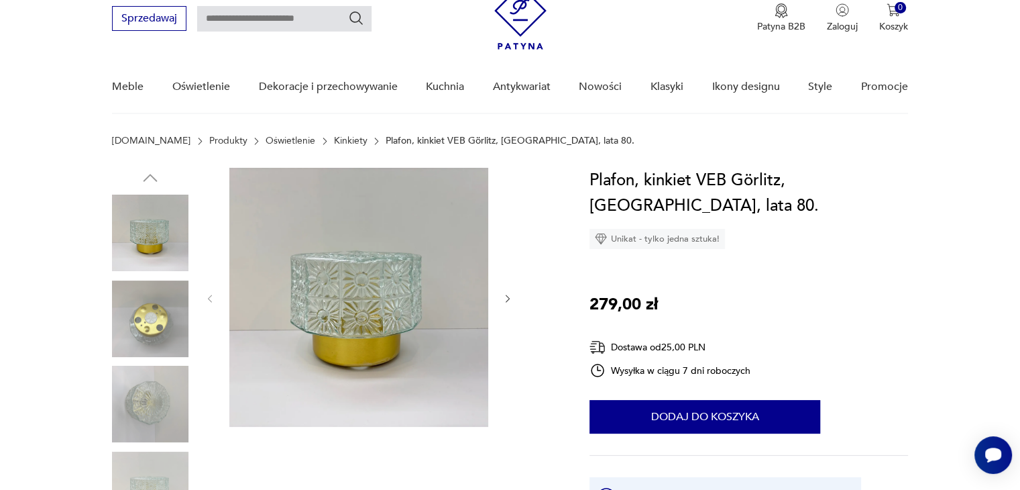
scroll to position [81, 0]
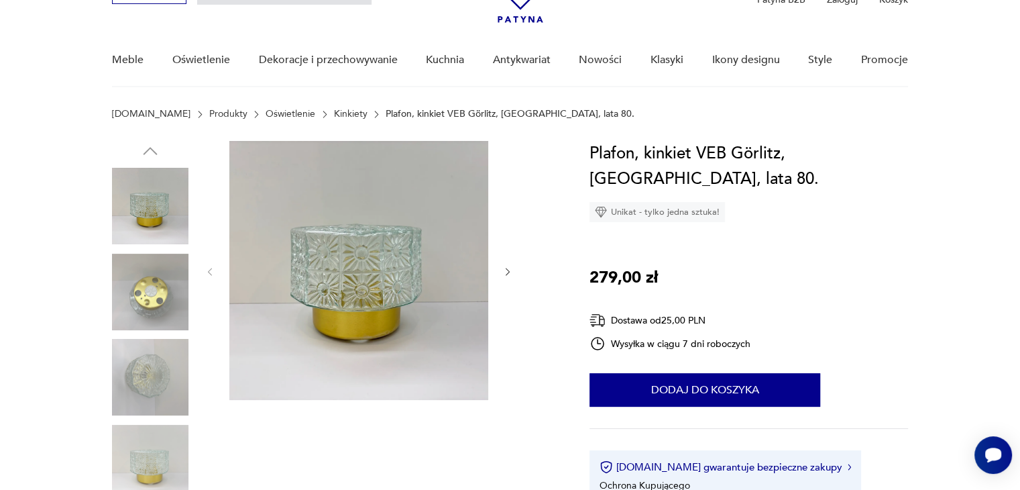
click at [152, 378] on img at bounding box center [150, 377] width 76 height 76
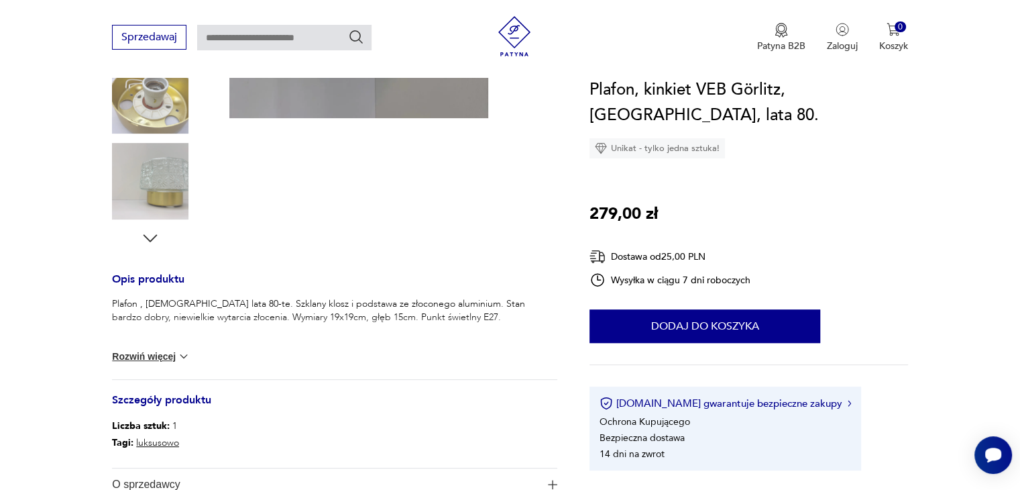
scroll to position [403, 0]
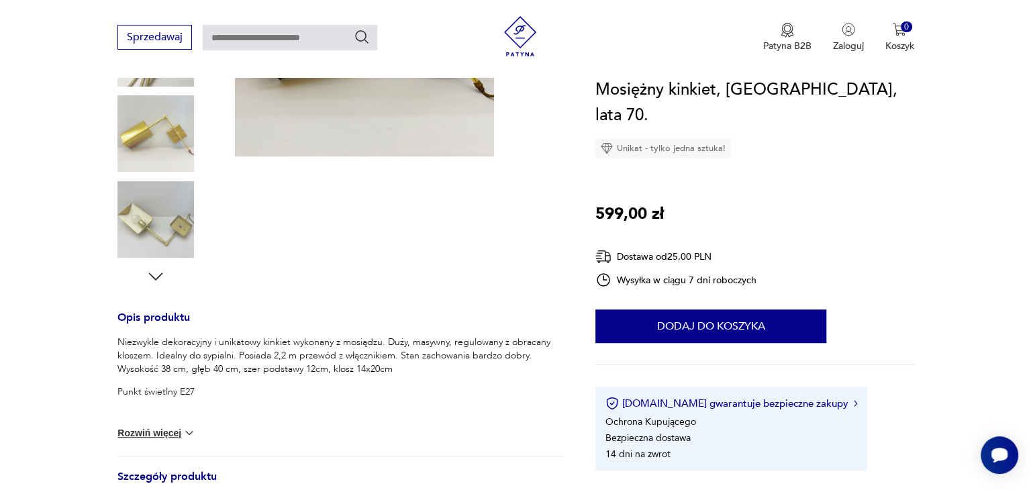
scroll to position [322, 0]
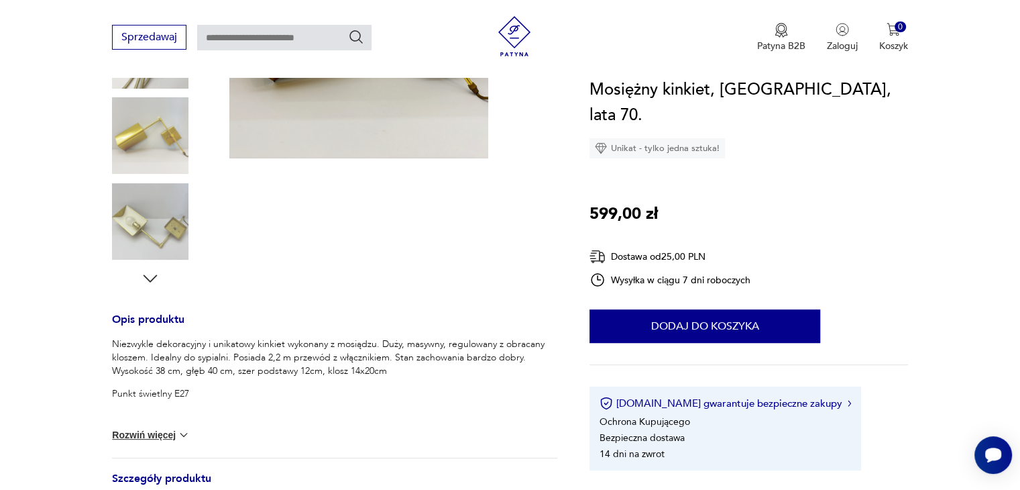
click at [401, 129] on img at bounding box center [358, 28] width 259 height 259
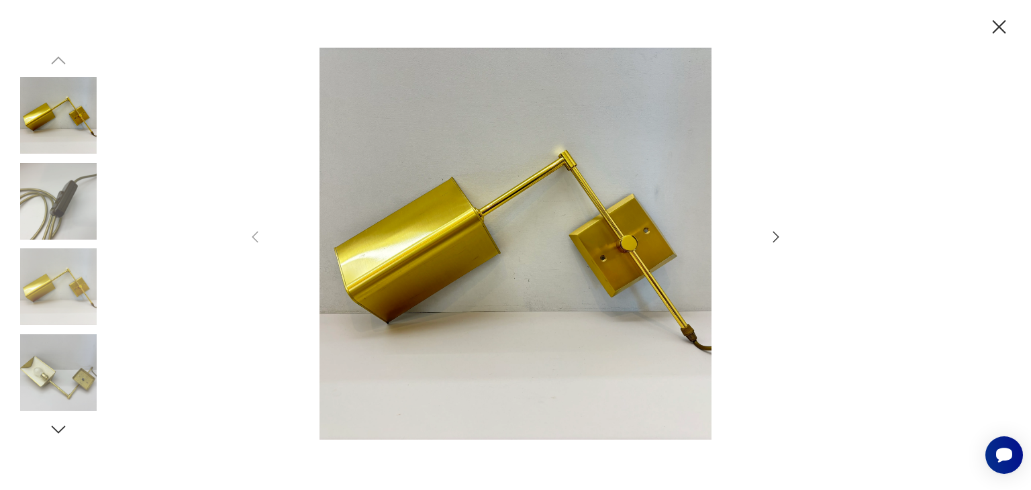
click at [32, 211] on img at bounding box center [58, 201] width 76 height 76
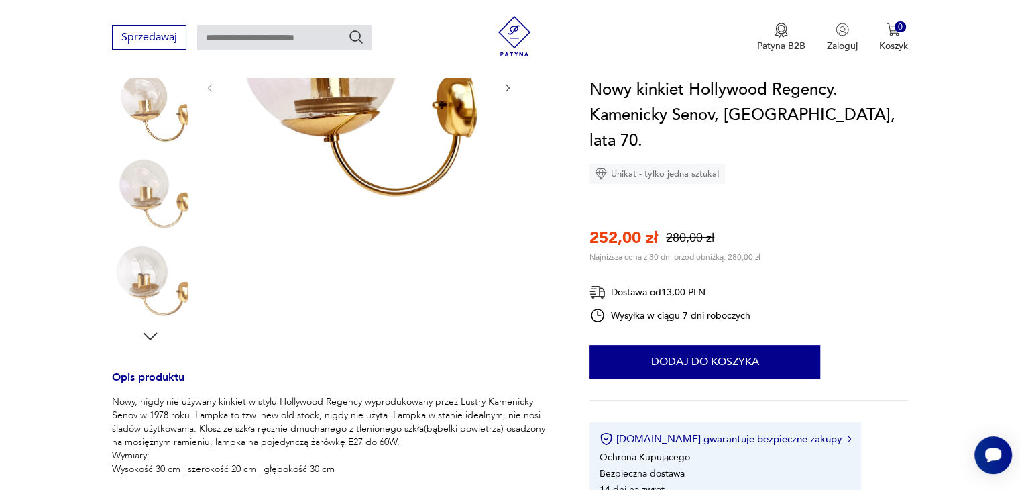
scroll to position [268, 0]
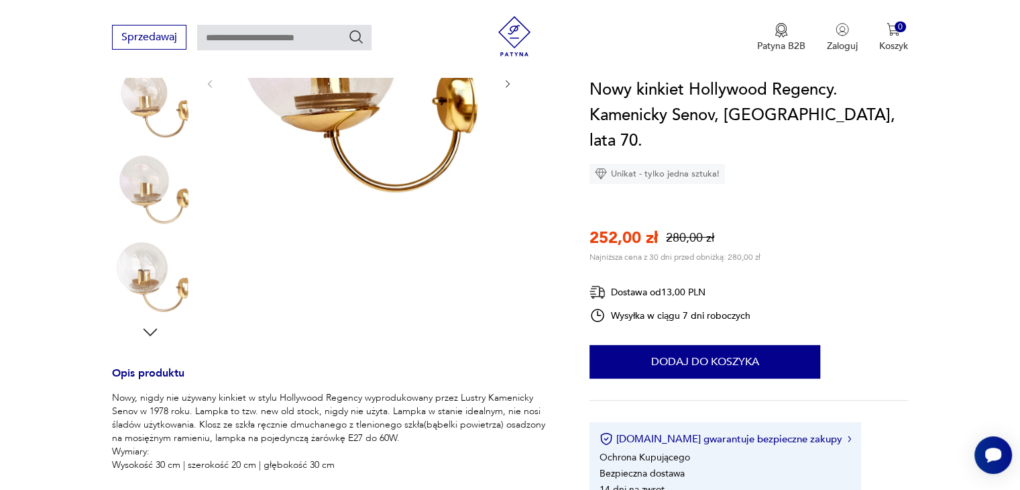
click at [152, 329] on icon "button" at bounding box center [150, 332] width 20 height 20
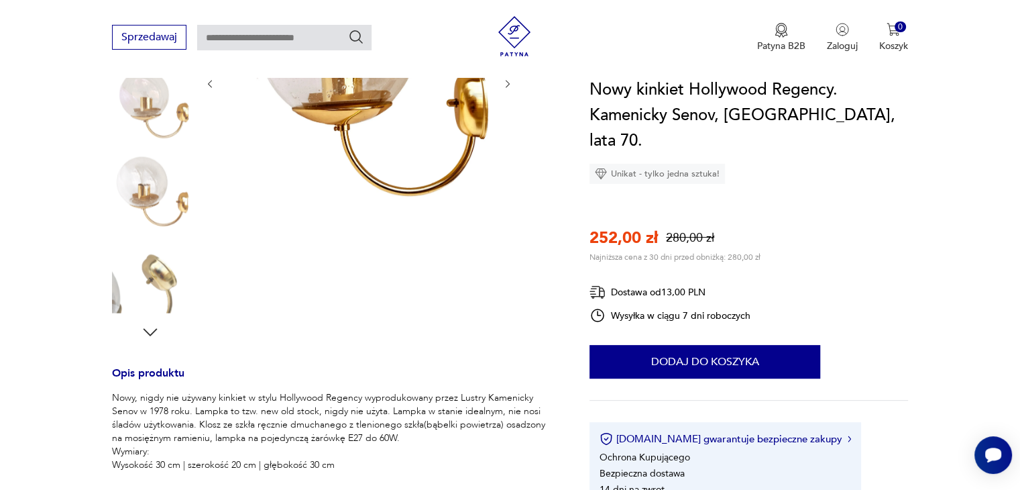
click at [152, 329] on icon "button" at bounding box center [150, 332] width 20 height 20
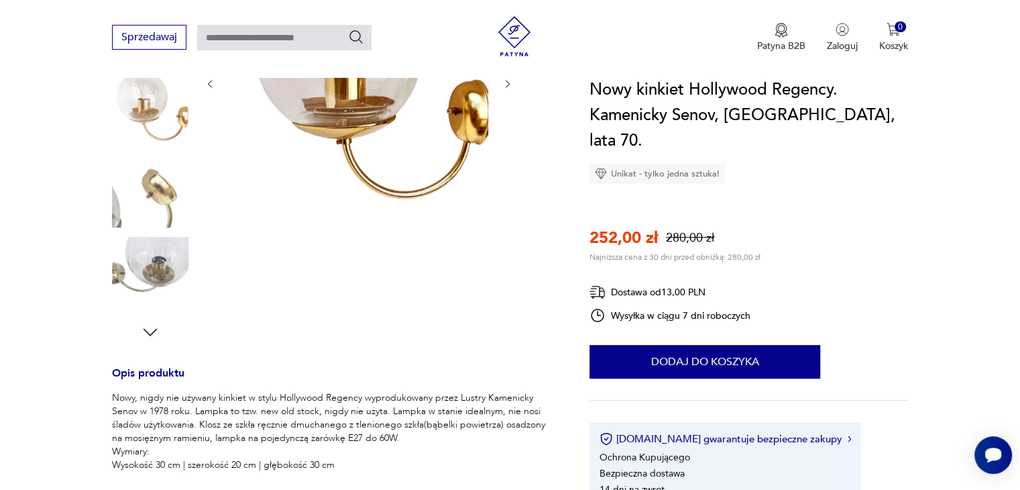
click at [152, 329] on icon "button" at bounding box center [150, 332] width 20 height 20
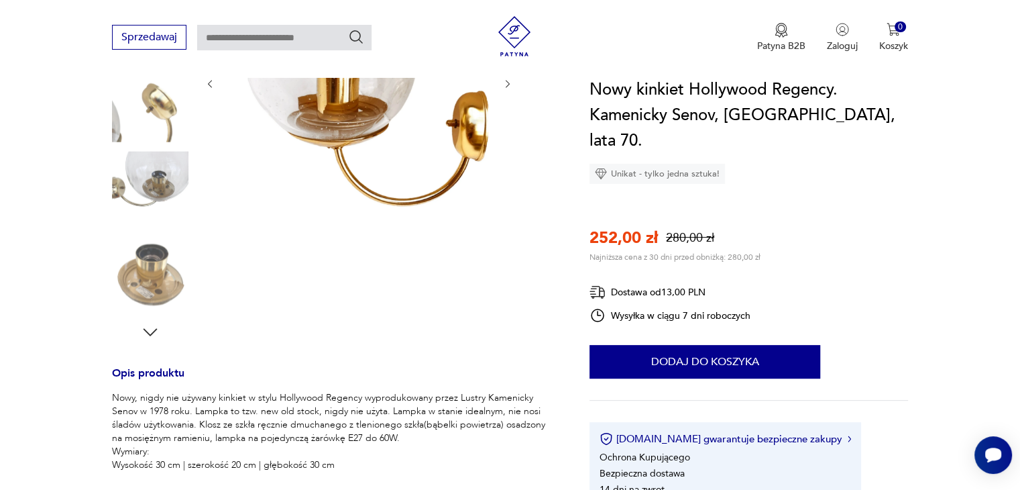
click at [152, 329] on icon "button" at bounding box center [150, 332] width 20 height 20
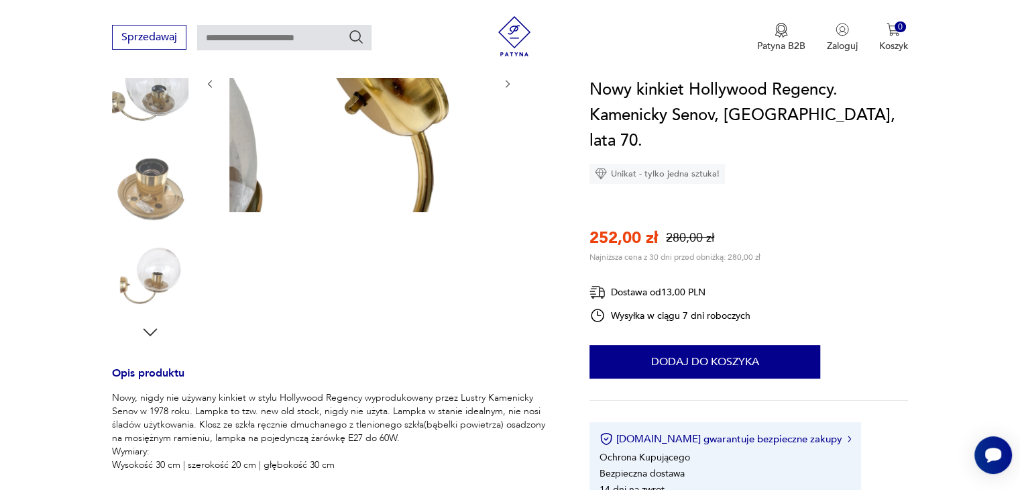
click at [152, 329] on icon "button" at bounding box center [150, 332] width 20 height 20
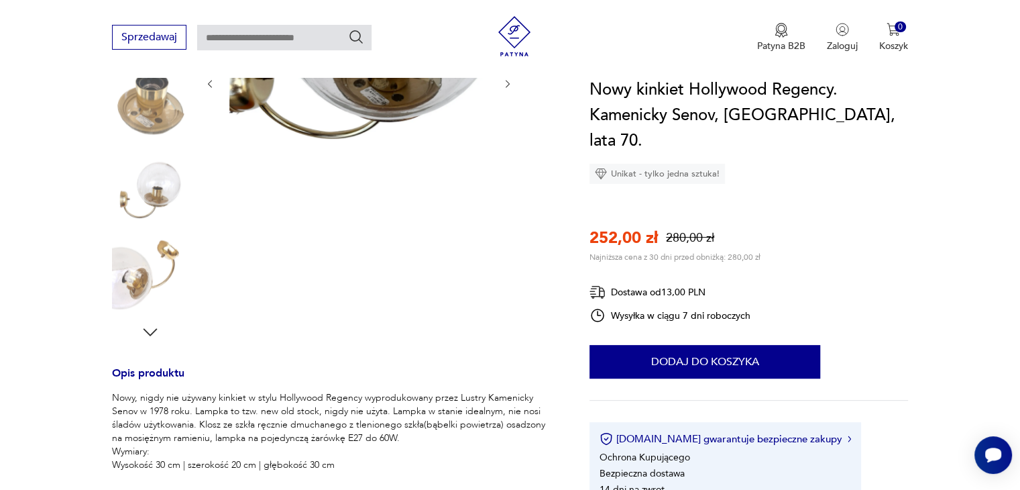
click at [148, 197] on img at bounding box center [150, 189] width 76 height 76
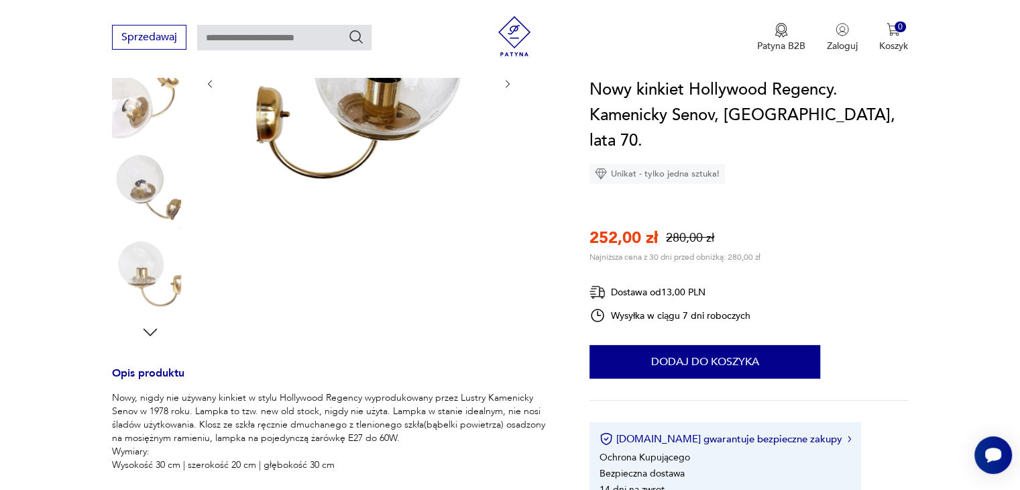
click at [308, 162] on img at bounding box center [358, 82] width 259 height 259
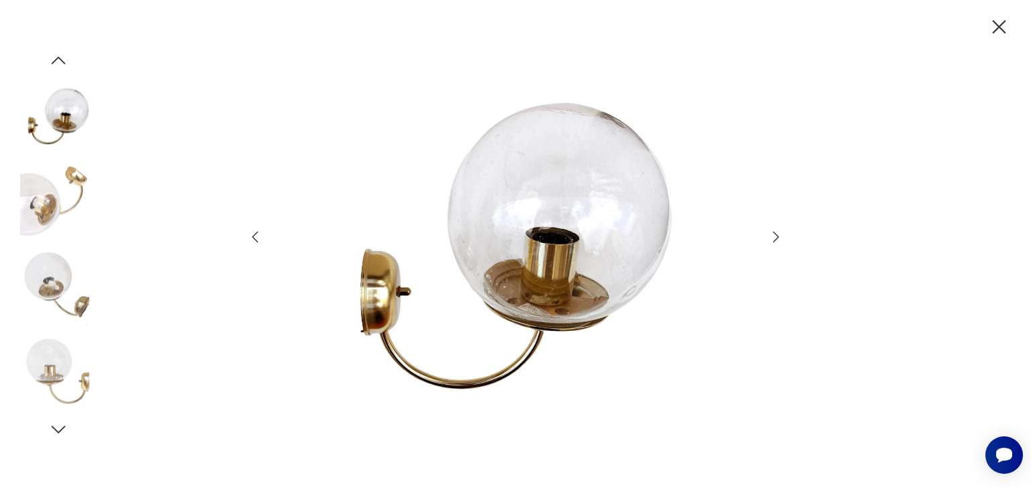
click at [770, 236] on icon "button" at bounding box center [776, 237] width 16 height 16
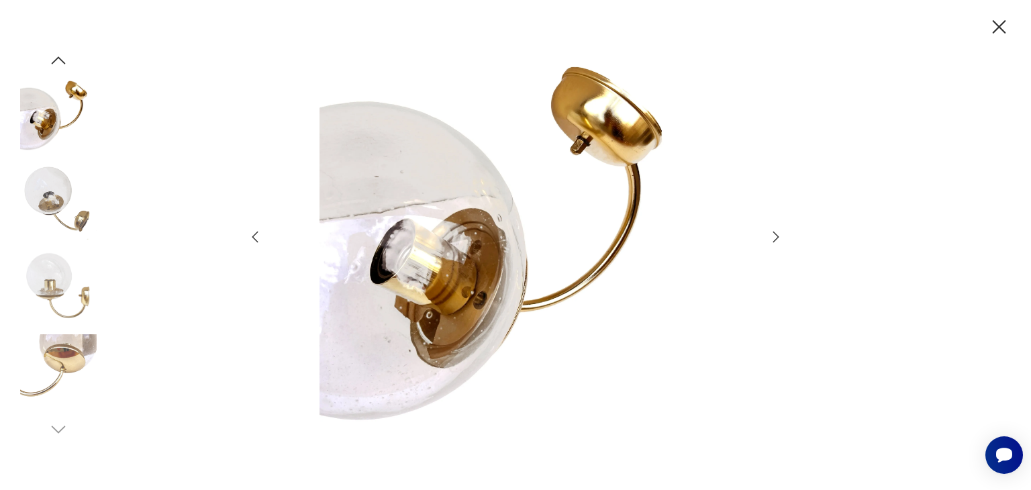
click at [770, 236] on icon "button" at bounding box center [776, 237] width 16 height 16
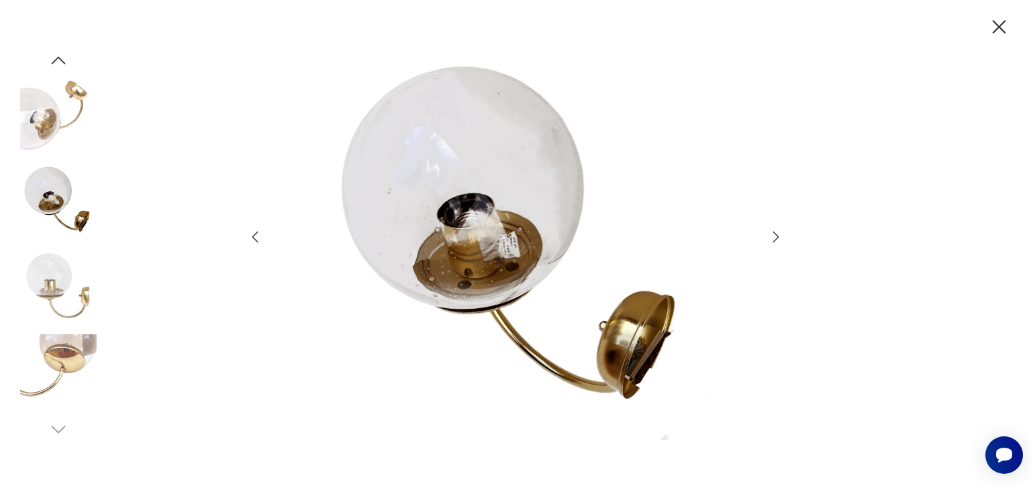
click at [770, 236] on icon "button" at bounding box center [776, 237] width 16 height 16
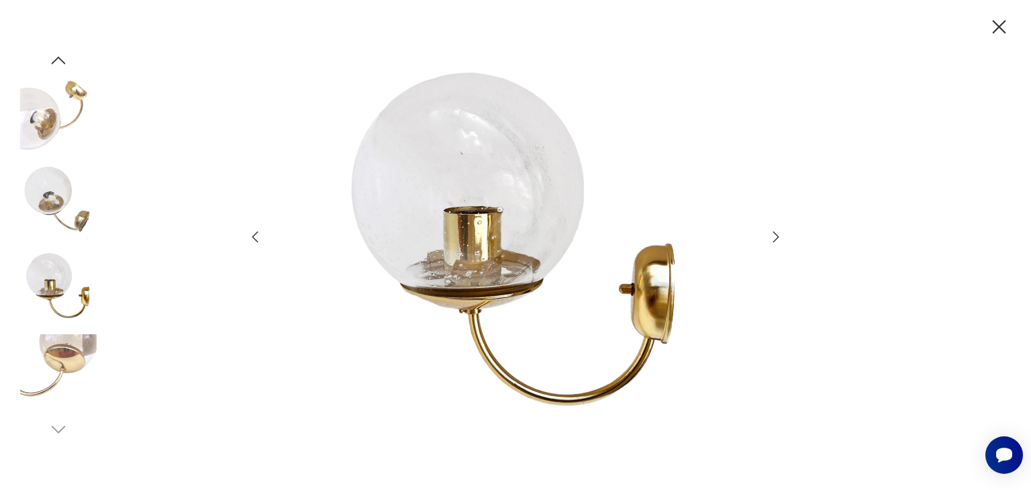
click at [770, 236] on icon "button" at bounding box center [776, 237] width 16 height 16
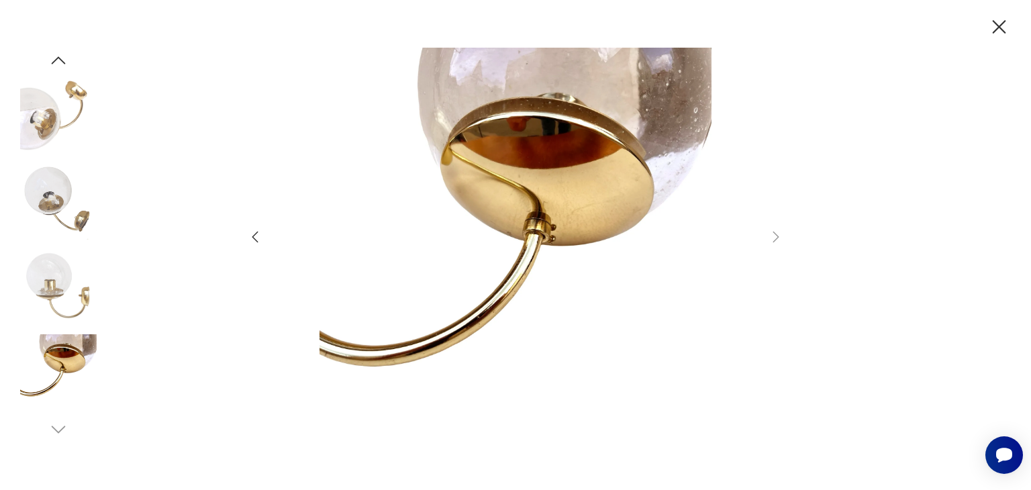
click at [1000, 26] on icon "button" at bounding box center [998, 26] width 13 height 13
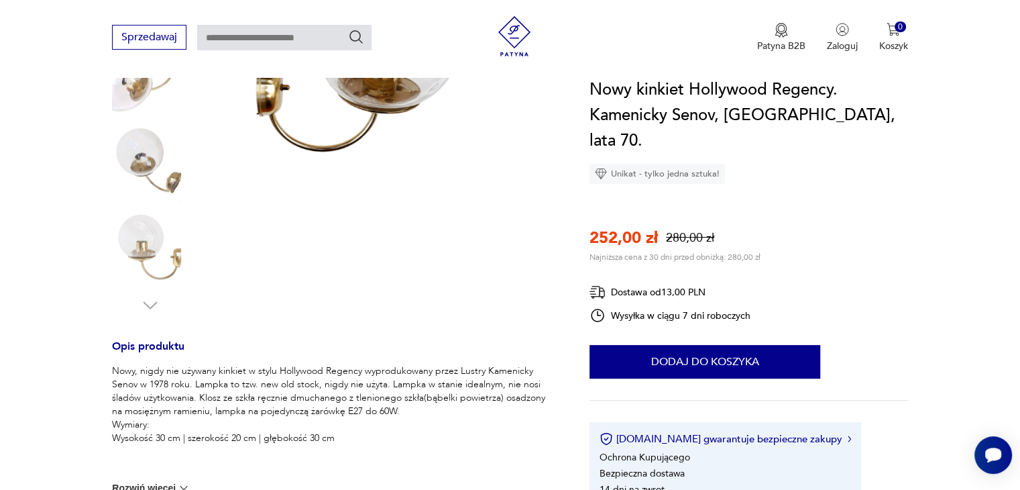
scroll to position [322, 0]
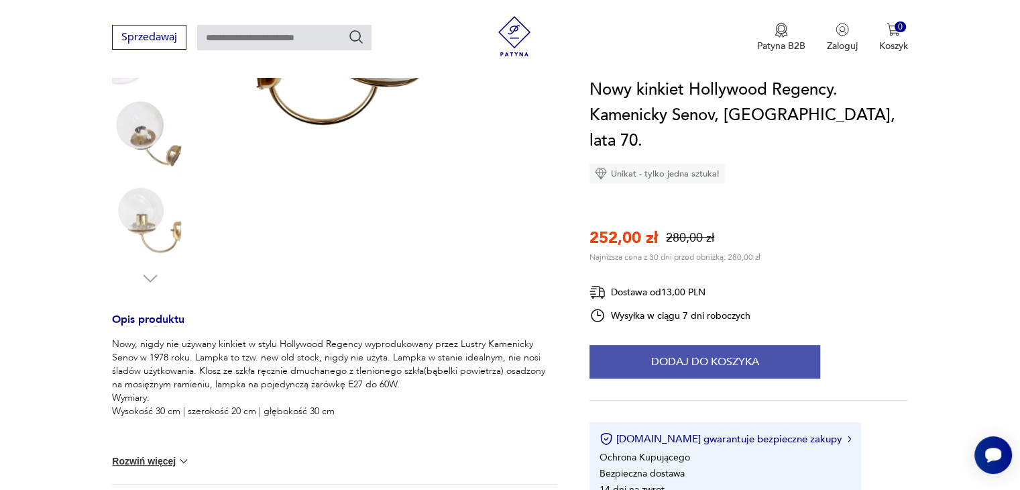
click at [753, 345] on button "Dodaj do koszyka" at bounding box center [705, 362] width 231 height 34
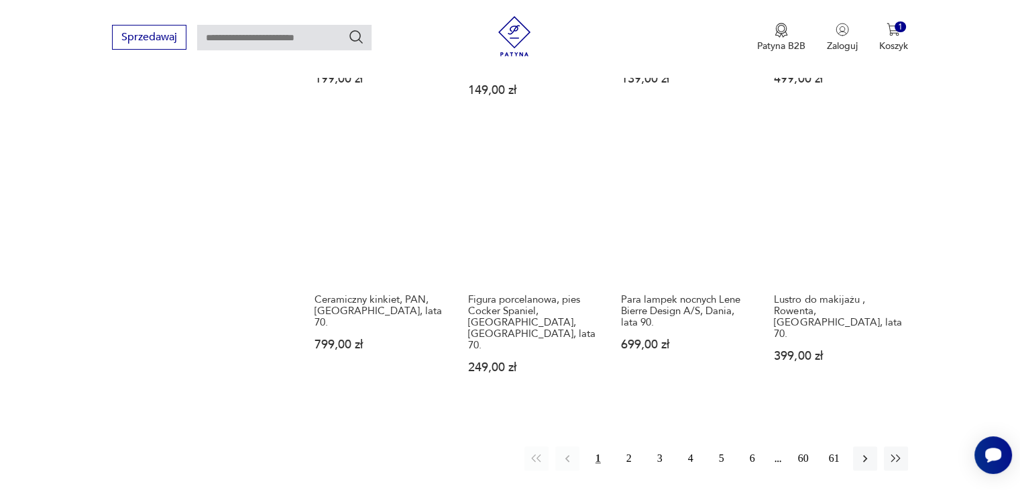
scroll to position [1216, 0]
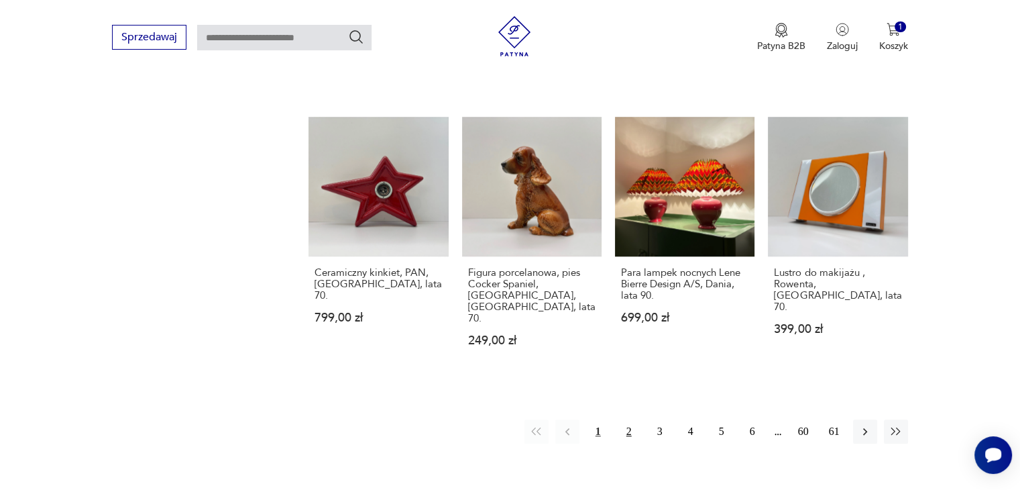
click at [629, 419] on button "2" at bounding box center [629, 431] width 24 height 24
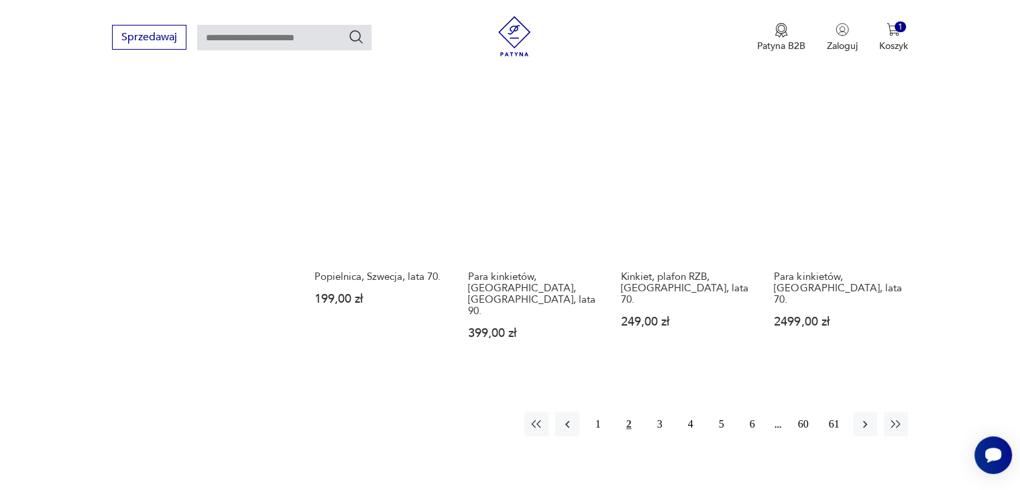
scroll to position [1216, 0]
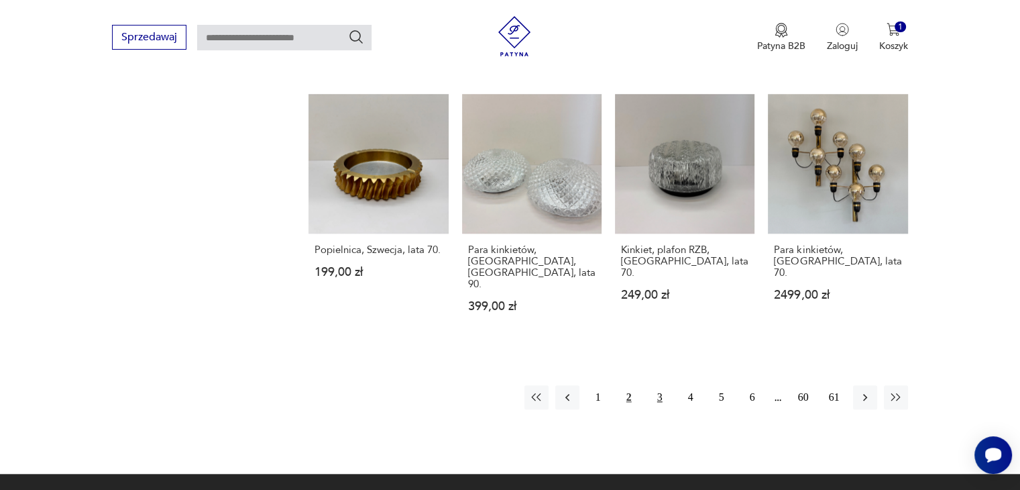
click at [664, 385] on button "3" at bounding box center [660, 397] width 24 height 24
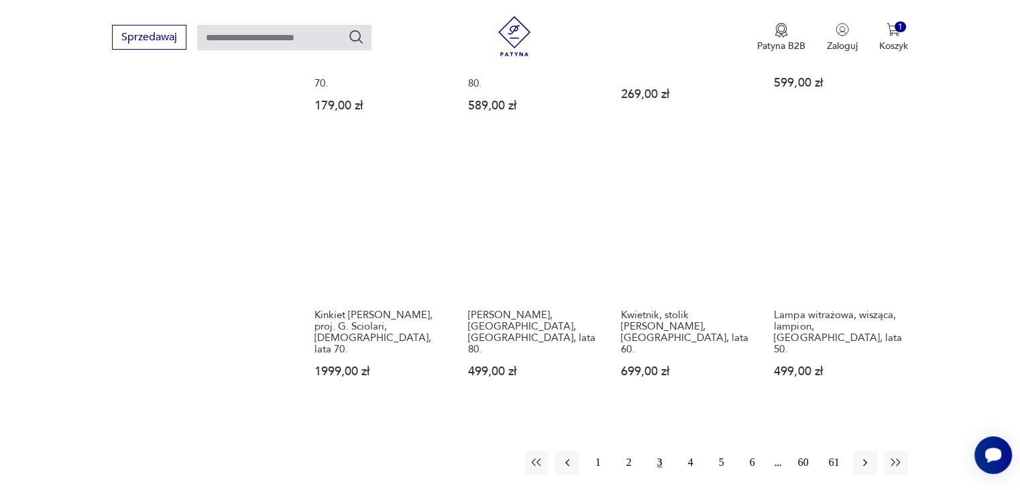
scroll to position [1189, 0]
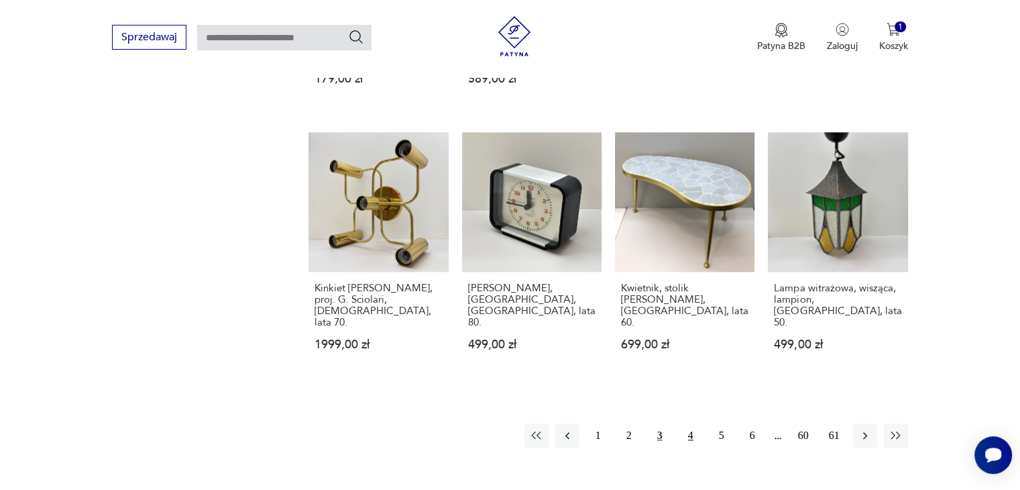
click at [692, 423] on button "4" at bounding box center [691, 435] width 24 height 24
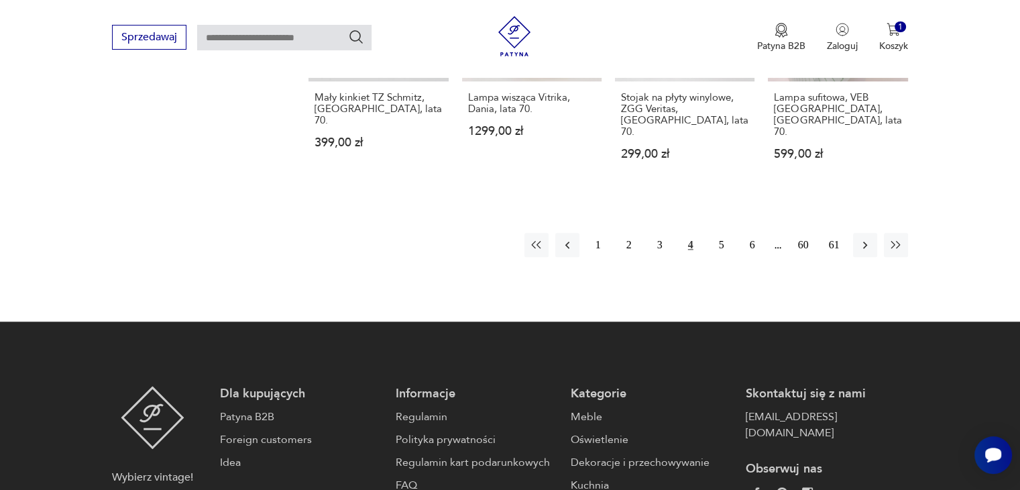
scroll to position [1404, 0]
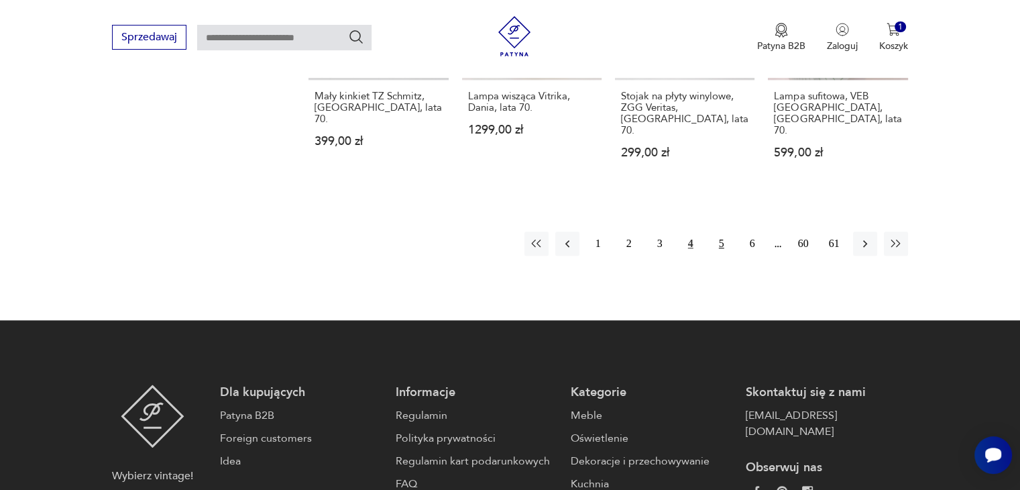
click at [719, 231] on button "5" at bounding box center [722, 243] width 24 height 24
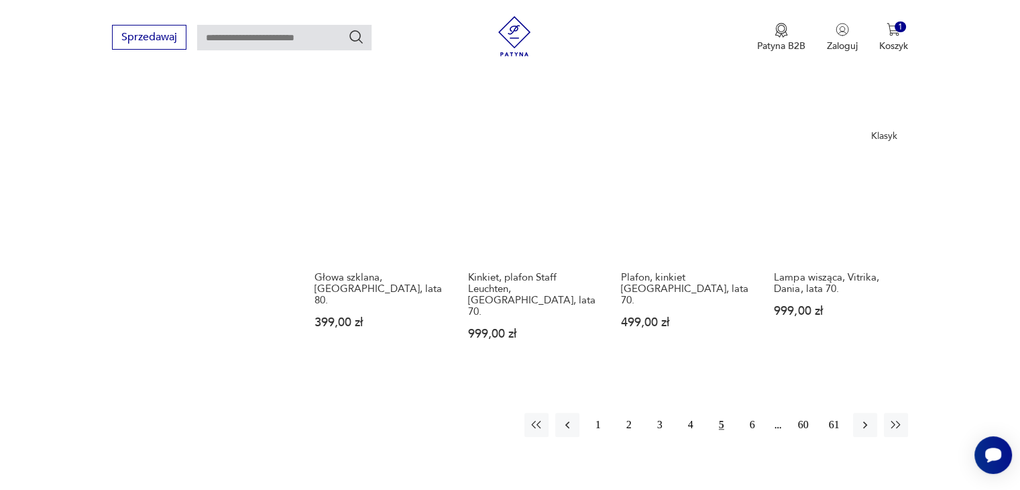
scroll to position [1189, 0]
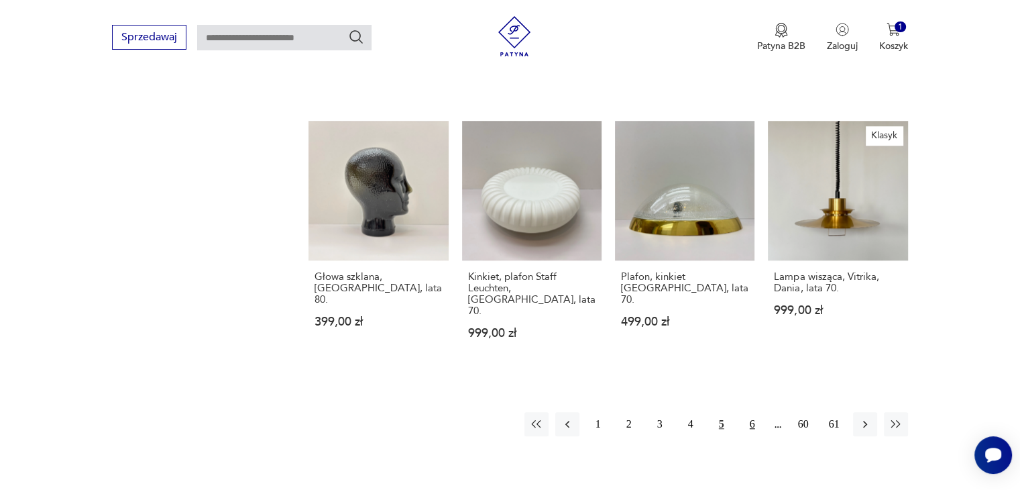
click at [750, 412] on button "6" at bounding box center [753, 424] width 24 height 24
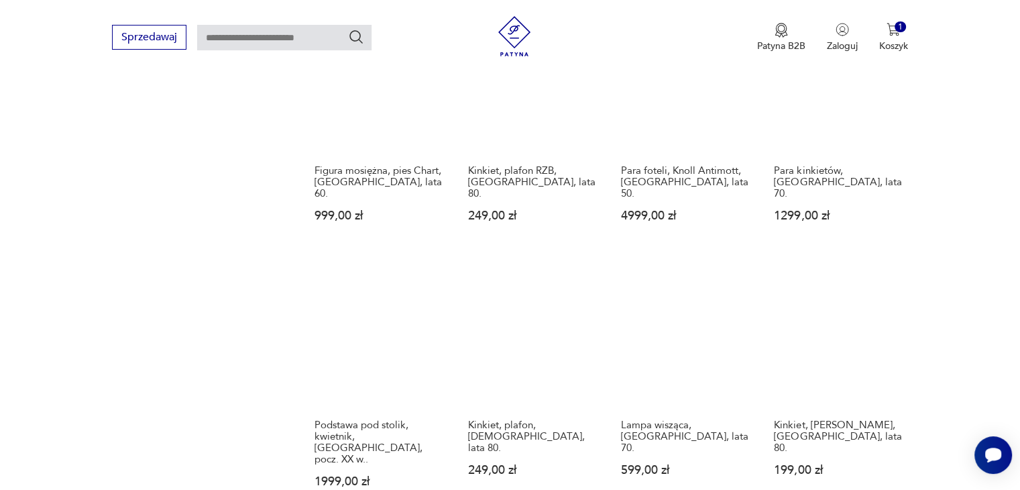
scroll to position [1189, 0]
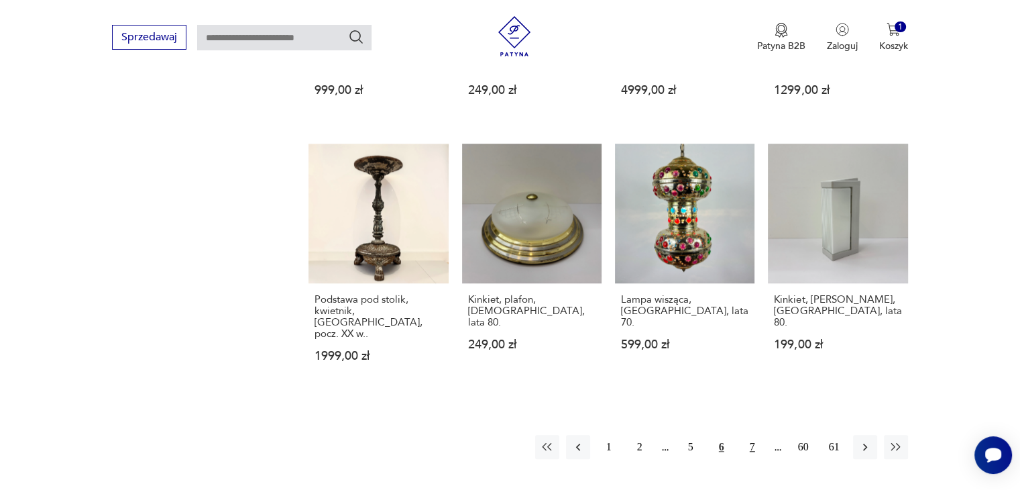
click at [751, 435] on button "7" at bounding box center [753, 447] width 24 height 24
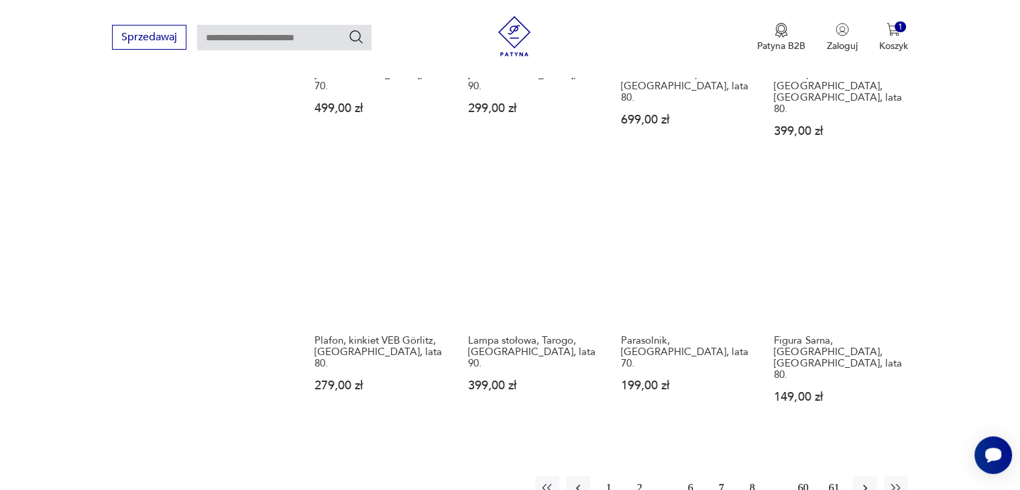
scroll to position [1162, 0]
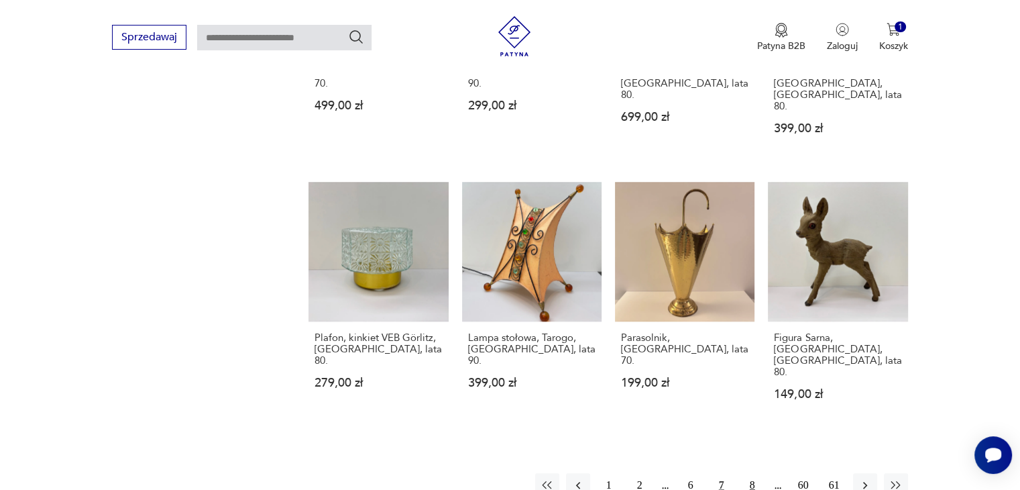
click at [760, 473] on button "8" at bounding box center [753, 485] width 24 height 24
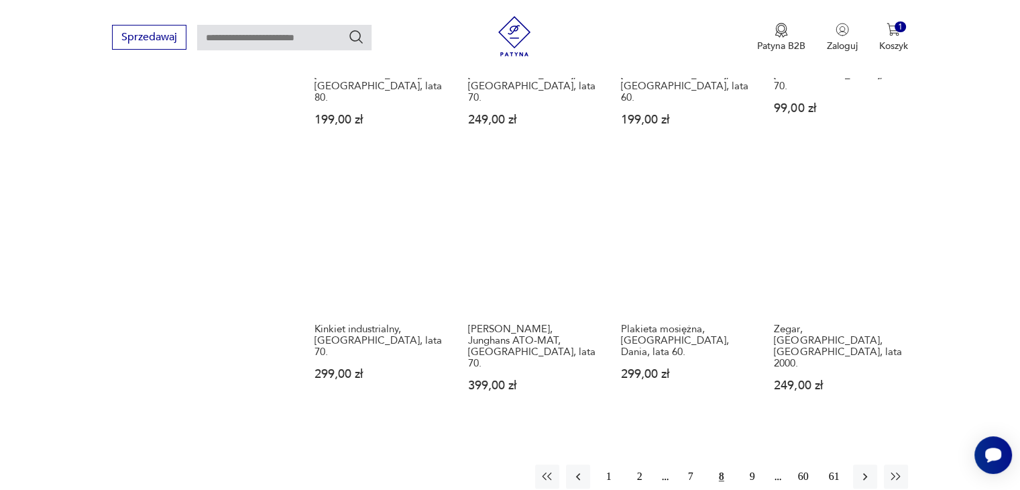
scroll to position [1162, 0]
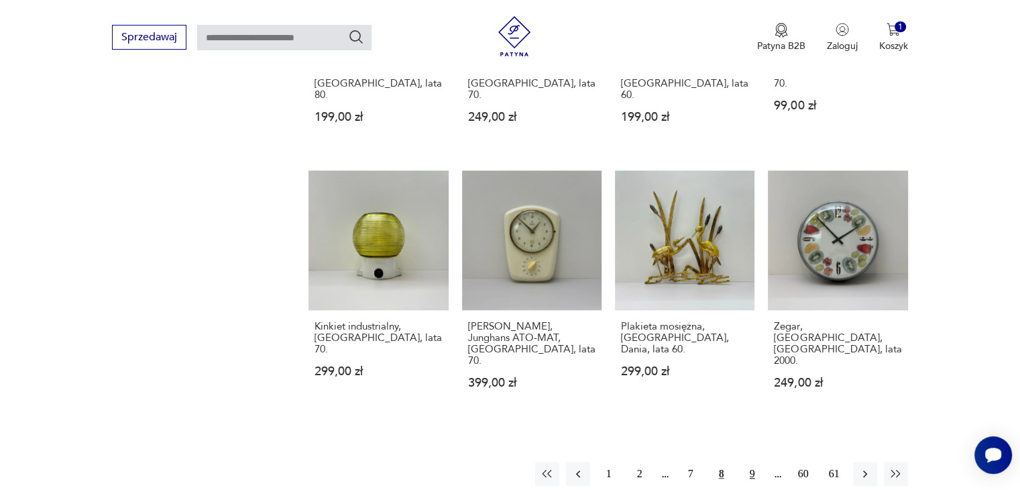
click at [749, 462] on button "9" at bounding box center [753, 474] width 24 height 24
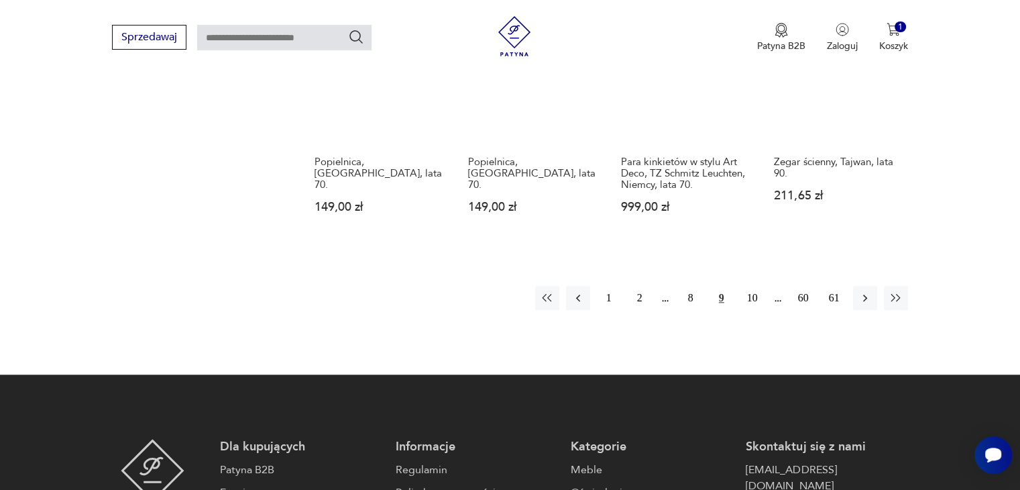
scroll to position [1323, 0]
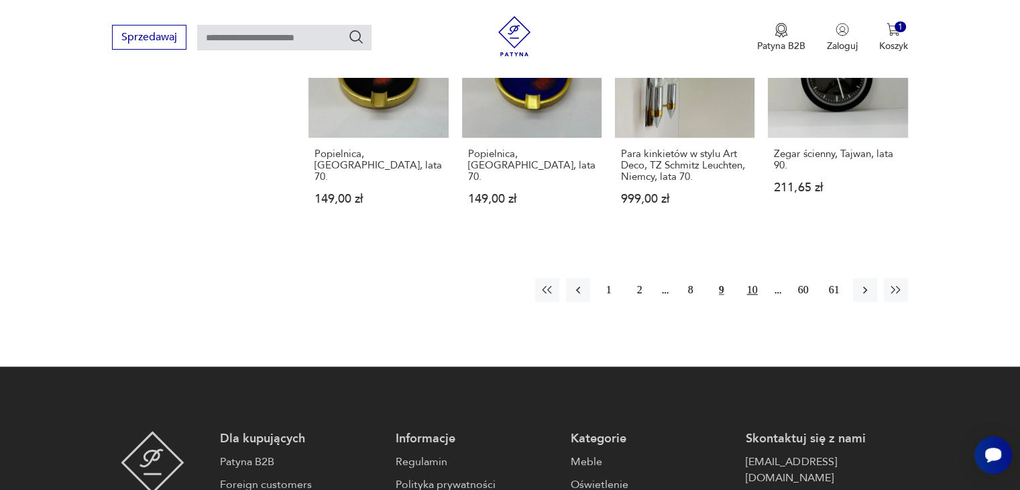
click at [751, 278] on button "10" at bounding box center [753, 290] width 24 height 24
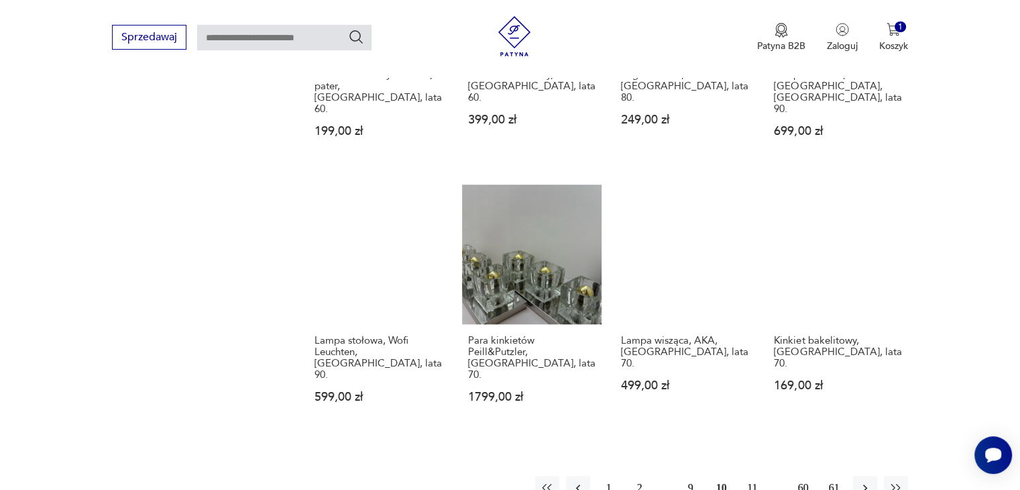
scroll to position [1162, 0]
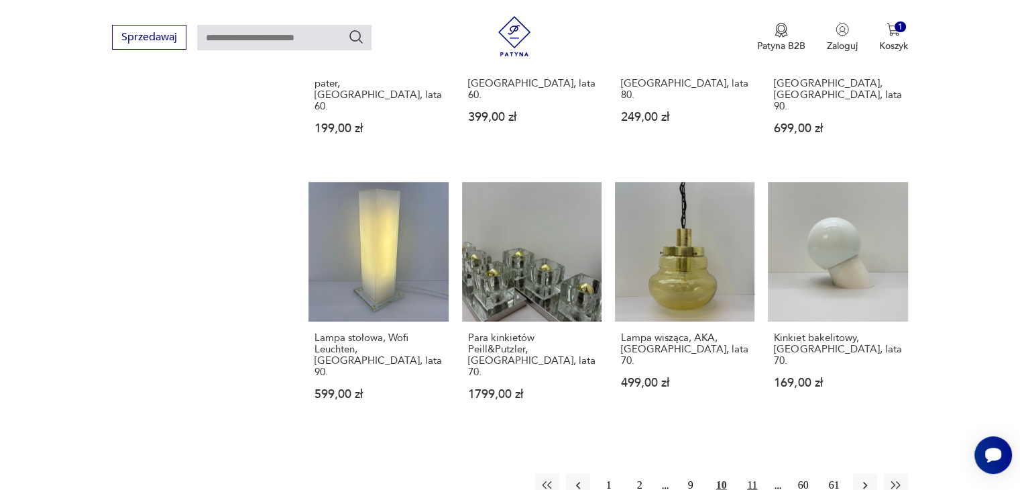
click at [755, 473] on button "11" at bounding box center [753, 485] width 24 height 24
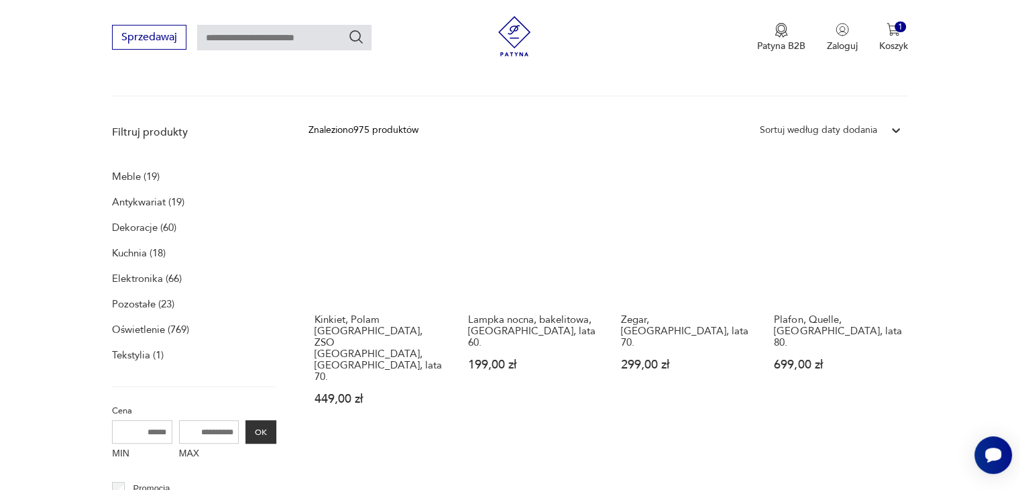
scroll to position [276, 0]
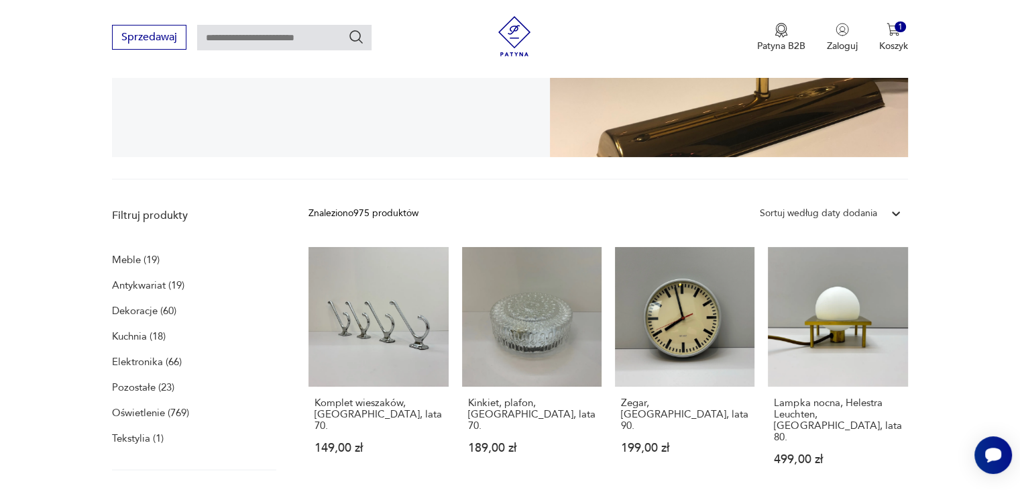
click at [995, 164] on section "simplyunique" at bounding box center [510, 62] width 1020 height 235
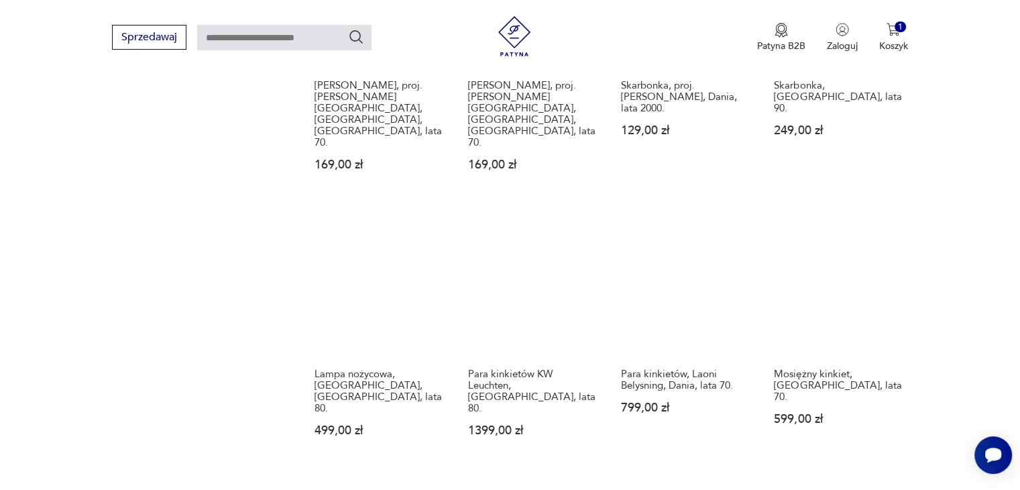
scroll to position [1162, 0]
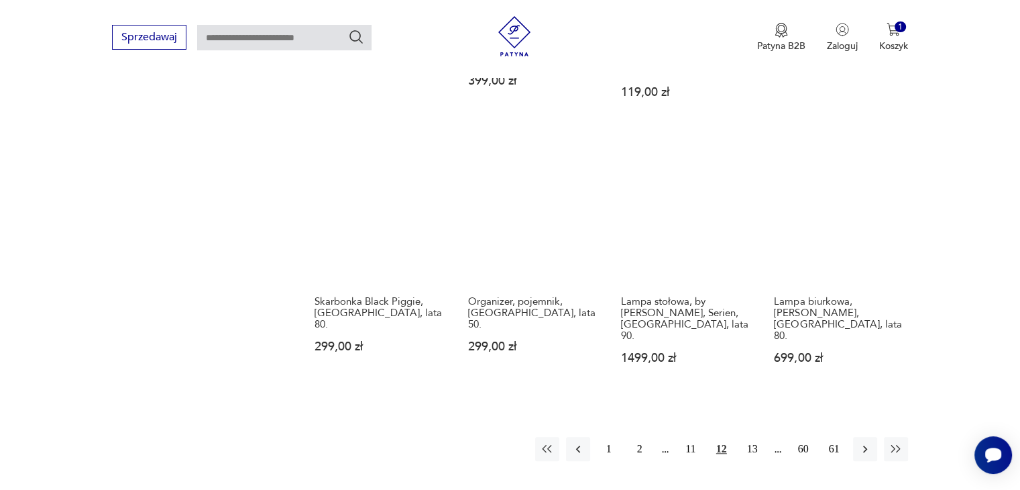
scroll to position [1189, 0]
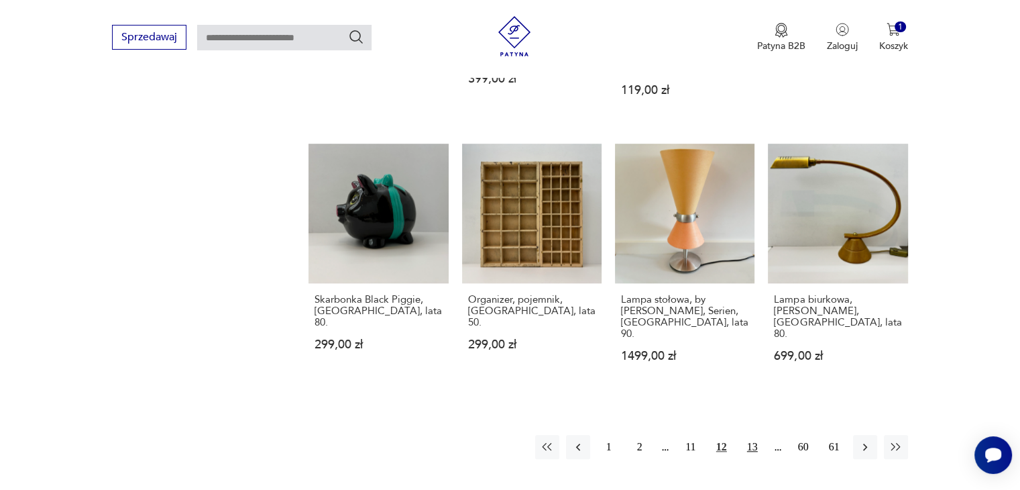
click at [751, 435] on button "13" at bounding box center [753, 447] width 24 height 24
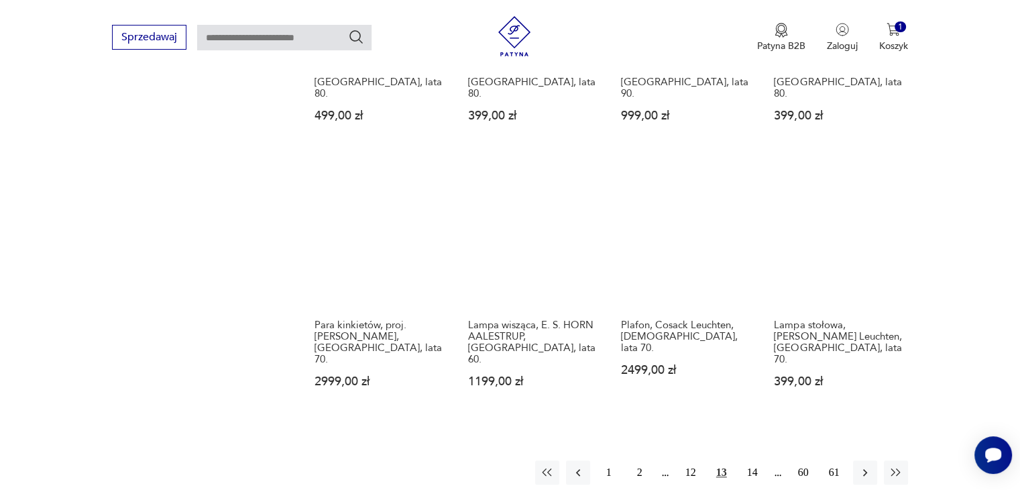
scroll to position [1189, 0]
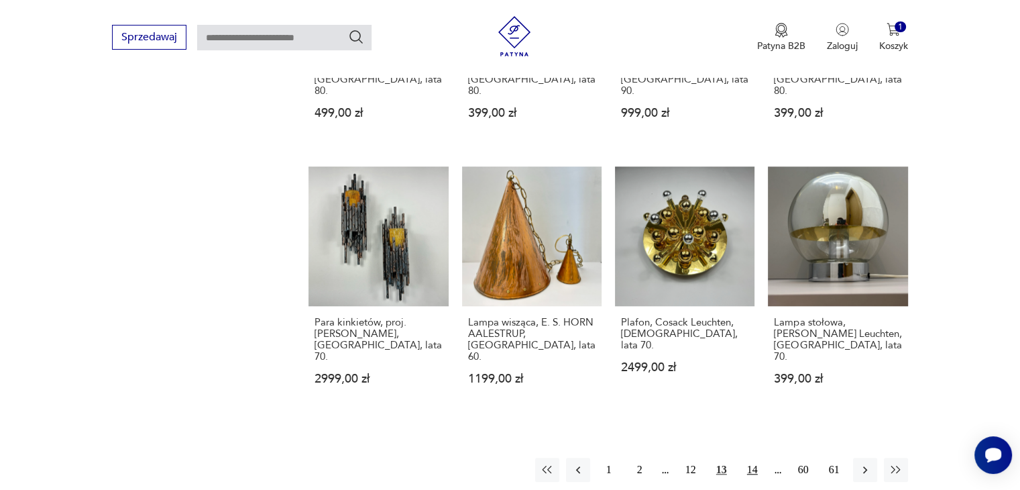
click at [754, 458] on button "14" at bounding box center [753, 470] width 24 height 24
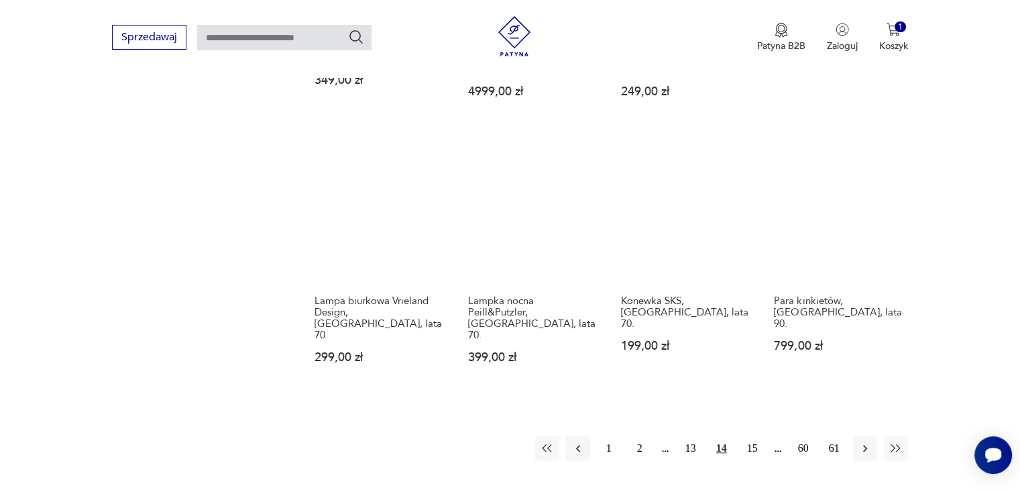
scroll to position [1189, 0]
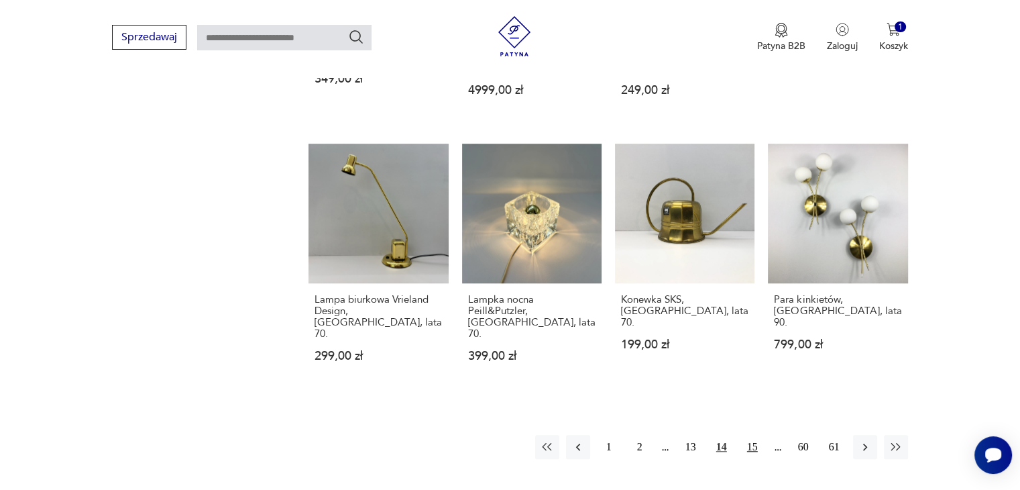
click at [757, 435] on button "15" at bounding box center [753, 447] width 24 height 24
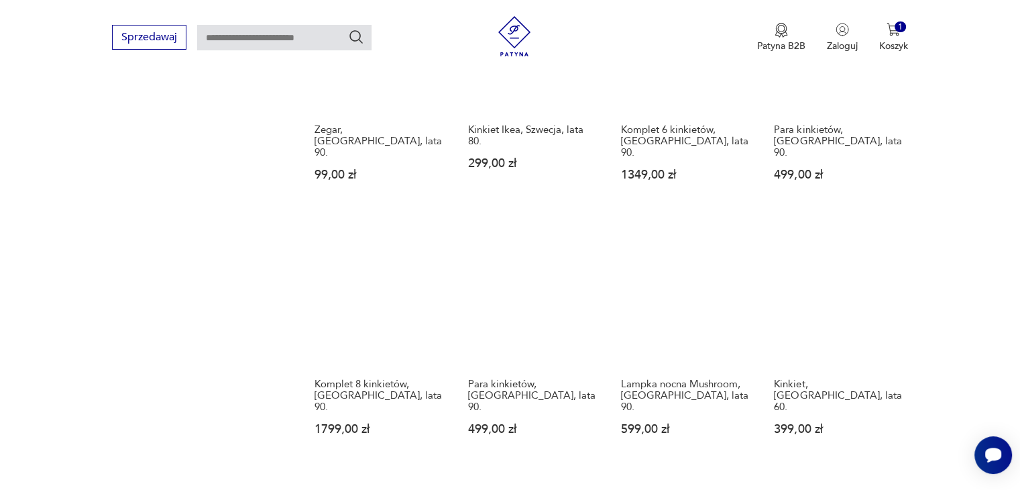
scroll to position [1216, 0]
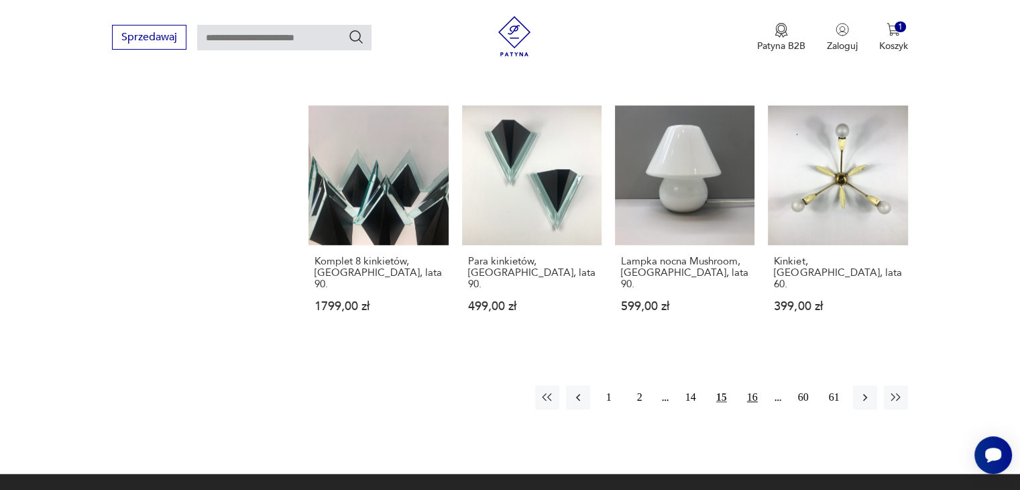
click at [755, 385] on button "16" at bounding box center [753, 397] width 24 height 24
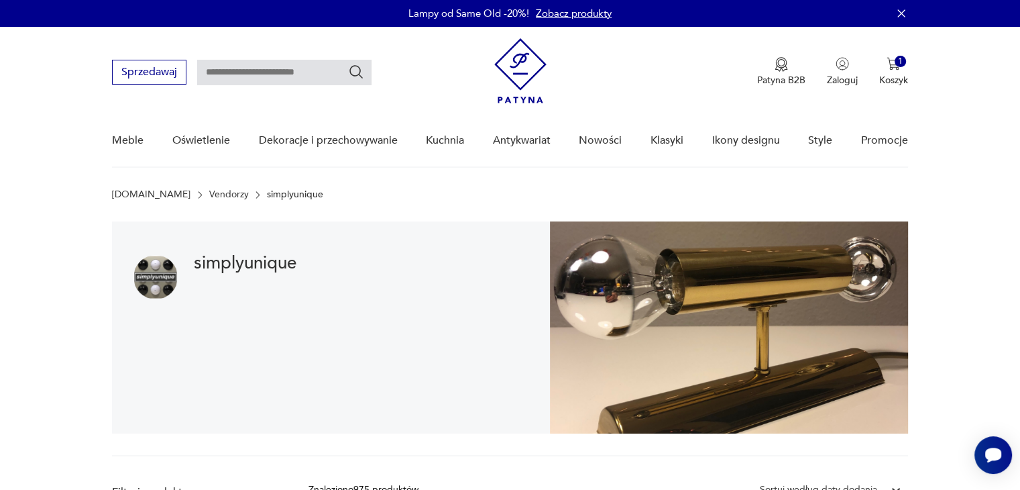
click at [293, 66] on input "text" at bounding box center [284, 72] width 174 height 25
type input "**********"
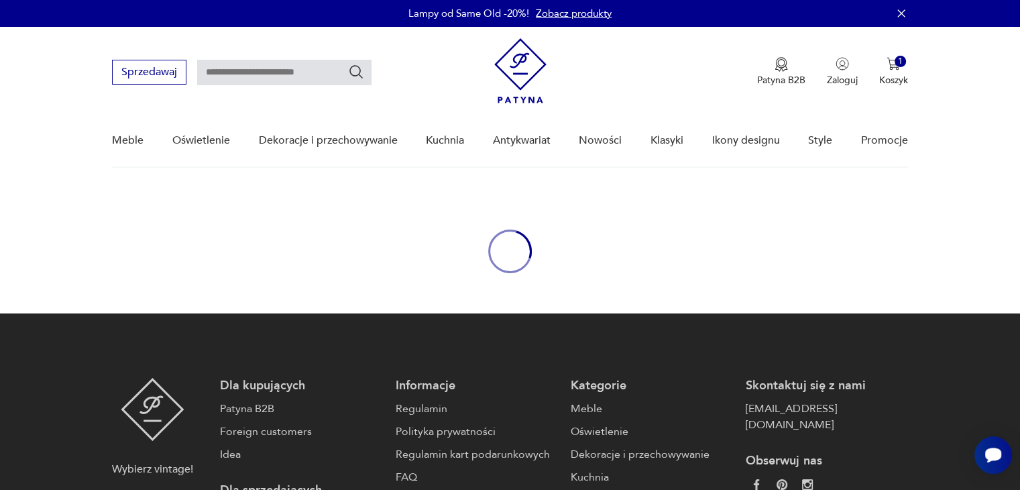
type input "**********"
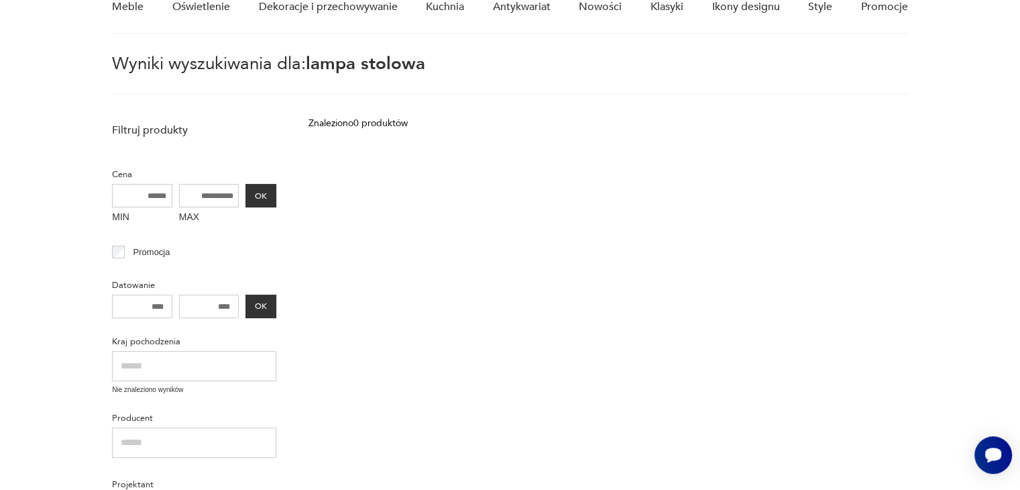
scroll to position [65, 0]
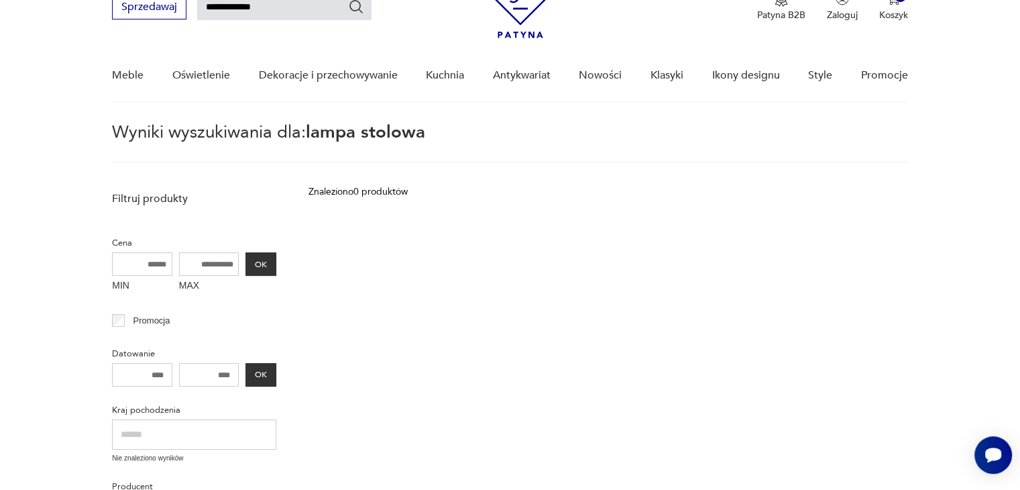
type input "**********"
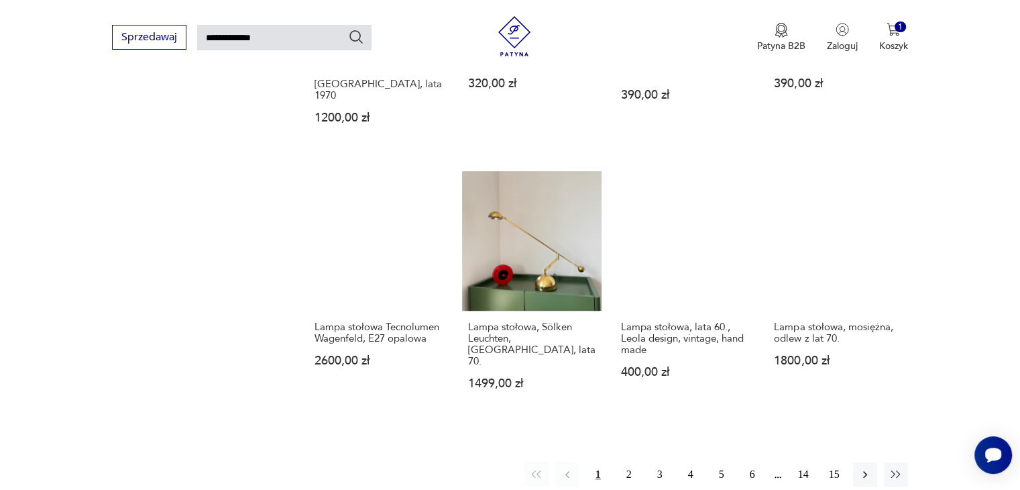
scroll to position [960, 0]
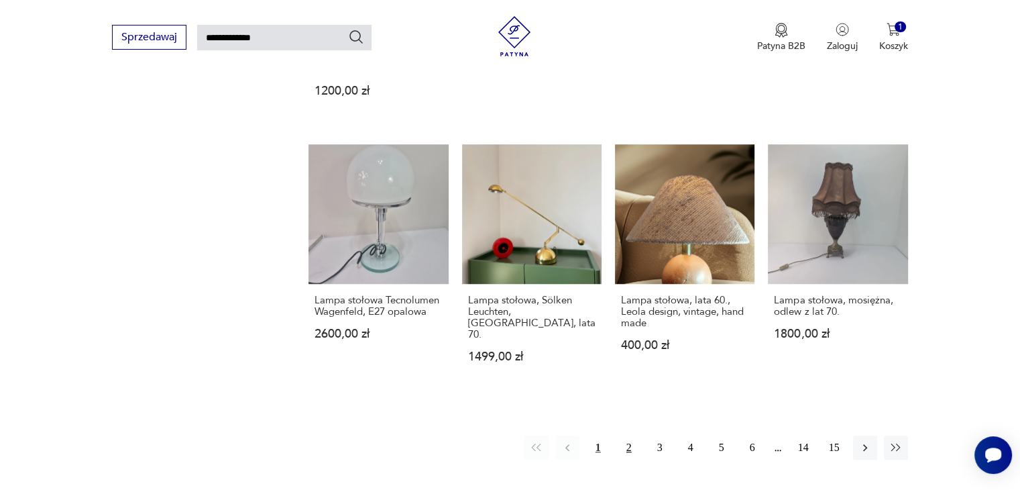
click at [632, 435] on button "2" at bounding box center [629, 447] width 24 height 24
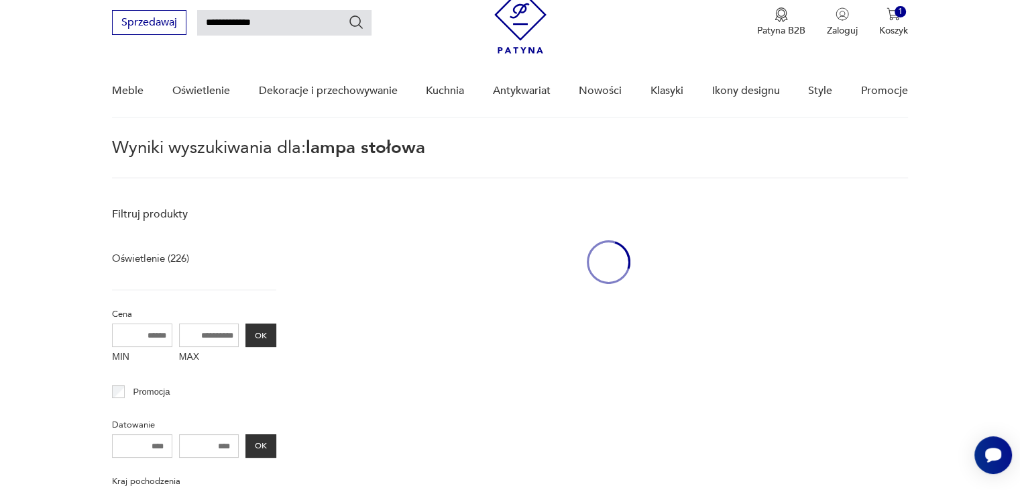
scroll to position [48, 0]
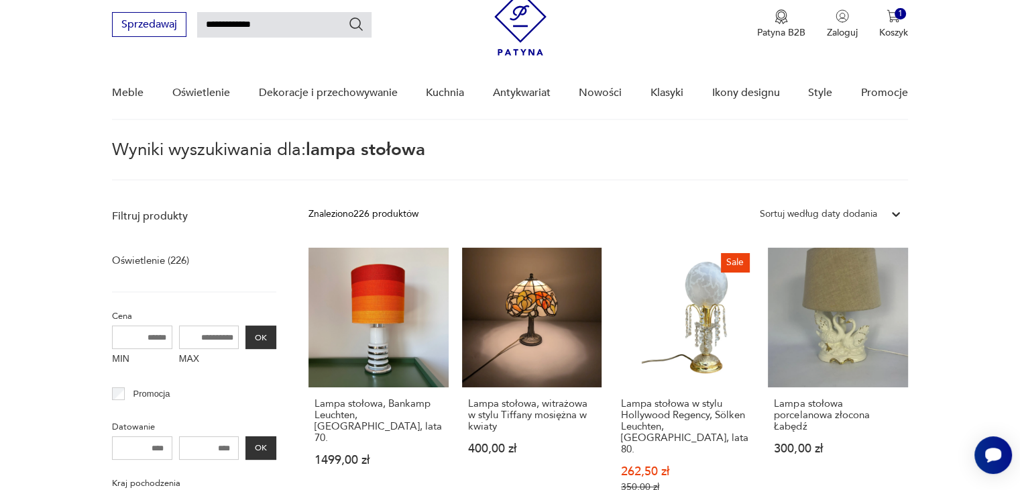
click at [990, 170] on section "Wyniki wyszukiwania dla: lampa stołowa" at bounding box center [510, 161] width 1020 height 39
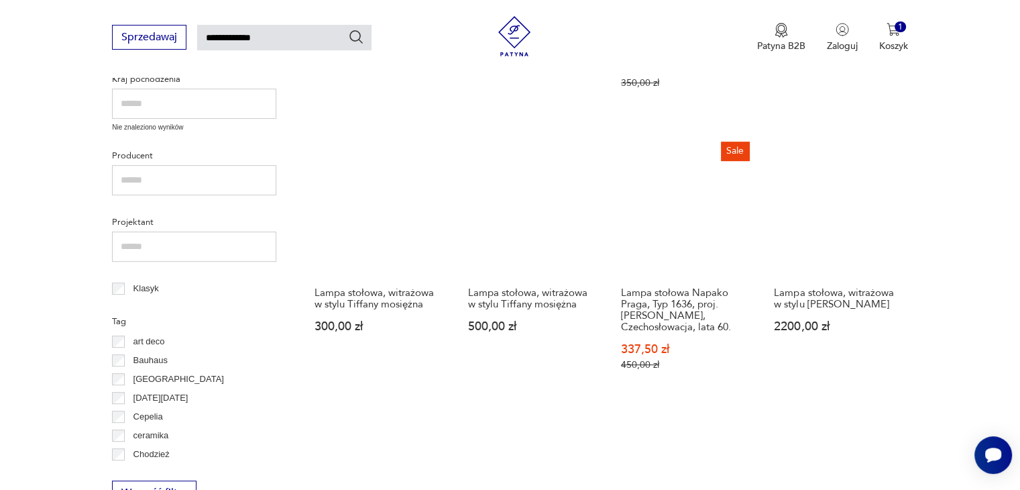
scroll to position [450, 0]
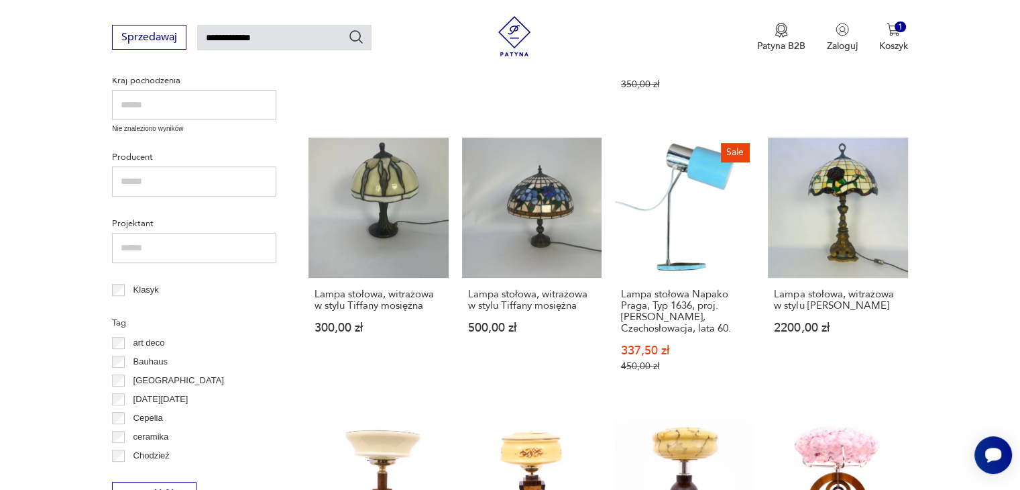
click at [990, 158] on section "Filtruj produkty Oświetlenie (226) Cena MIN MAX OK Promocja Datowanie OK Kraj p…" at bounding box center [510, 437] width 1020 height 1277
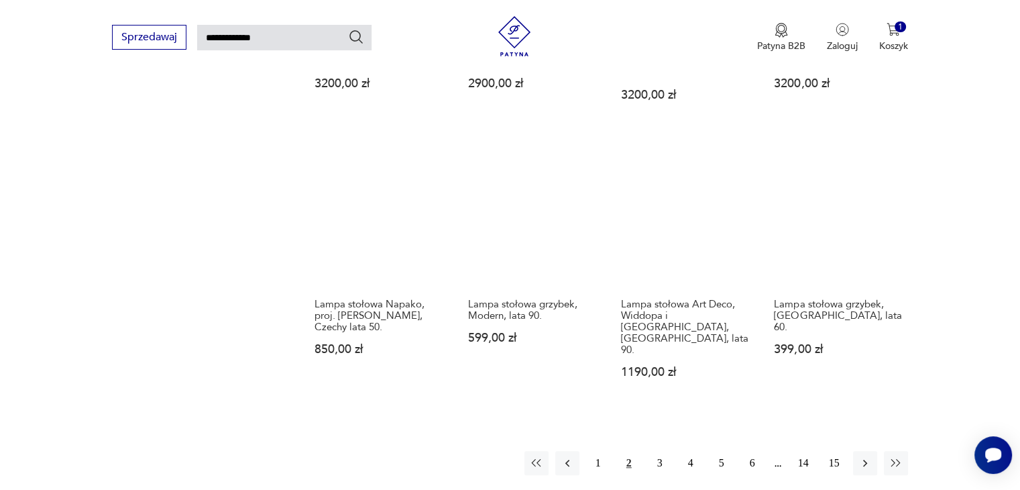
scroll to position [1014, 0]
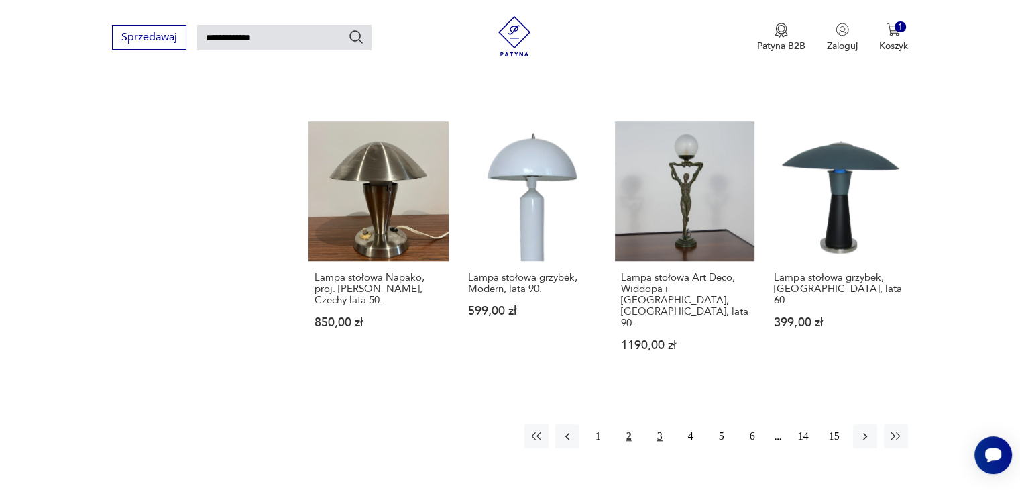
click at [667, 424] on button "3" at bounding box center [660, 436] width 24 height 24
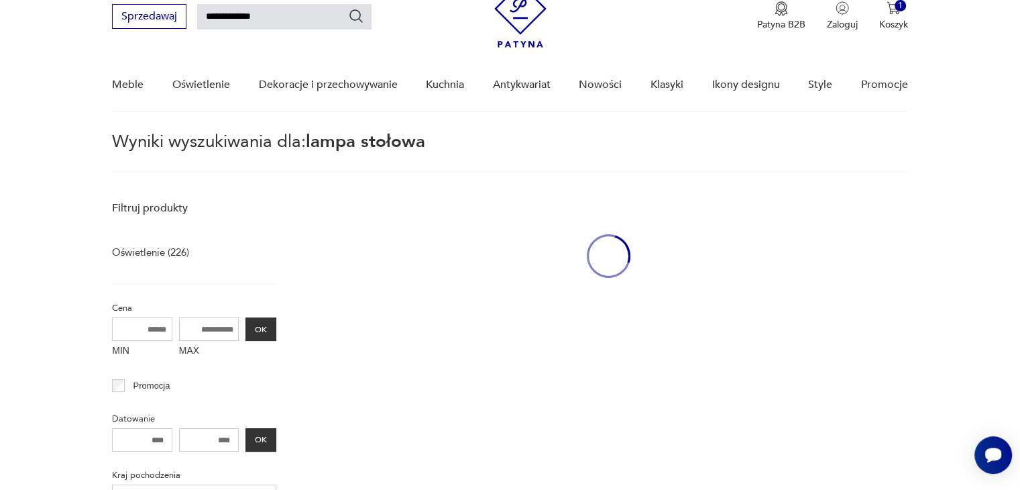
scroll to position [48, 0]
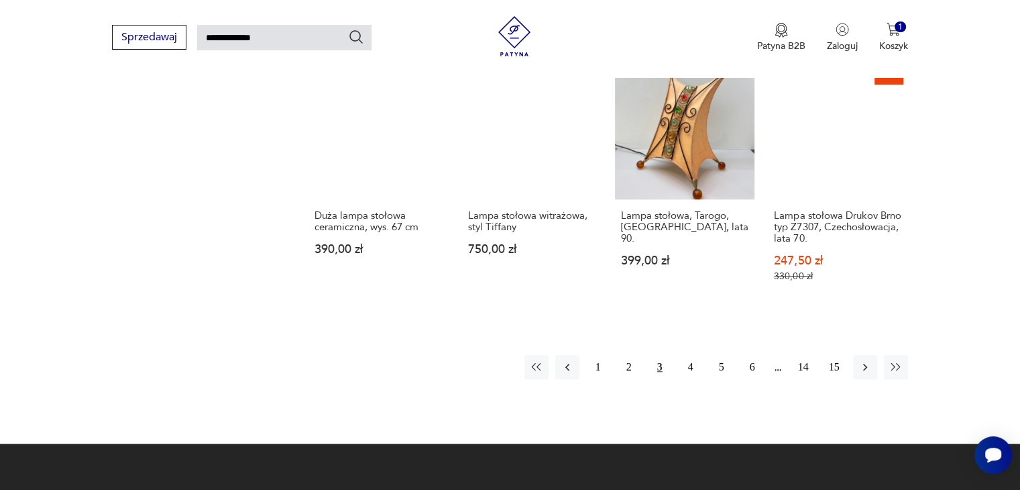
scroll to position [1041, 0]
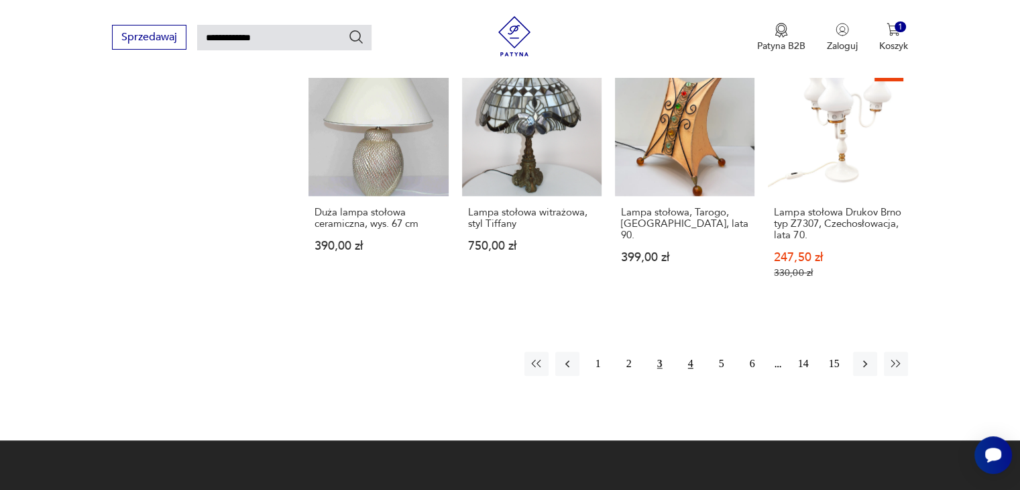
click at [692, 352] on button "4" at bounding box center [691, 364] width 24 height 24
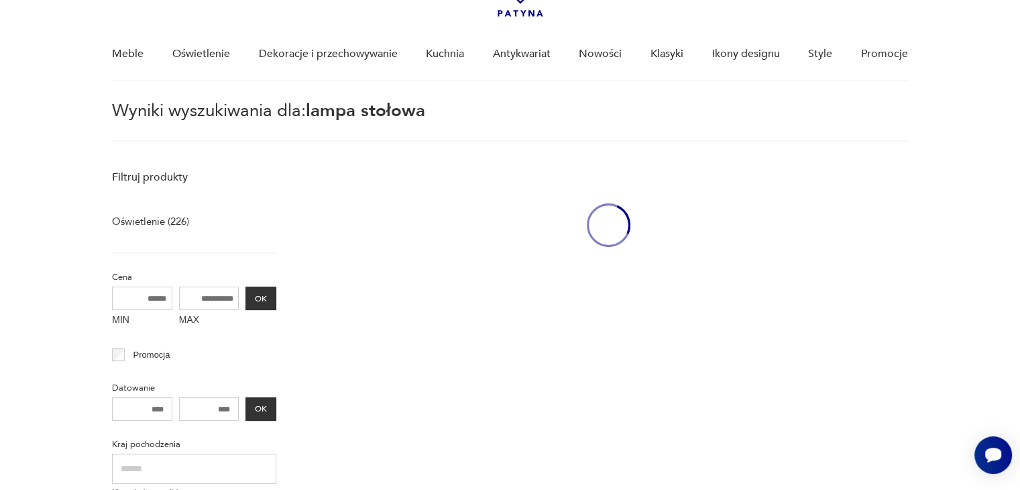
scroll to position [48, 0]
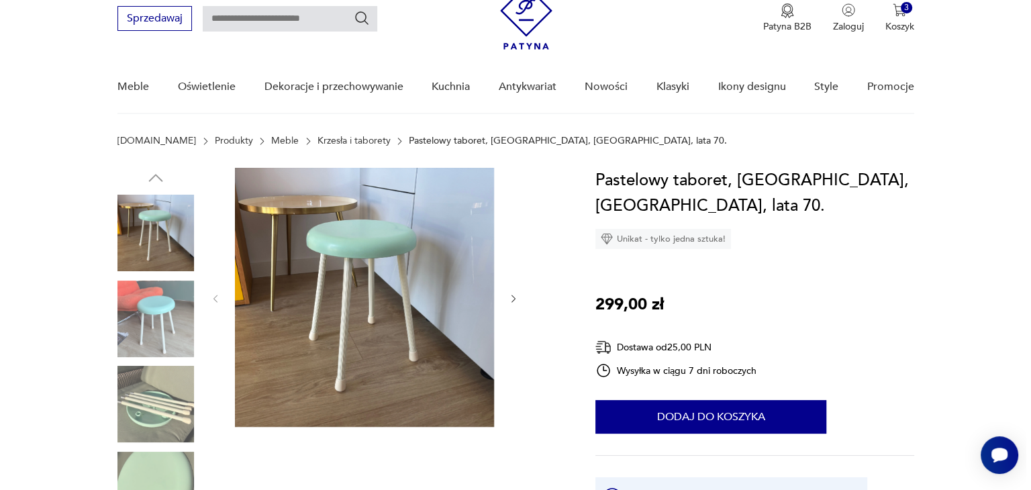
scroll to position [27, 0]
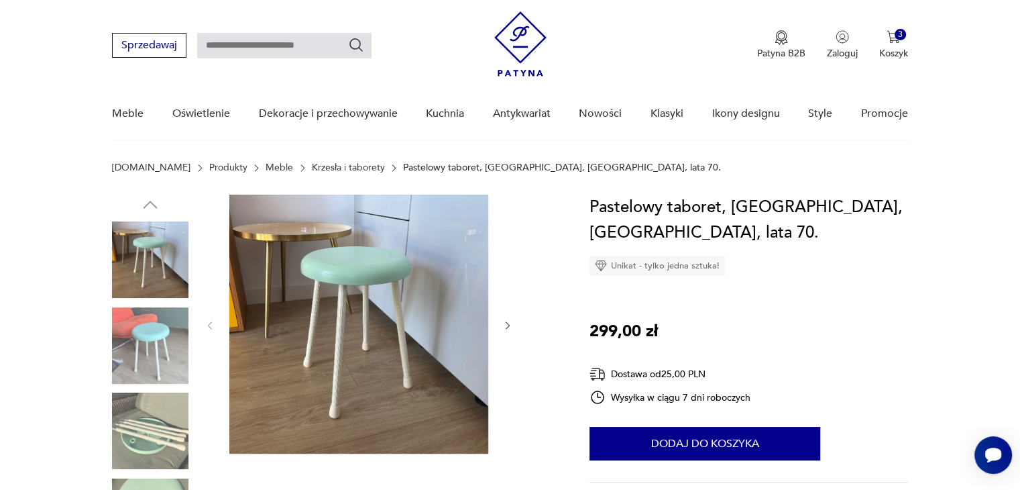
click at [156, 244] on img at bounding box center [150, 259] width 76 height 76
click at [151, 344] on img at bounding box center [150, 345] width 76 height 76
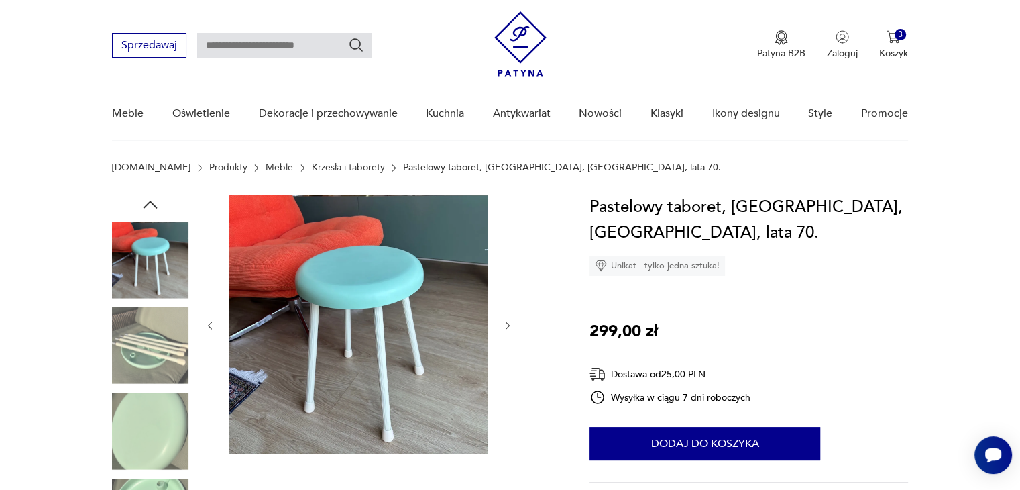
click at [395, 293] on img at bounding box center [358, 324] width 259 height 259
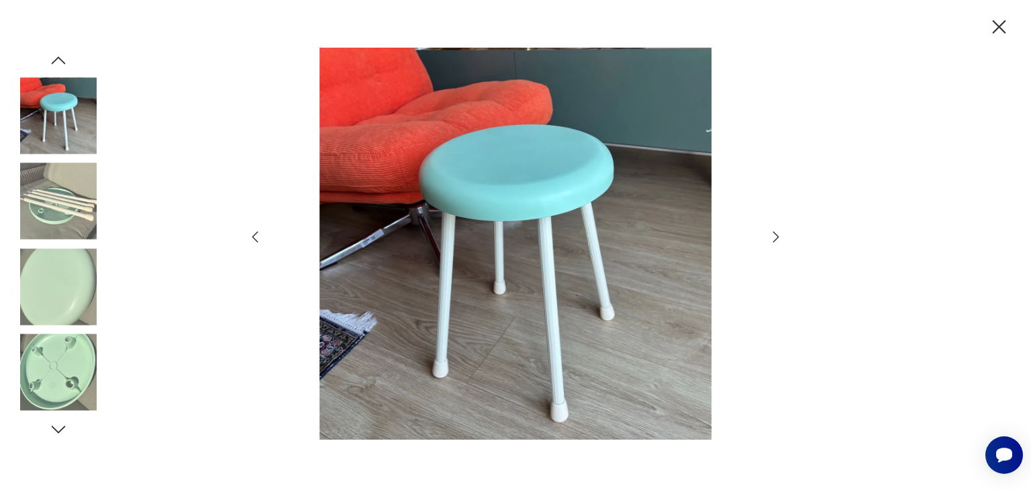
click at [46, 274] on img at bounding box center [58, 286] width 76 height 76
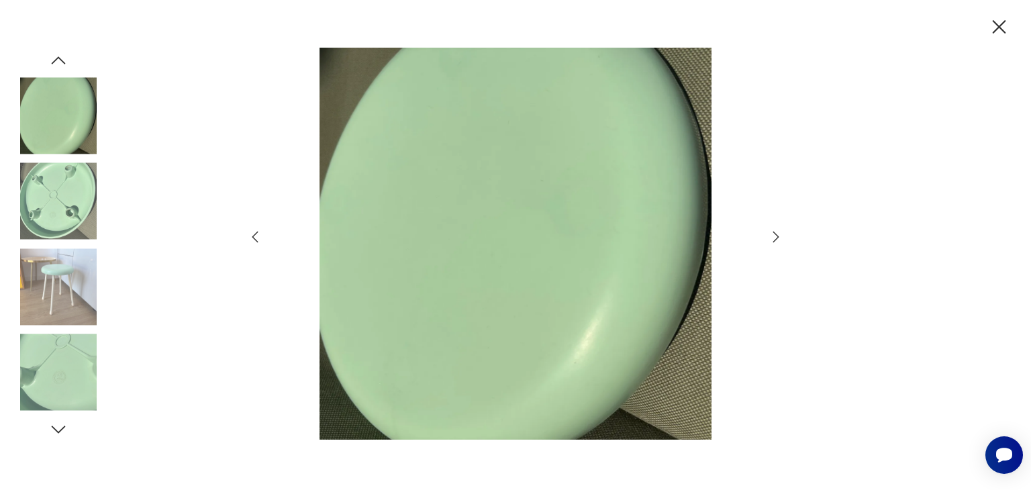
click at [64, 335] on img at bounding box center [58, 372] width 76 height 76
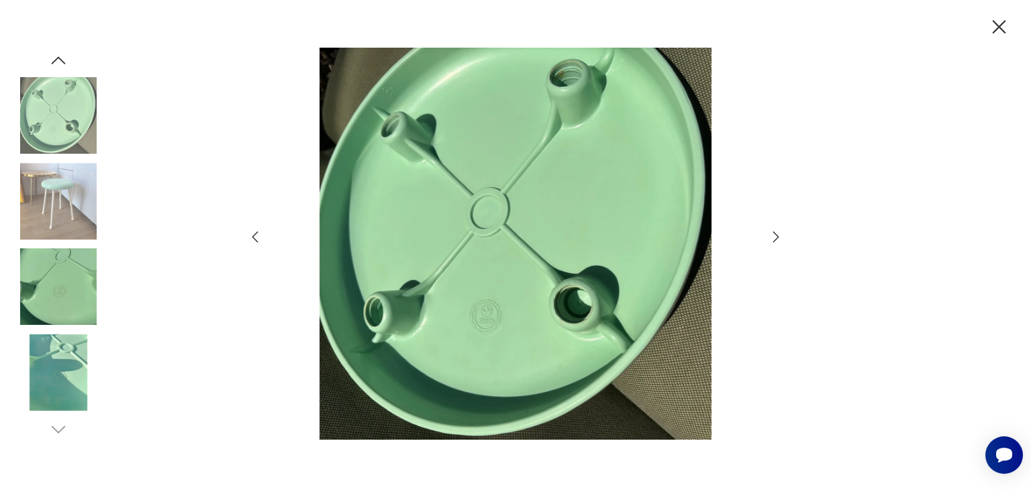
click at [68, 395] on img at bounding box center [58, 372] width 76 height 76
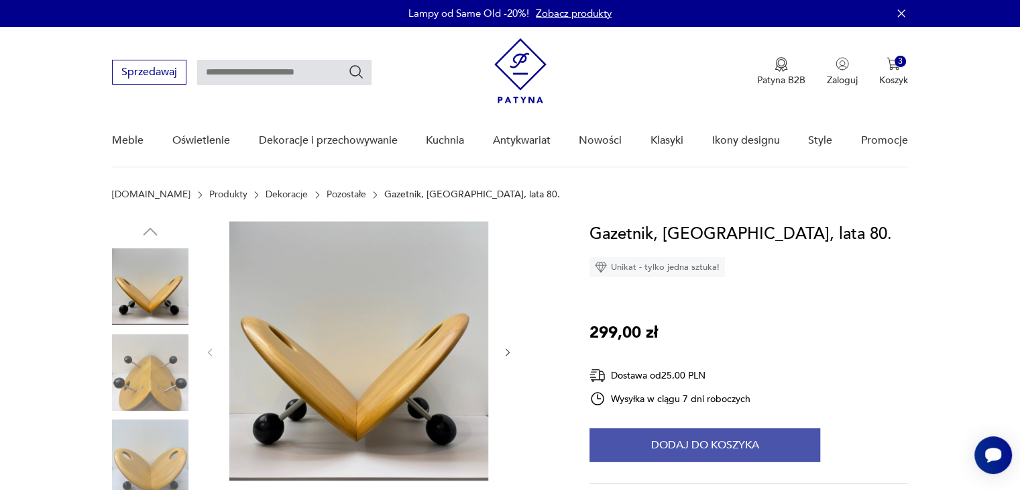
click at [743, 456] on button "Dodaj do koszyka" at bounding box center [705, 445] width 231 height 34
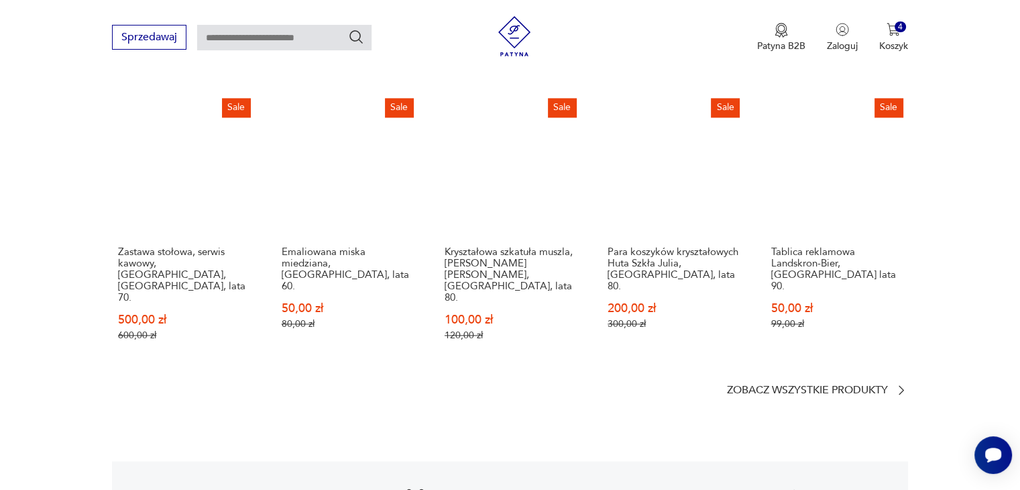
scroll to position [1825, 0]
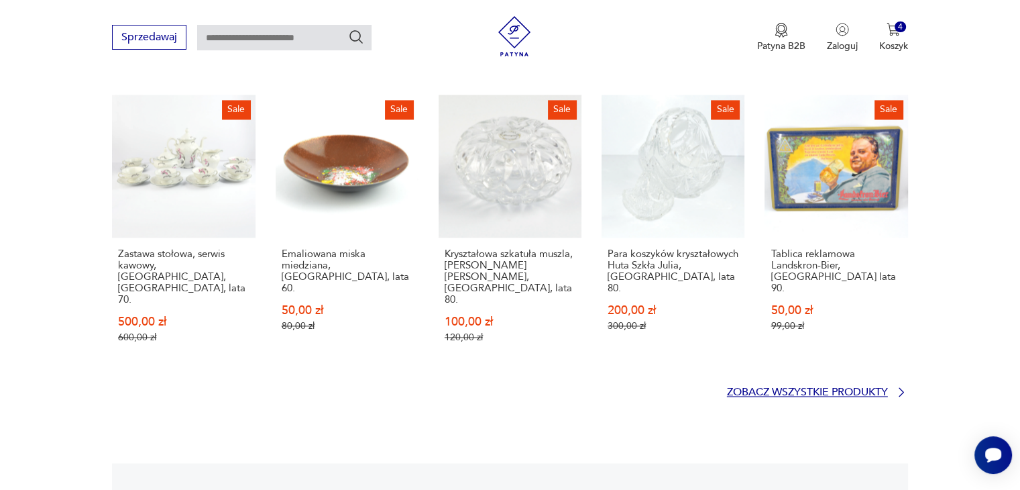
click at [859, 388] on p "Zobacz wszystkie produkty" at bounding box center [807, 392] width 161 height 9
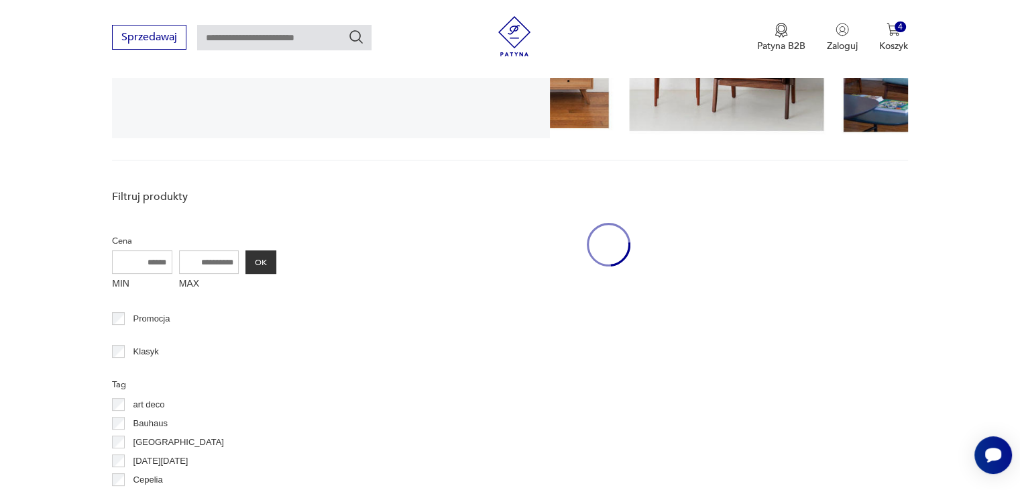
scroll to position [276, 0]
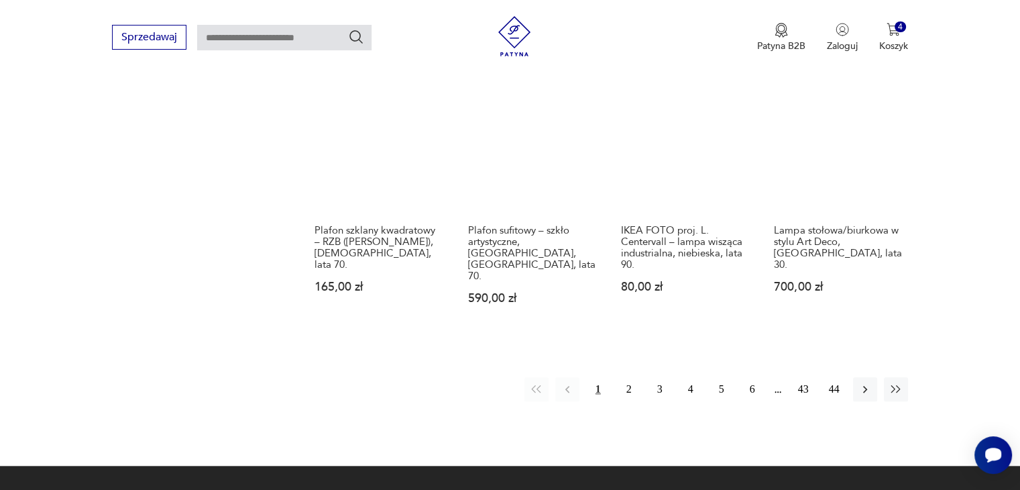
scroll to position [1243, 0]
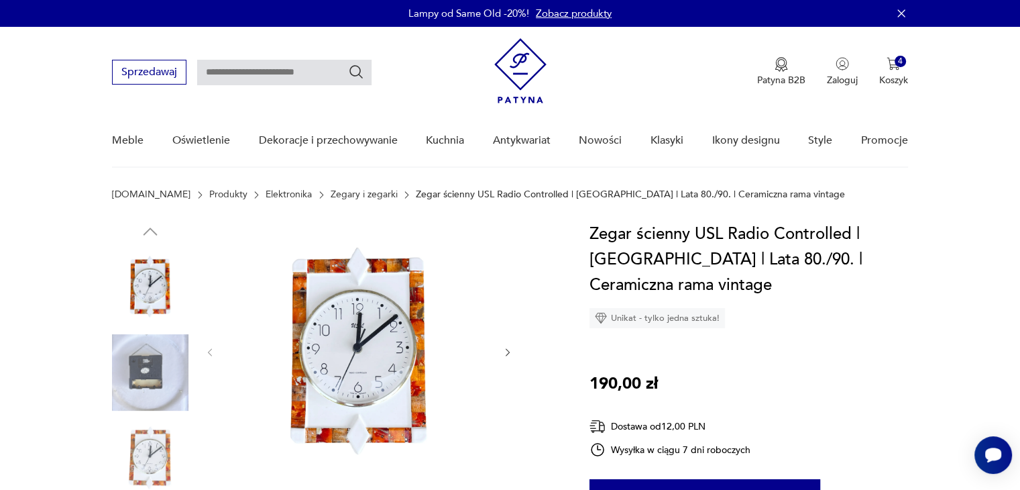
click at [331, 196] on link "Zegary i zegarki" at bounding box center [364, 194] width 67 height 11
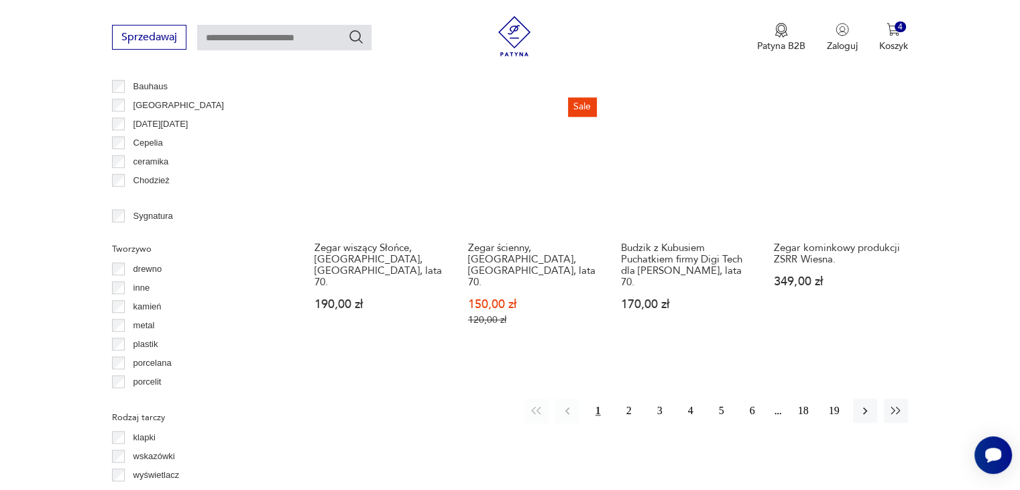
scroll to position [1308, 0]
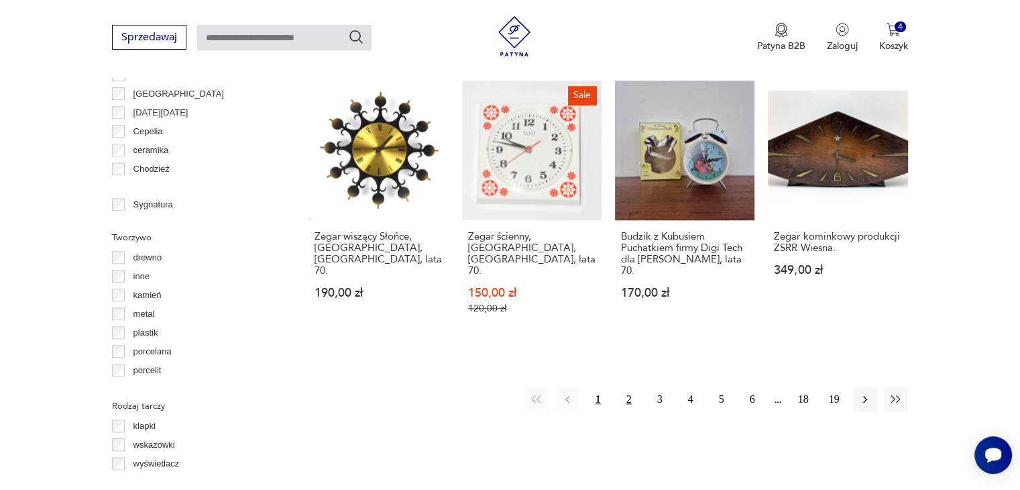
click at [632, 387] on button "2" at bounding box center [629, 399] width 24 height 24
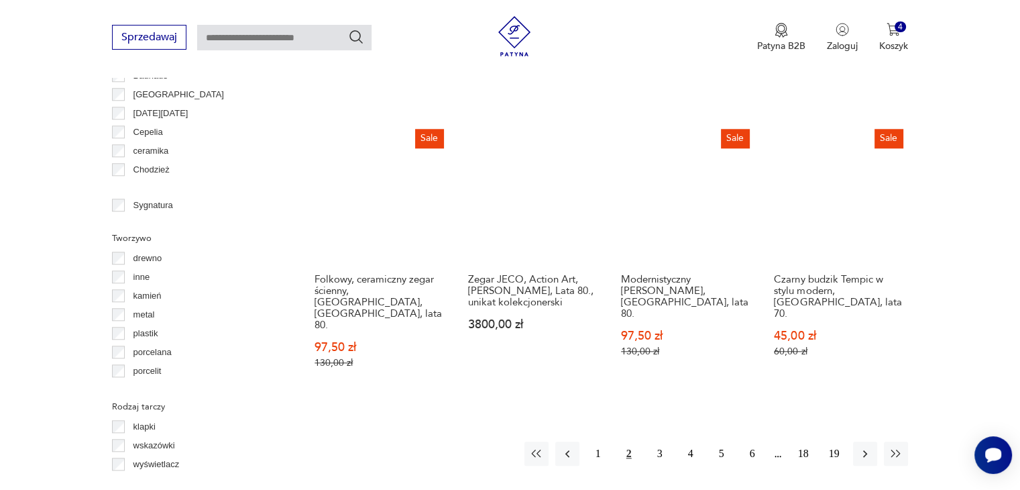
scroll to position [1308, 0]
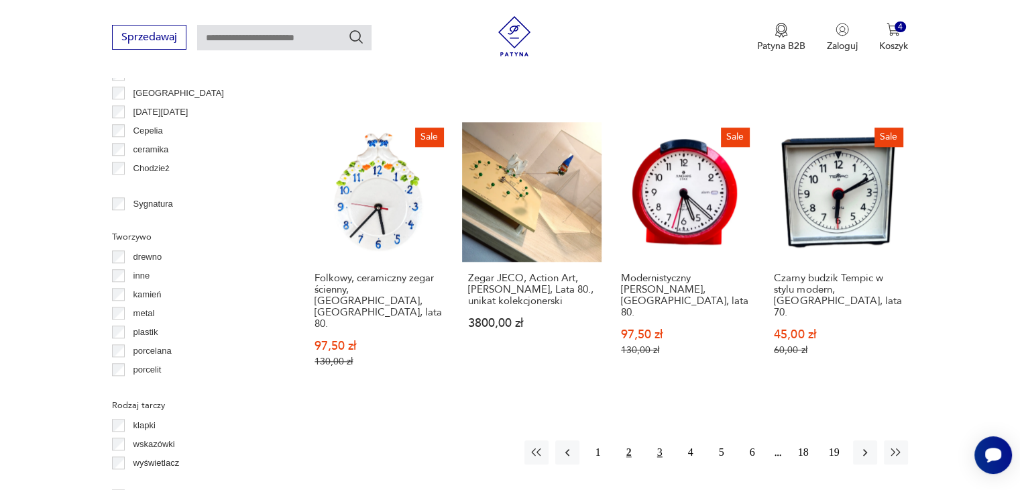
click at [660, 440] on button "3" at bounding box center [660, 452] width 24 height 24
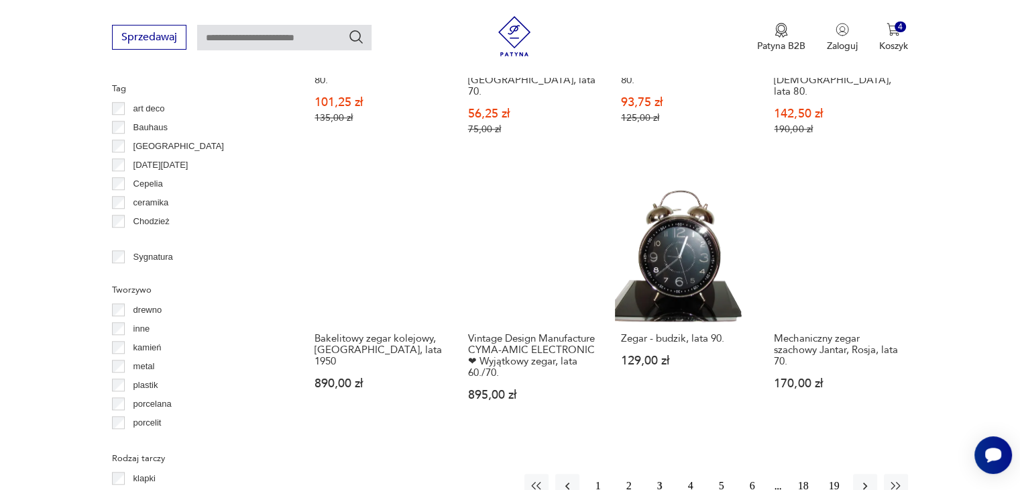
scroll to position [1282, 0]
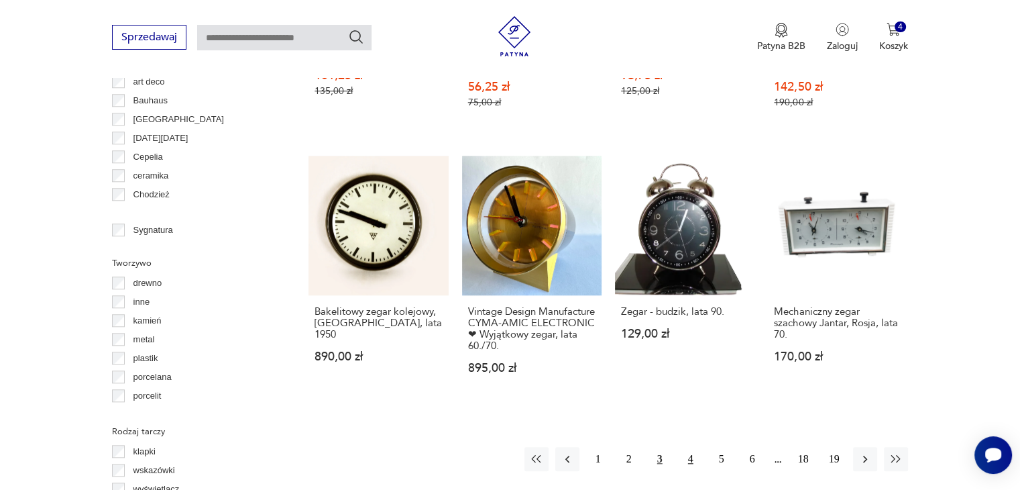
click at [694, 447] on button "4" at bounding box center [691, 459] width 24 height 24
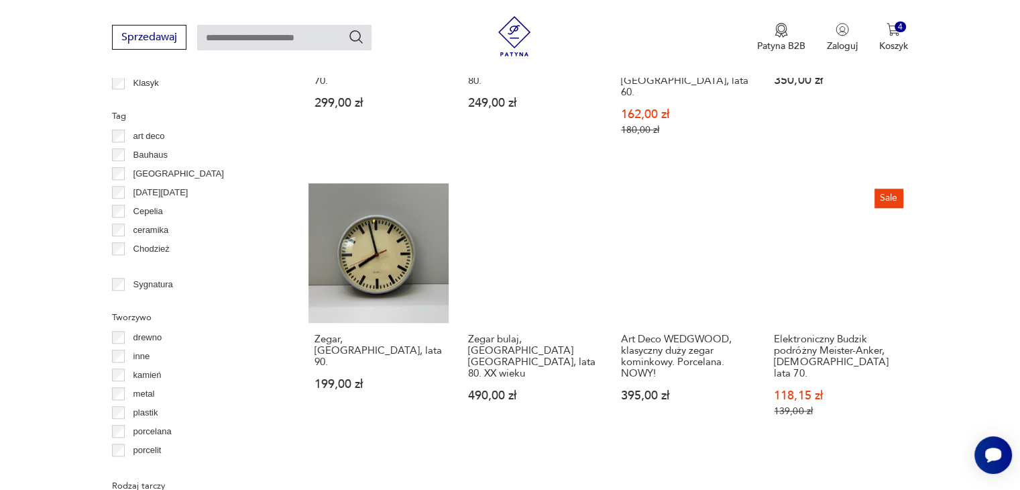
scroll to position [1255, 0]
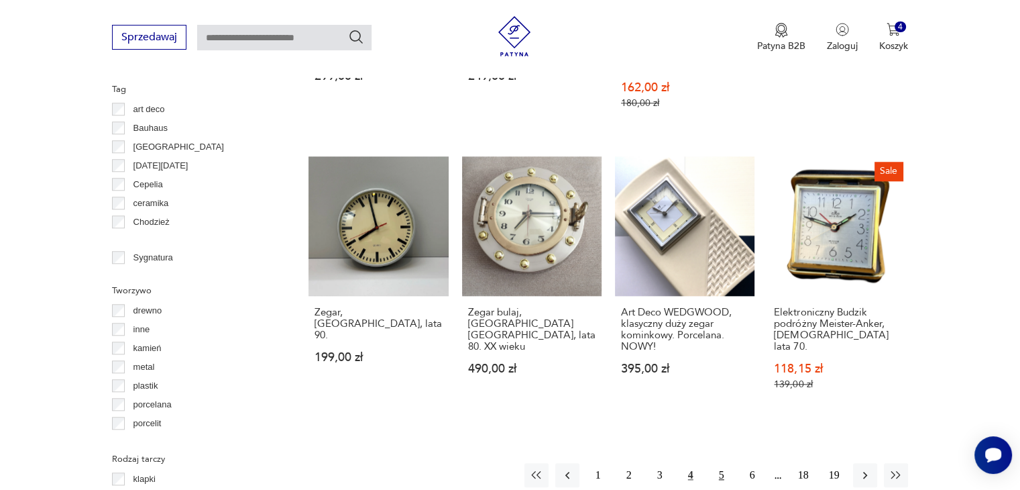
click at [725, 463] on button "5" at bounding box center [722, 475] width 24 height 24
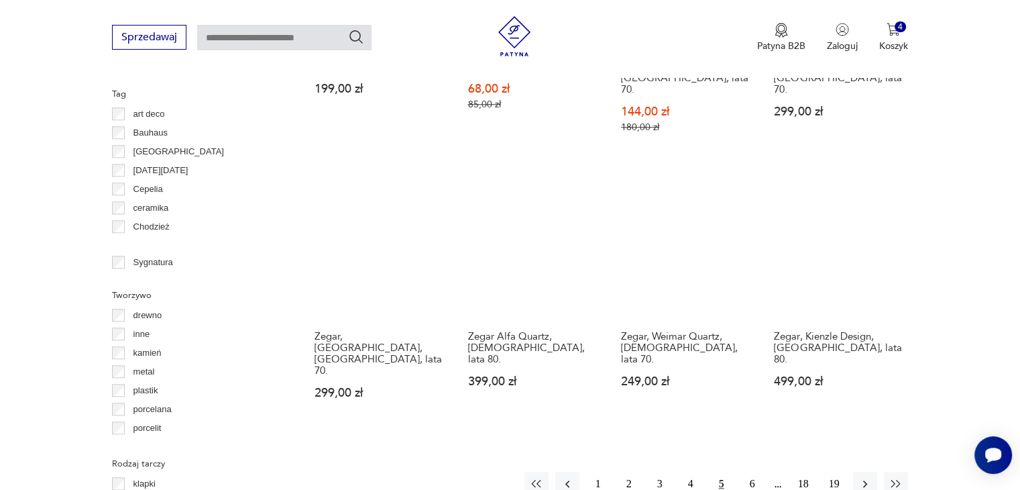
scroll to position [1255, 0]
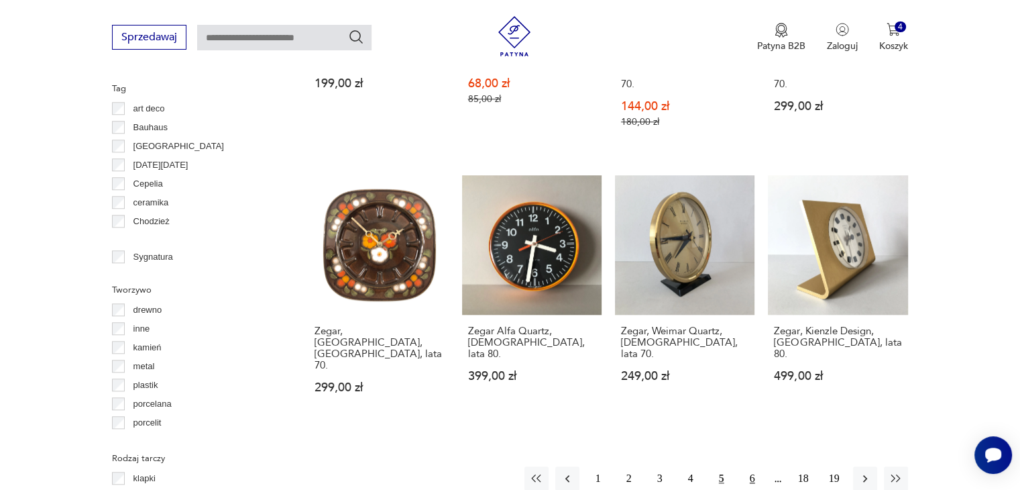
click at [751, 466] on button "6" at bounding box center [753, 478] width 24 height 24
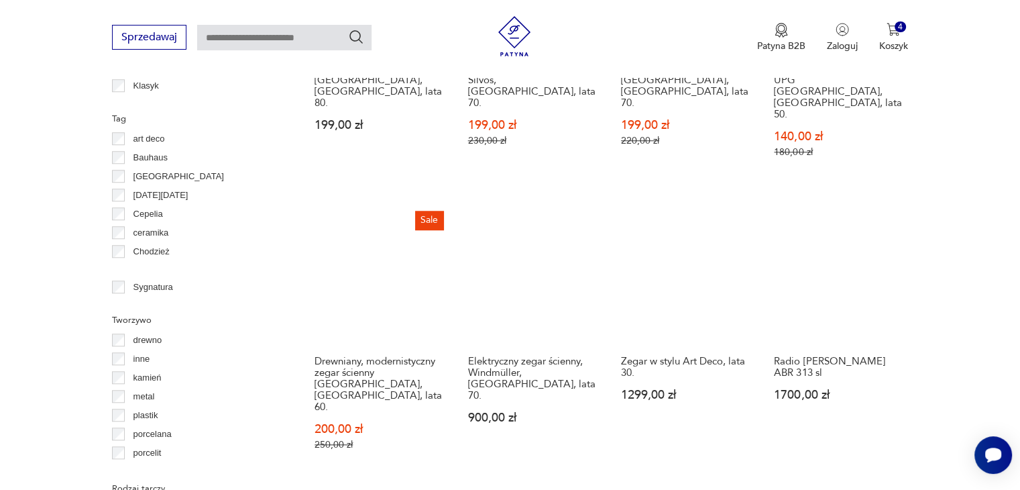
scroll to position [1228, 0]
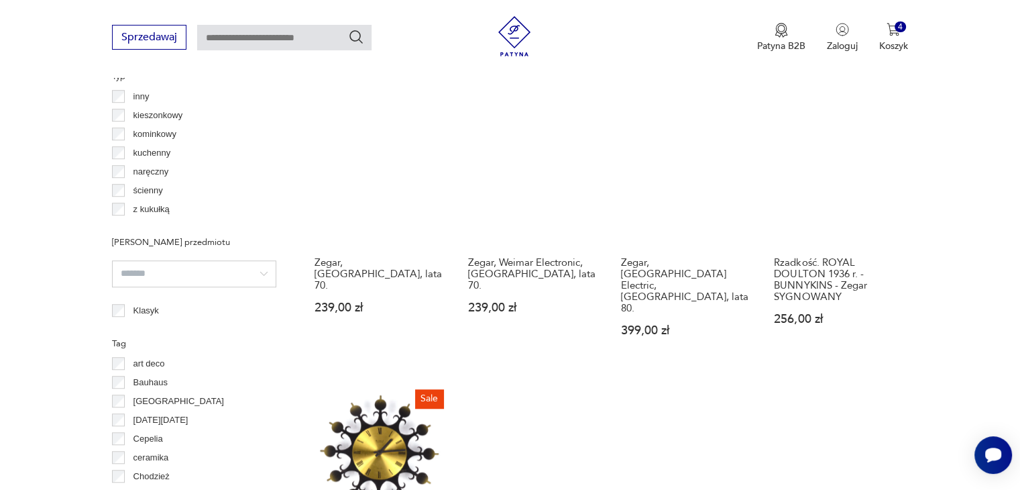
scroll to position [960, 0]
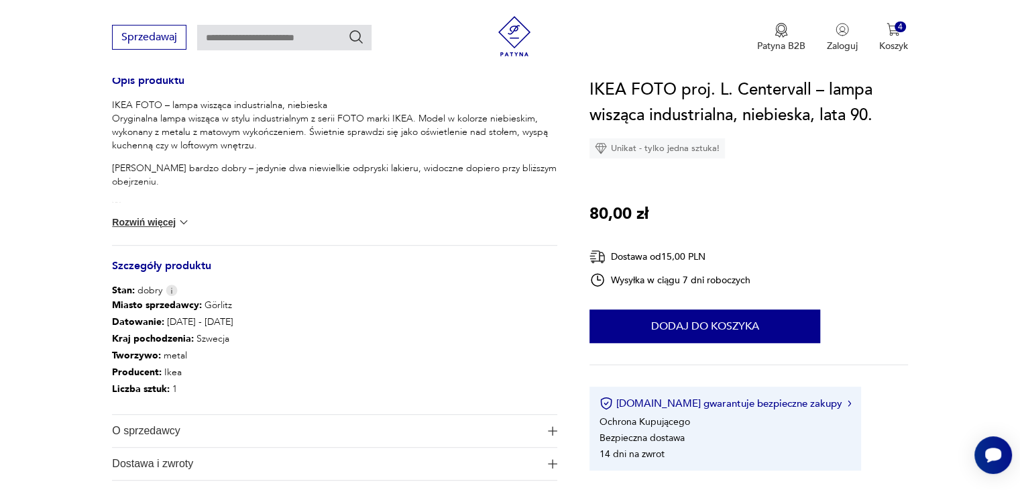
scroll to position [564, 0]
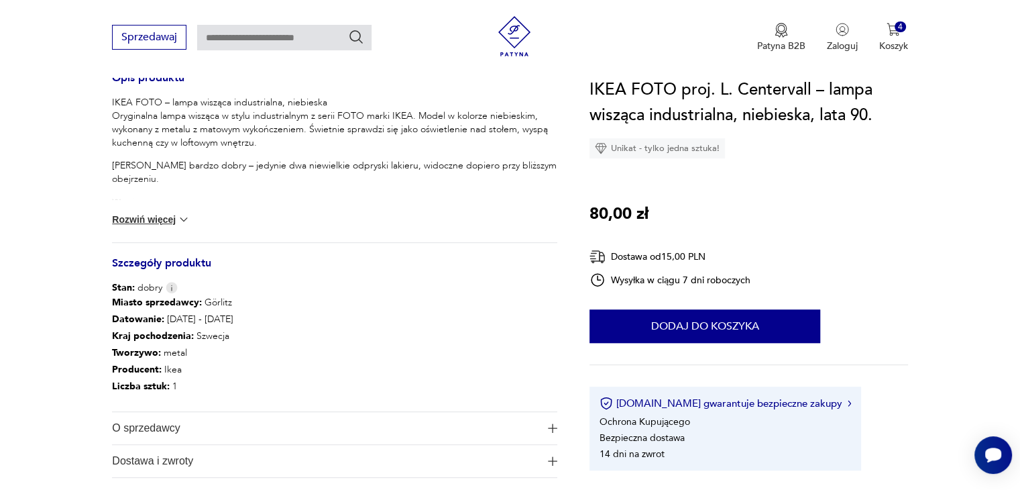
click at [150, 217] on button "Rozwiń więcej" at bounding box center [151, 219] width 78 height 13
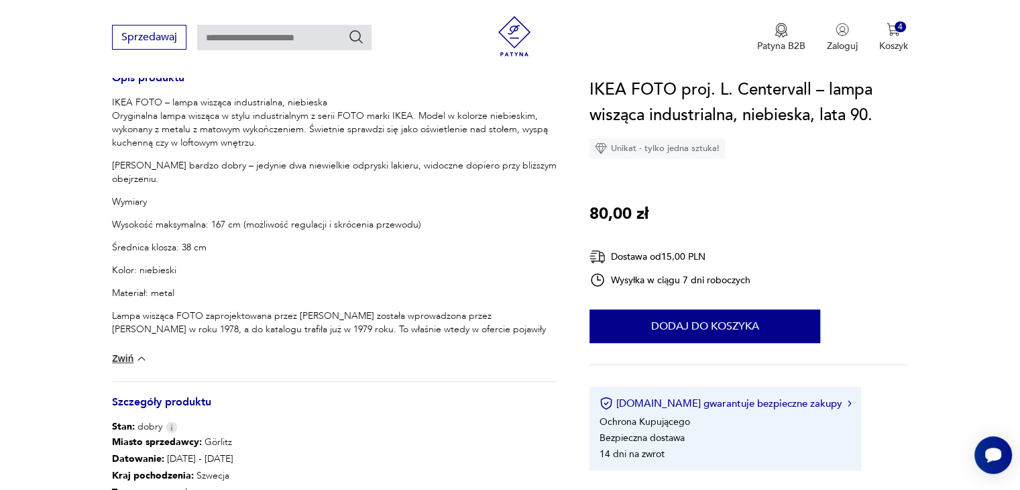
click at [311, 264] on p "Kolor: niebieski" at bounding box center [335, 270] width 446 height 13
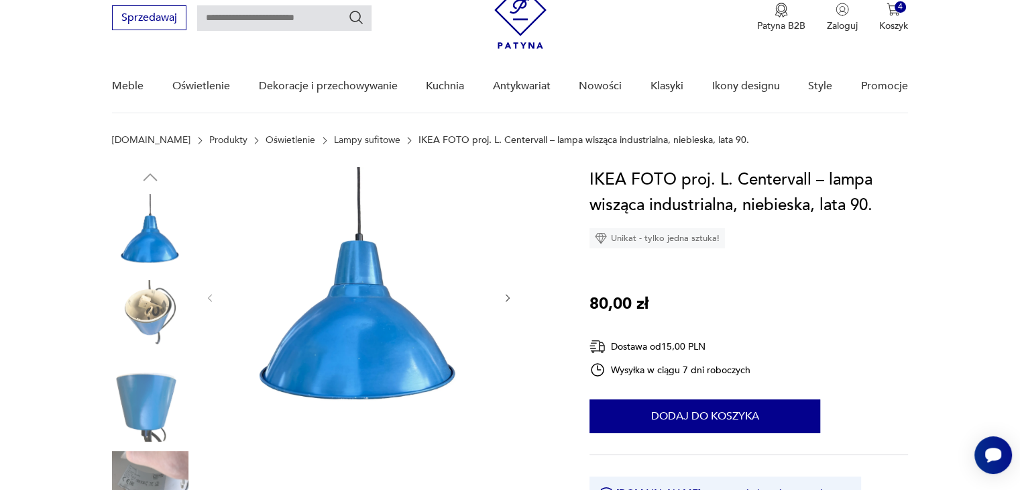
scroll to position [54, 0]
click at [507, 297] on icon "button" at bounding box center [508, 298] width 11 height 11
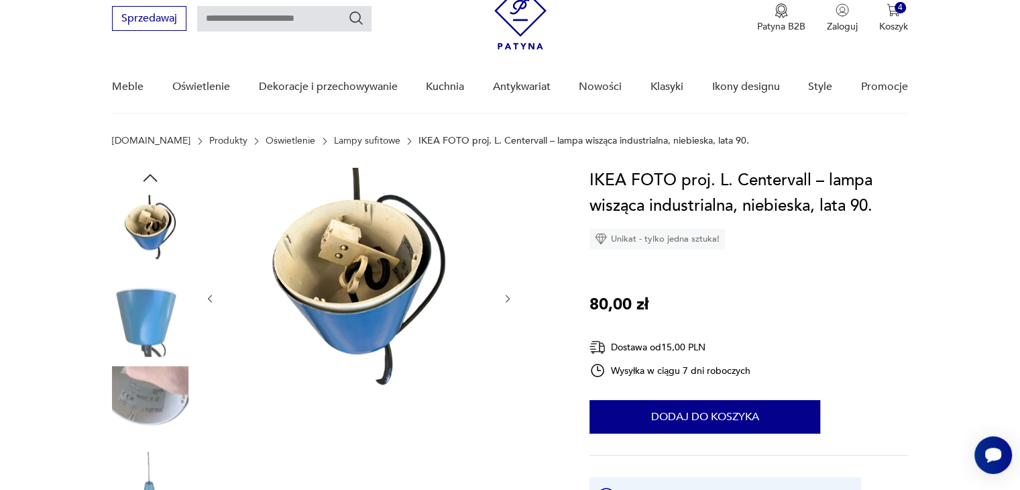
click at [507, 297] on icon "button" at bounding box center [508, 298] width 11 height 11
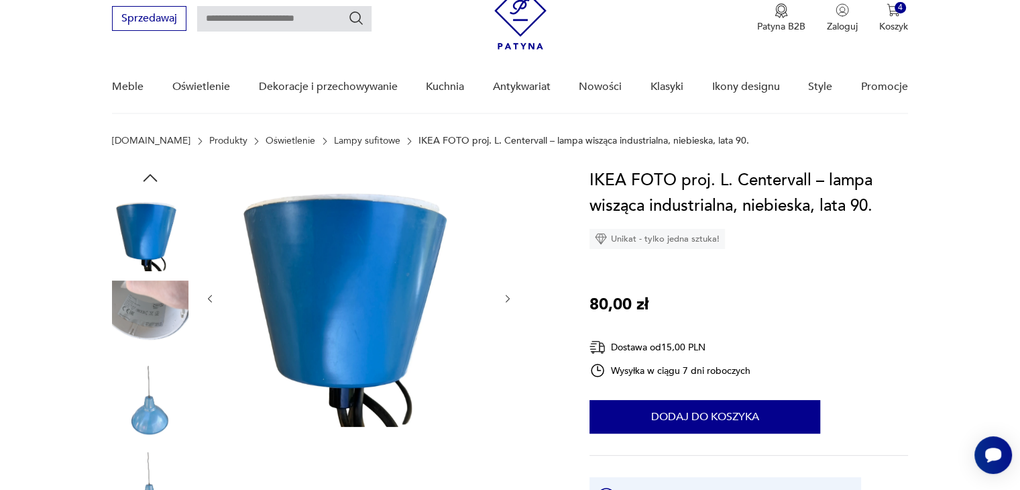
click at [507, 297] on icon "button" at bounding box center [508, 298] width 11 height 11
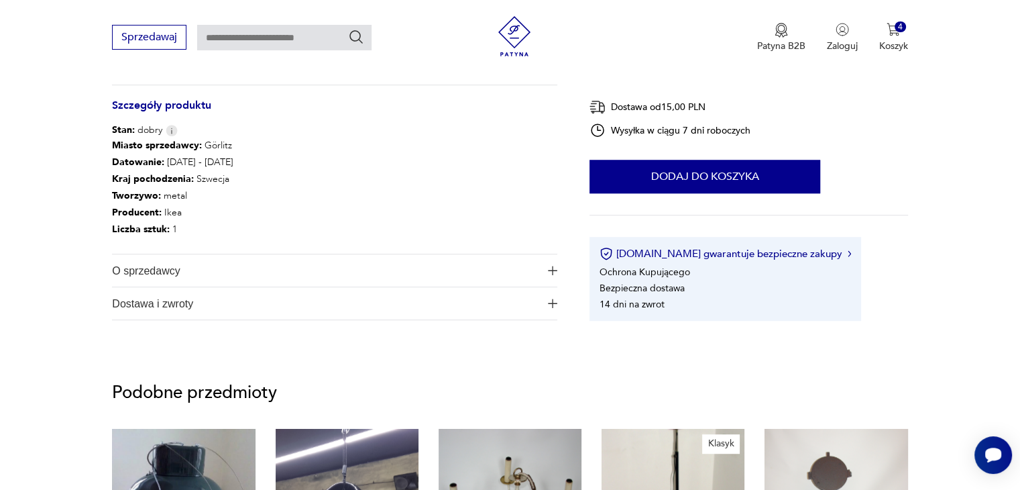
scroll to position [859, 0]
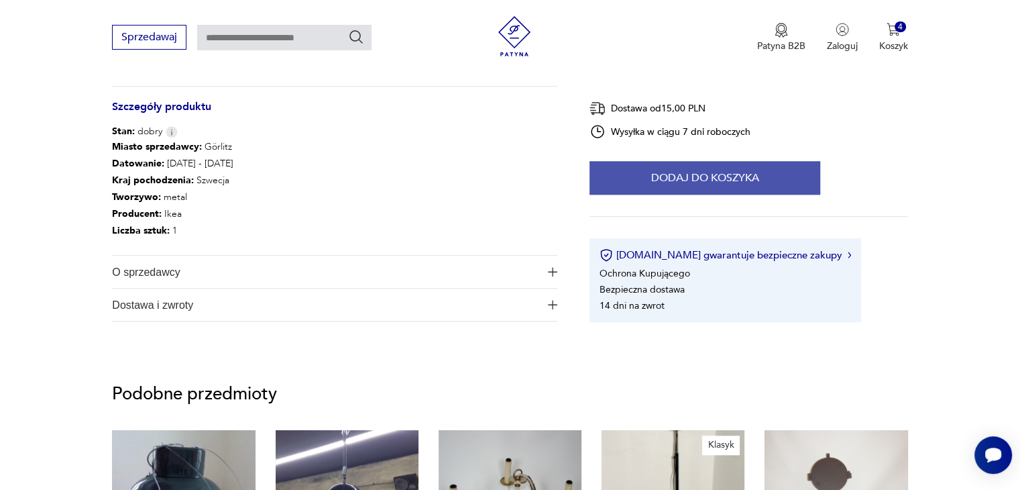
click at [727, 162] on button "Dodaj do koszyka" at bounding box center [705, 178] width 231 height 34
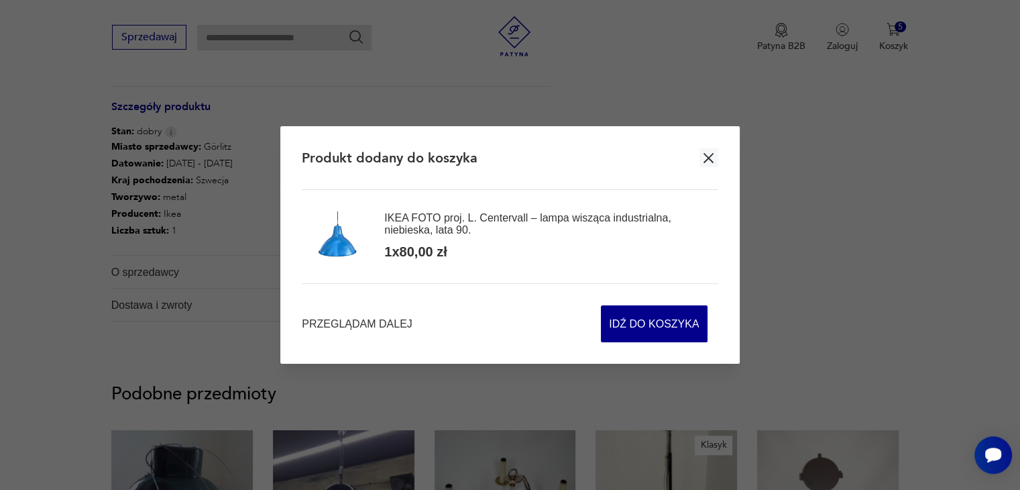
click at [704, 162] on icon "button" at bounding box center [709, 158] width 10 height 10
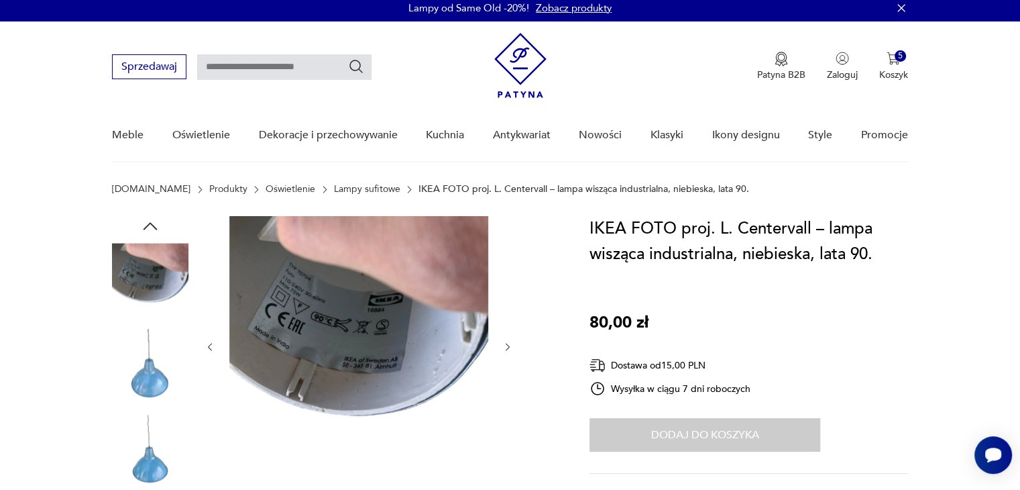
scroll to position [0, 0]
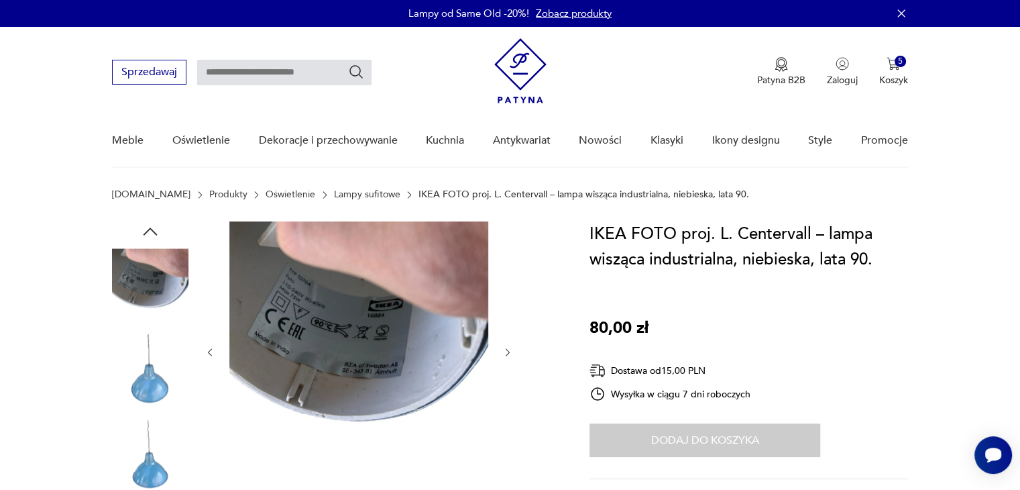
click at [334, 195] on link "Lampy sufitowe" at bounding box center [367, 194] width 66 height 11
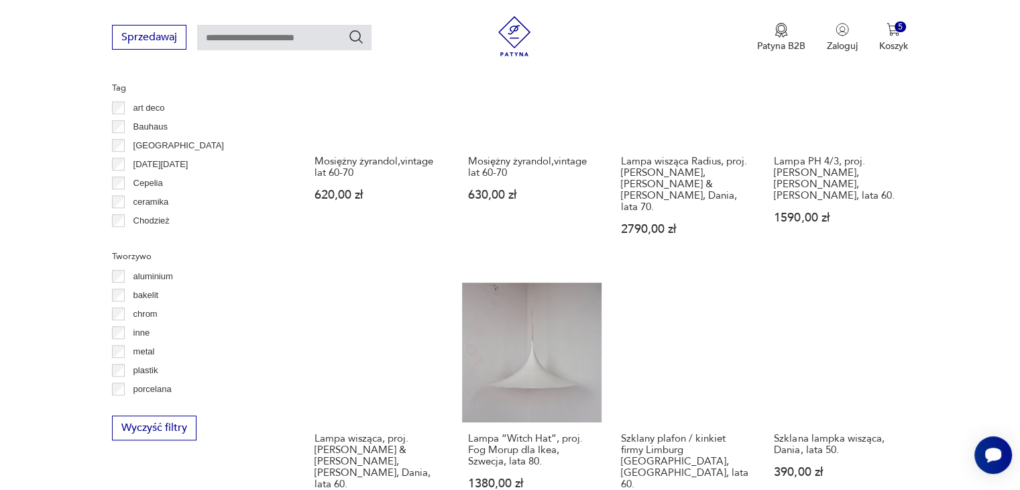
scroll to position [1147, 0]
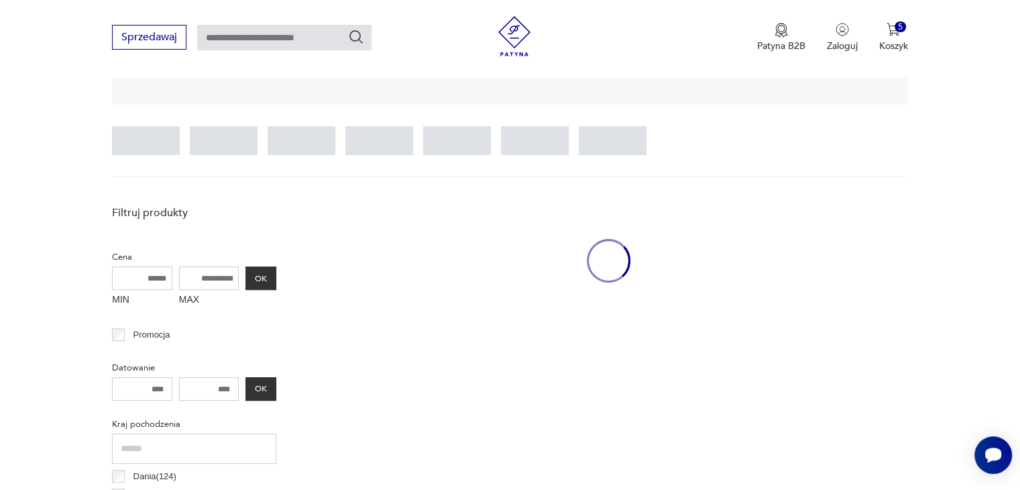
scroll to position [316, 0]
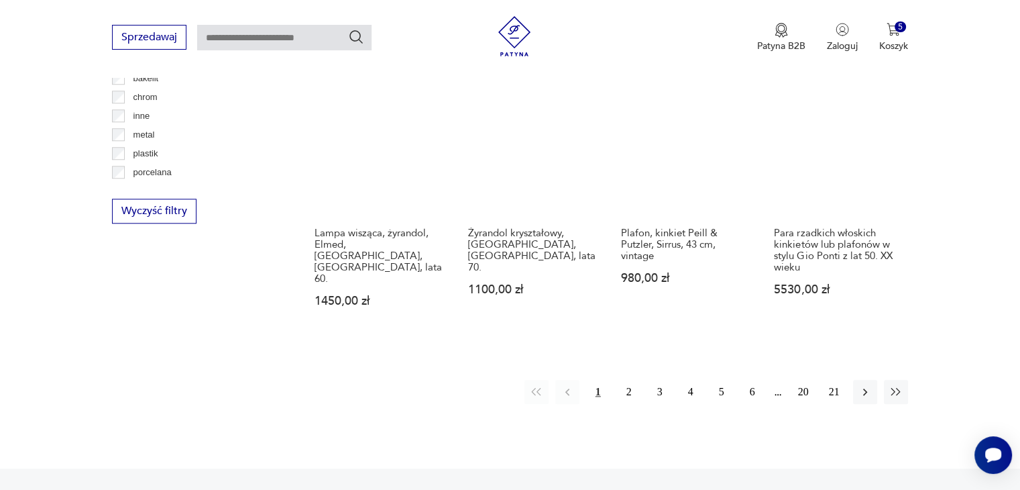
scroll to position [1309, 0]
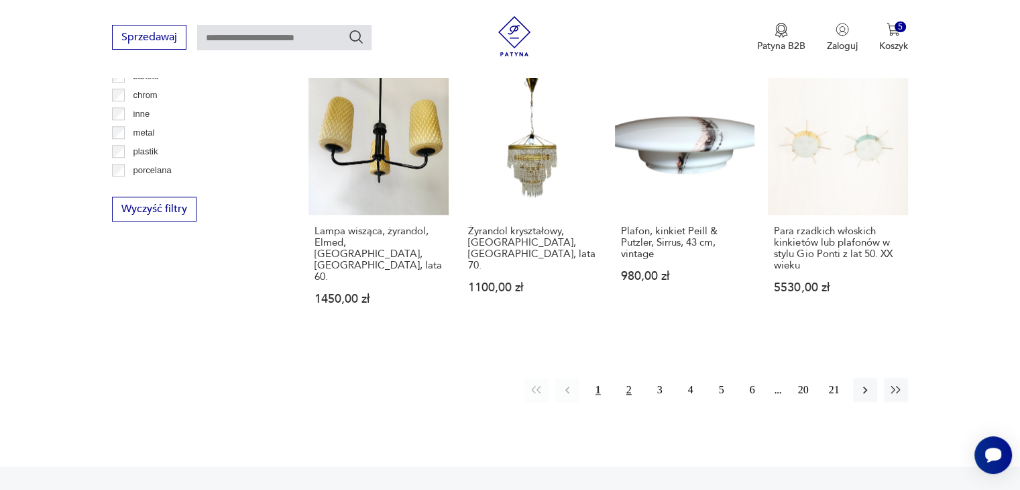
click at [633, 378] on button "2" at bounding box center [629, 390] width 24 height 24
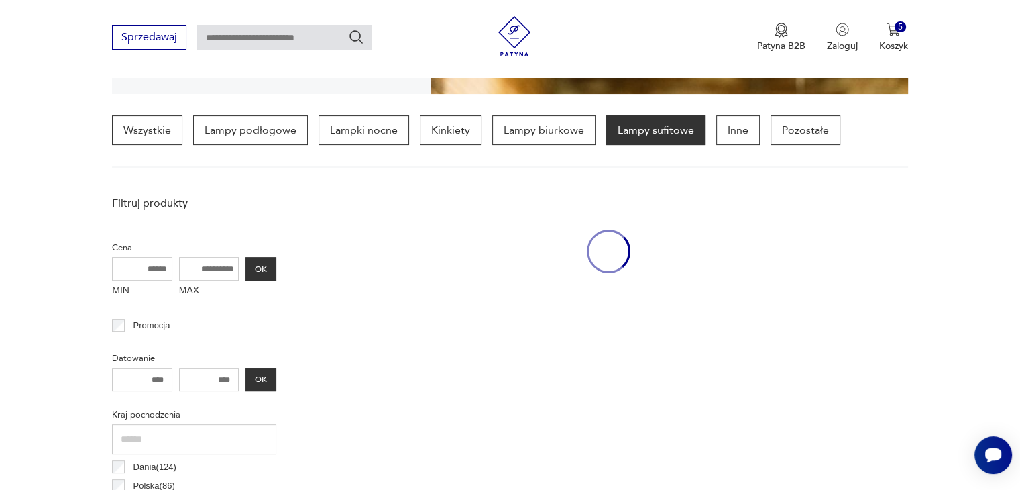
scroll to position [315, 0]
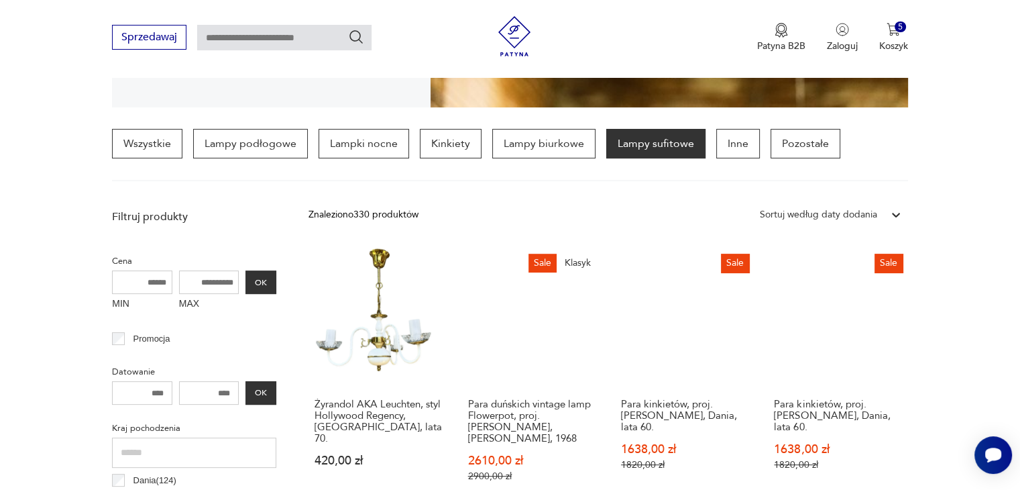
click at [1004, 156] on section "Wszystkie Lampy podłogowe Lampki nocne Kinkiety Lampy biurkowe Lampy sufitowe I…" at bounding box center [510, 155] width 1020 height 52
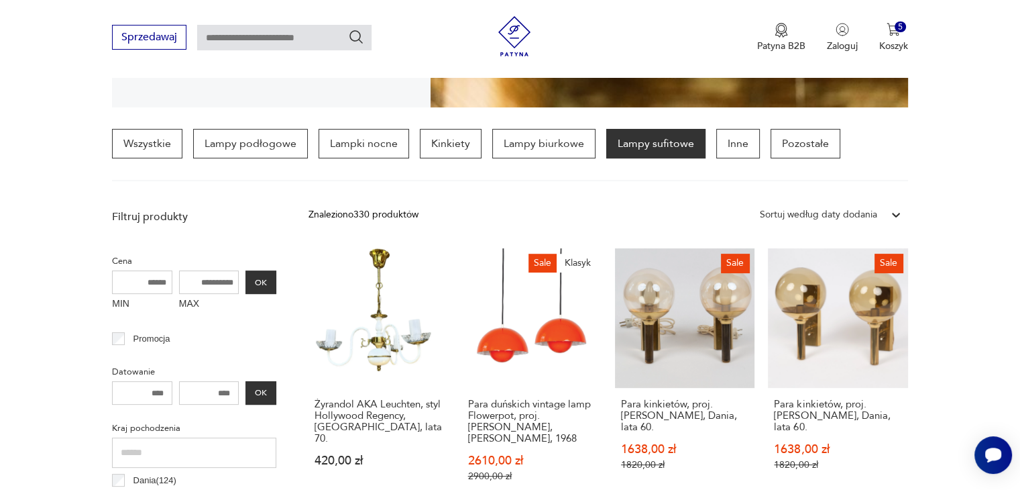
click at [205, 284] on input "MAX" at bounding box center [209, 281] width 60 height 23
type input "***"
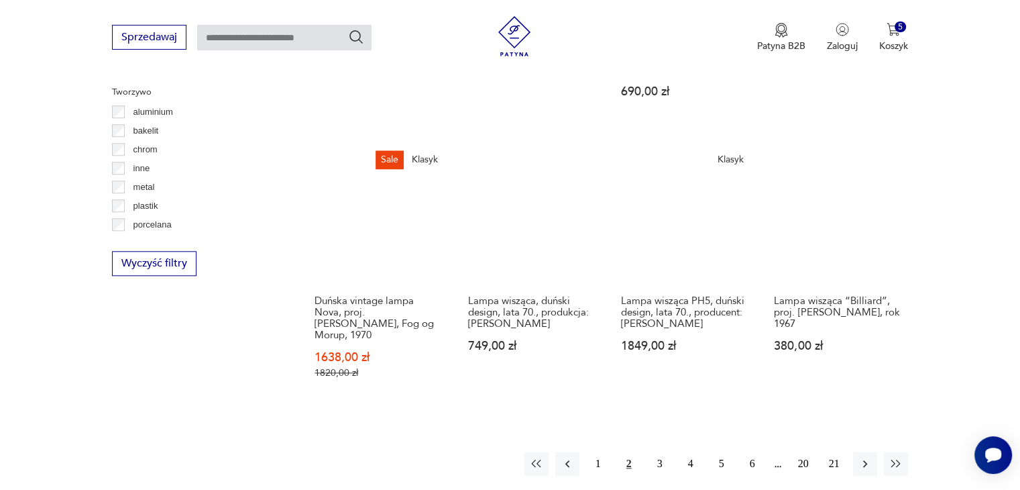
scroll to position [1281, 0]
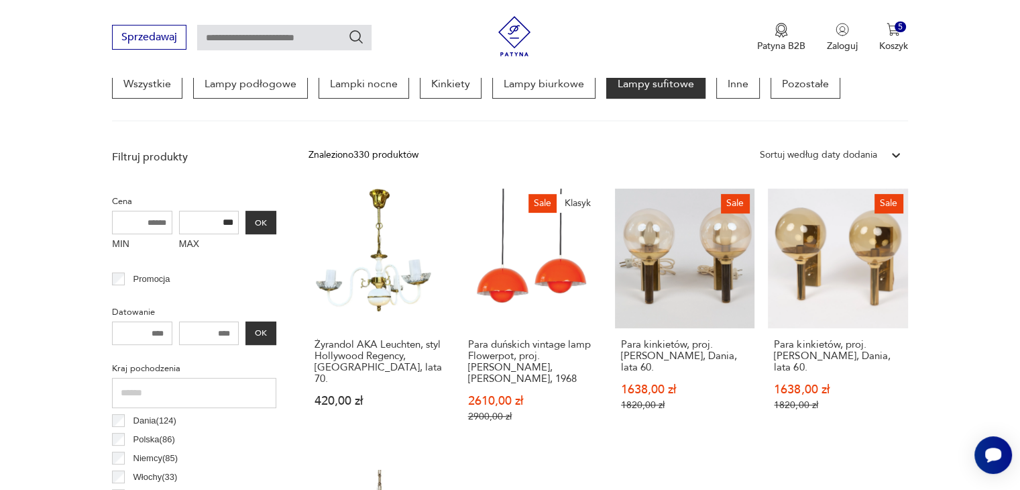
scroll to position [376, 0]
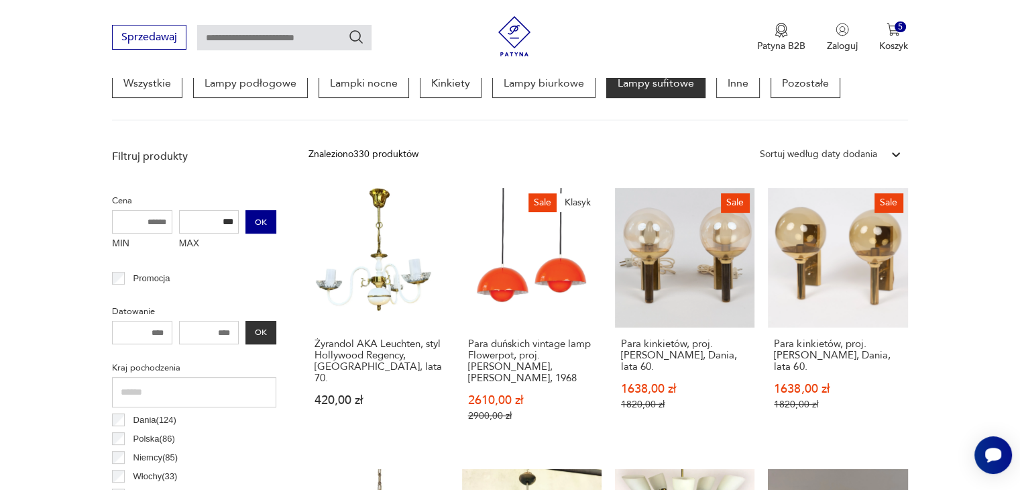
click at [263, 221] on button "OK" at bounding box center [261, 221] width 31 height 23
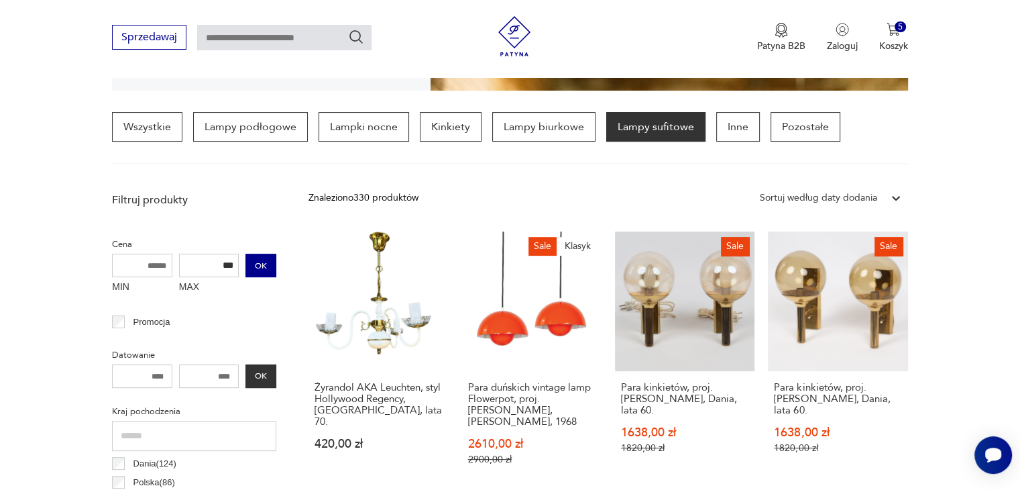
scroll to position [316, 0]
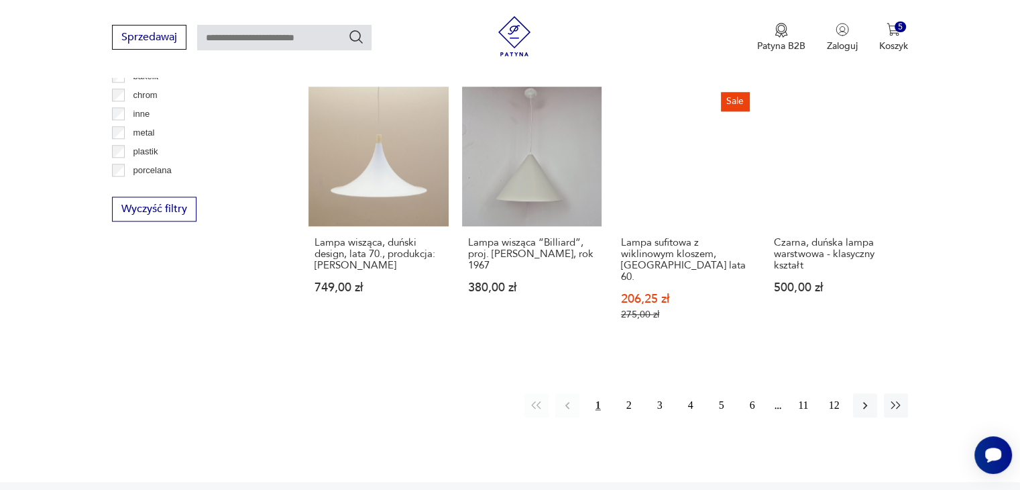
scroll to position [1336, 0]
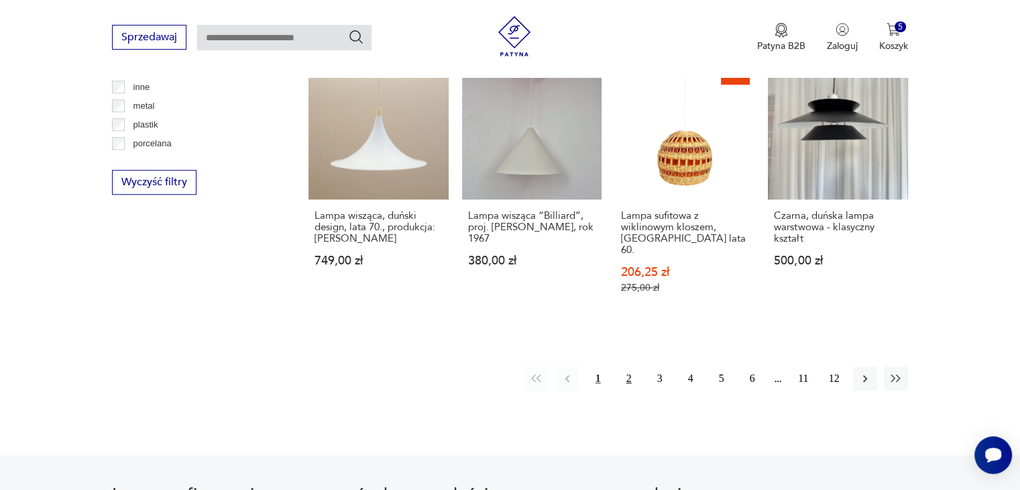
click at [631, 366] on button "2" at bounding box center [629, 378] width 24 height 24
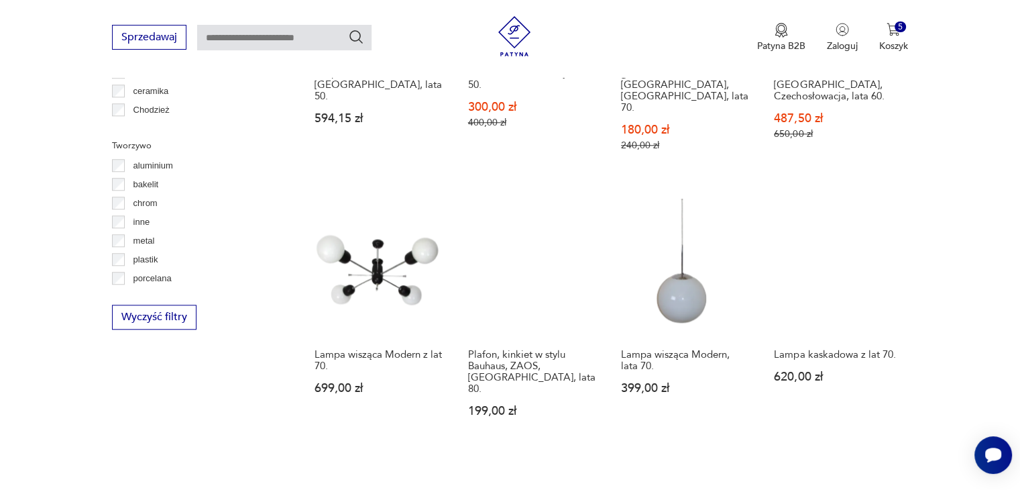
scroll to position [1228, 0]
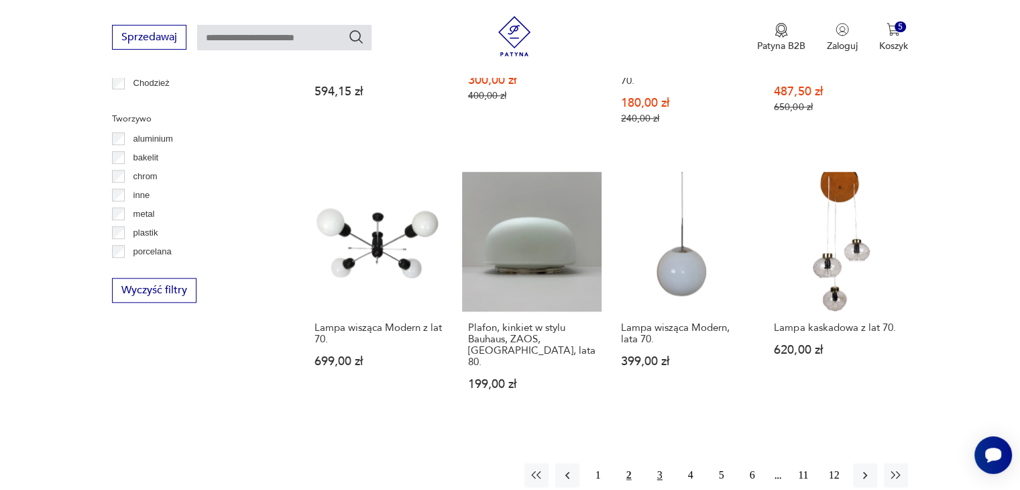
click at [666, 463] on button "3" at bounding box center [660, 475] width 24 height 24
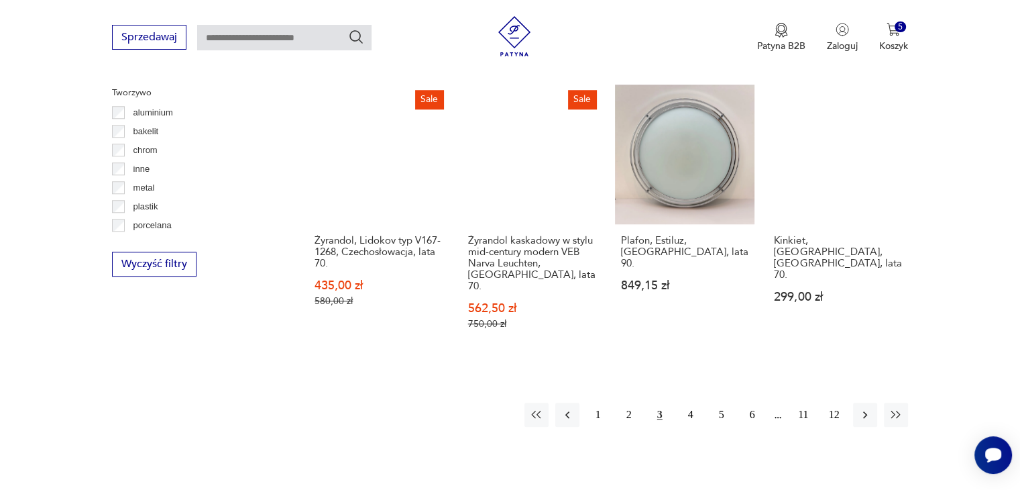
scroll to position [1255, 0]
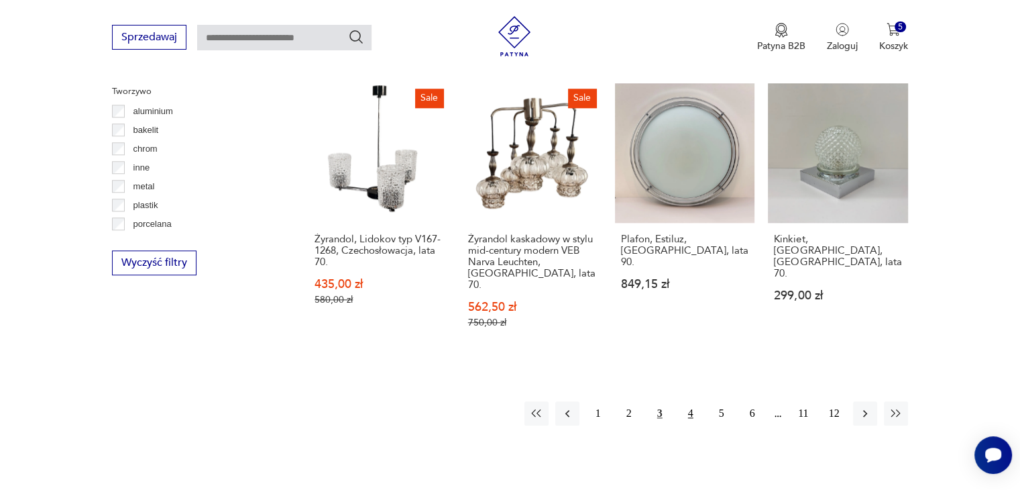
click at [695, 401] on button "4" at bounding box center [691, 413] width 24 height 24
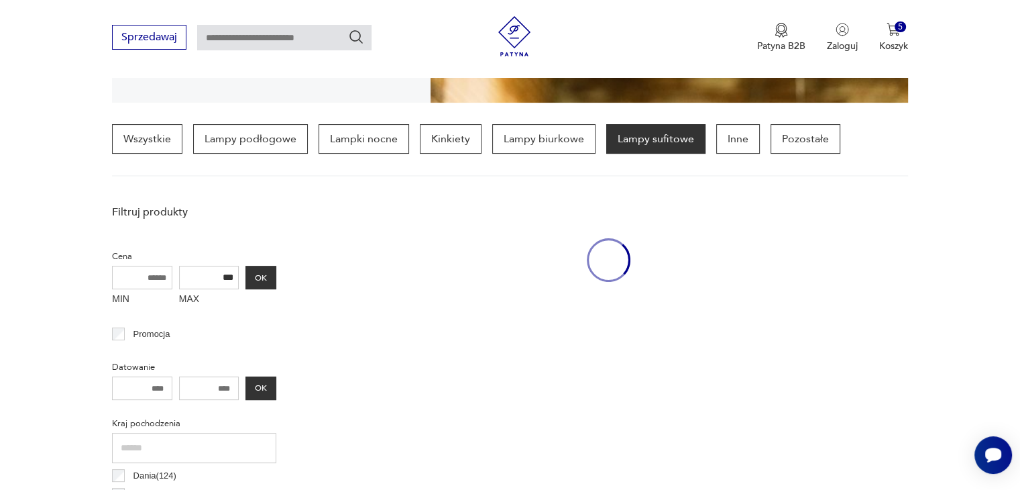
scroll to position [315, 0]
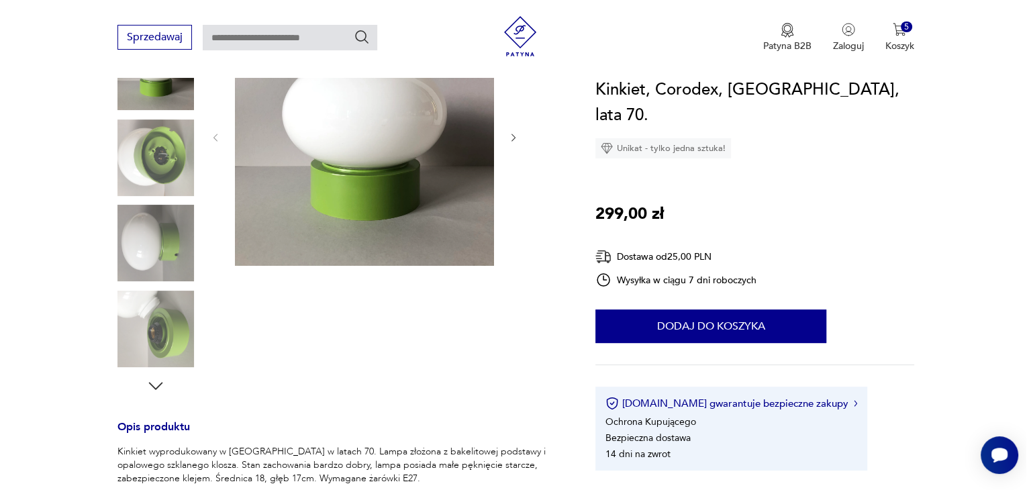
scroll to position [242, 0]
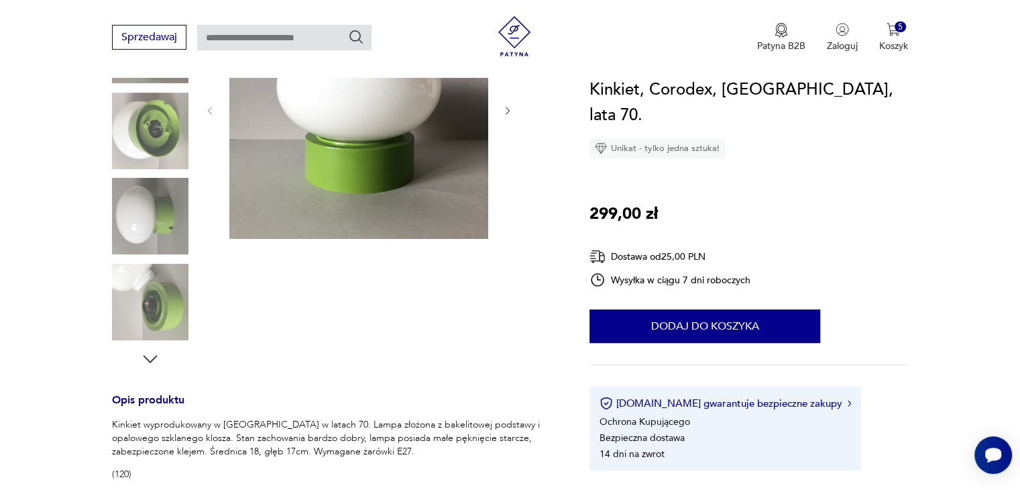
click at [154, 213] on img at bounding box center [150, 216] width 76 height 76
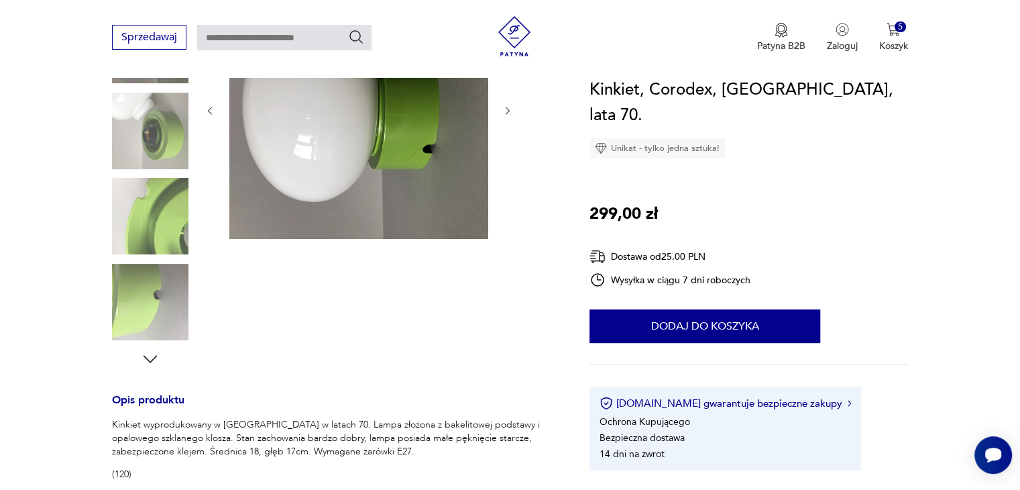
click at [352, 142] on img at bounding box center [358, 109] width 259 height 259
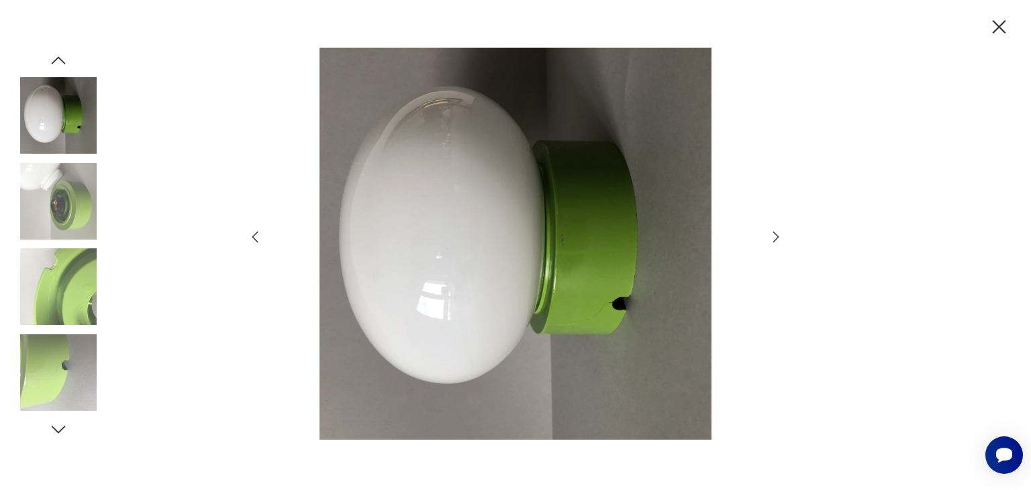
click at [59, 111] on img at bounding box center [58, 115] width 76 height 76
